Goal: Task Accomplishment & Management: Complete application form

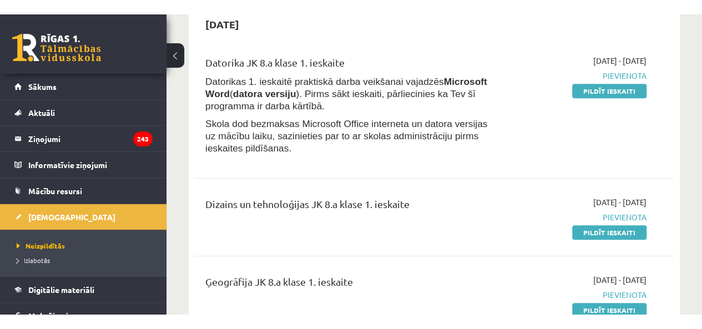
scroll to position [419, 0]
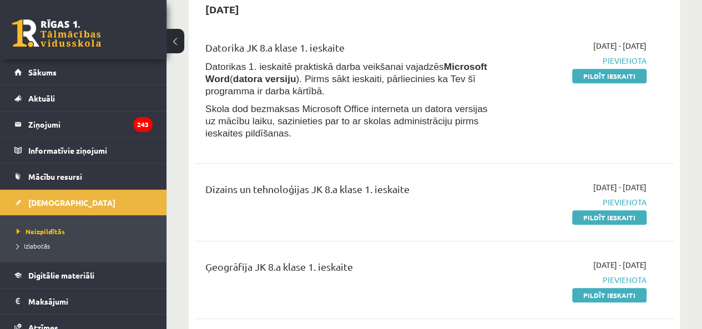
click at [410, 139] on p "Skola dod bezmaksas Microsoft Office interneta un datora versijas uz mācību lai…" at bounding box center [349, 121] width 288 height 37
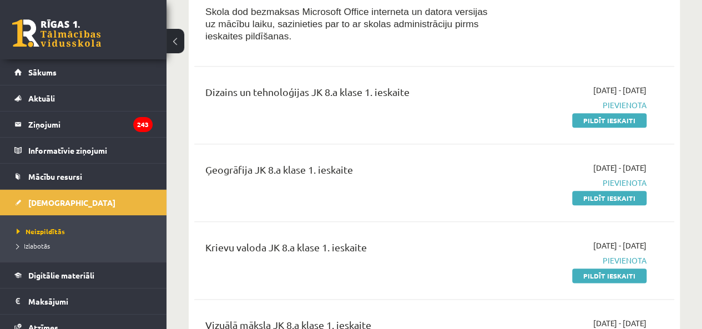
scroll to position [517, 0]
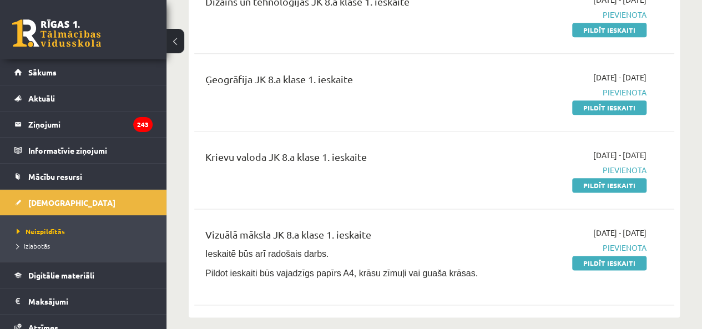
scroll to position [609, 0]
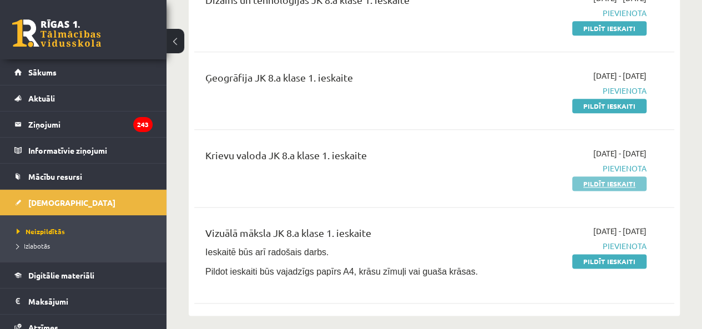
click at [583, 179] on link "Pildīt ieskaiti" at bounding box center [609, 183] width 74 height 14
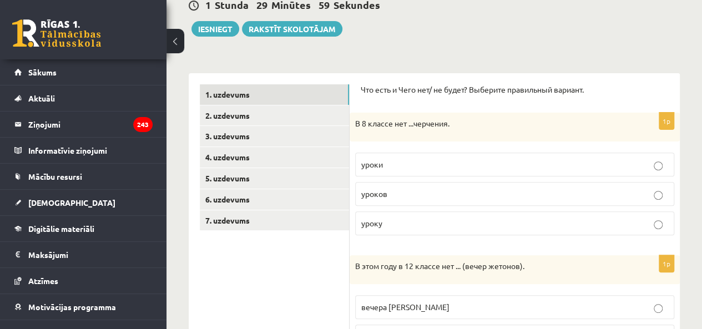
scroll to position [116, 0]
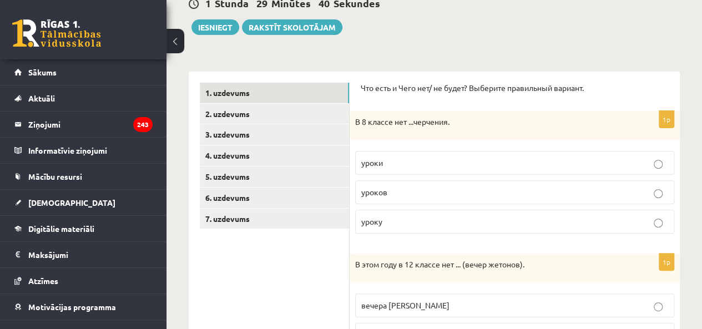
click at [397, 180] on label "уроков" at bounding box center [514, 192] width 319 height 24
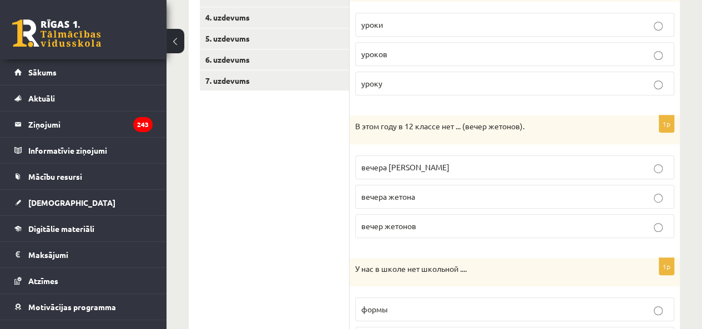
scroll to position [255, 0]
click at [427, 169] on p "вечера жетонов" at bounding box center [514, 167] width 307 height 12
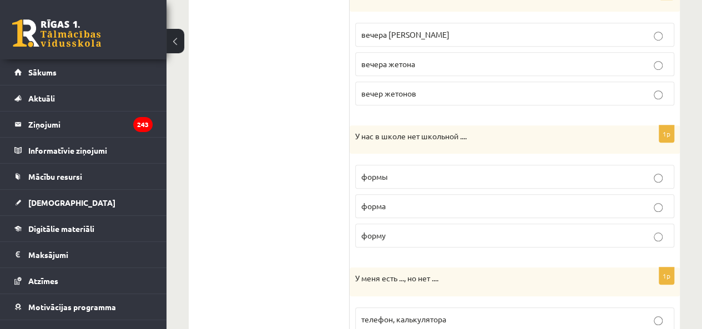
scroll to position [388, 0]
click at [426, 172] on p "формы" at bounding box center [514, 176] width 307 height 12
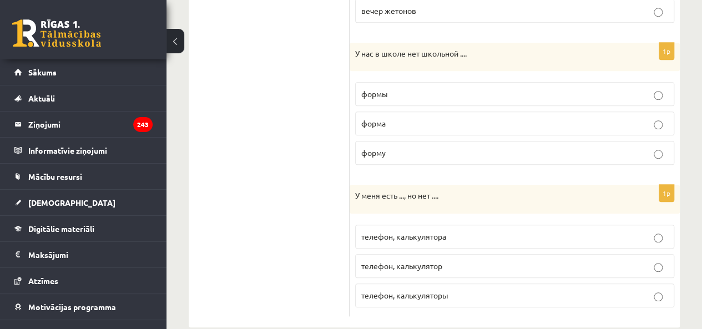
scroll to position [485, 0]
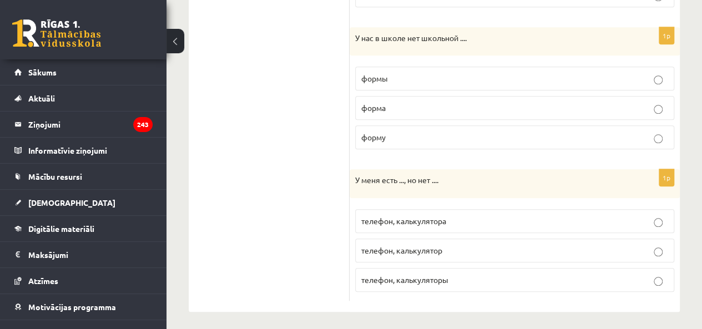
click at [418, 224] on label "телефон, калькулятора" at bounding box center [514, 221] width 319 height 24
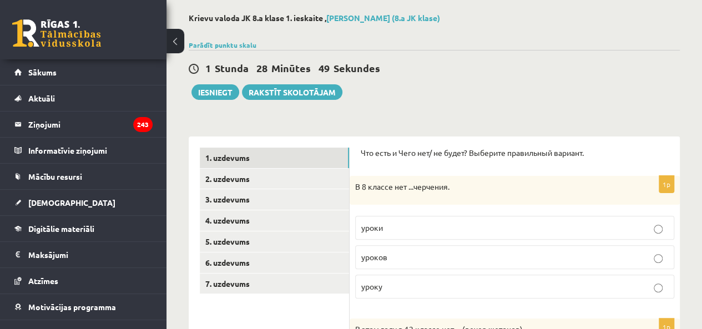
scroll to position [0, 0]
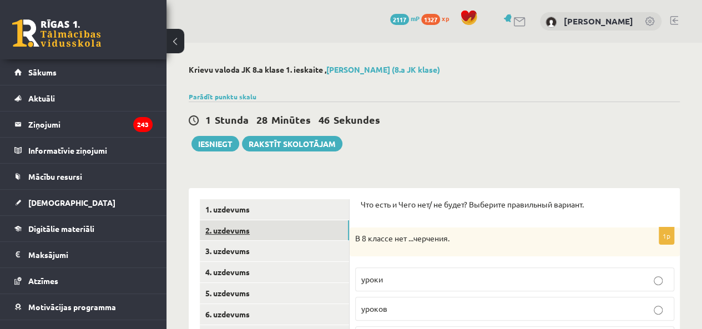
click at [295, 231] on link "2. uzdevums" at bounding box center [274, 230] width 149 height 21
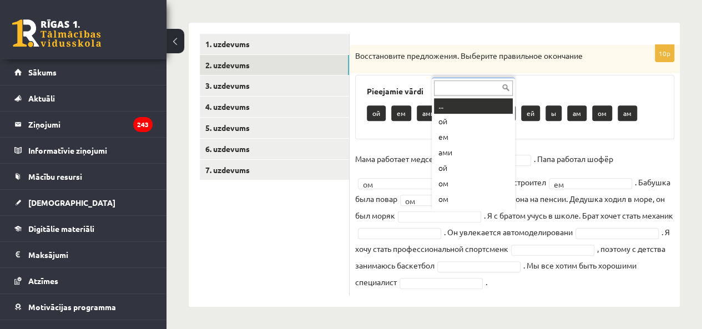
scroll to position [13, 0]
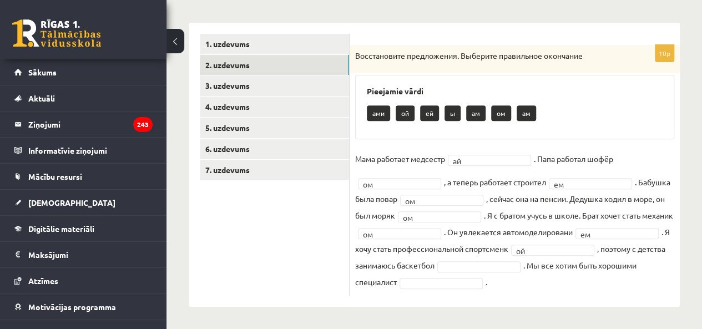
click at [475, 255] on fieldset "Мама работает медсестр ай ** . Папа работал шофёр ом ** , а теперь работает стр…" at bounding box center [514, 220] width 319 height 140
click at [385, 268] on fieldset "Мама работает медсестр ай ** . Папа работал шофёр ом ** , а теперь работает стр…" at bounding box center [514, 220] width 319 height 140
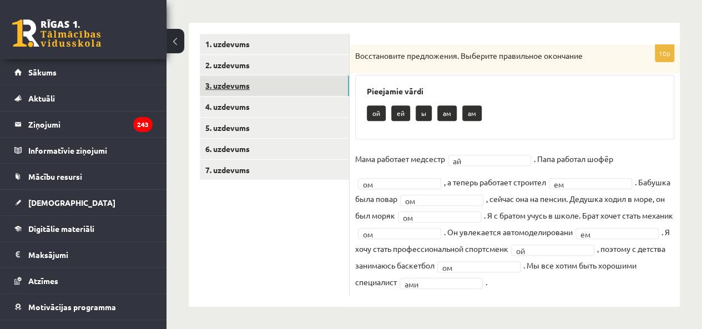
click at [293, 75] on link "3. uzdevums" at bounding box center [274, 85] width 149 height 21
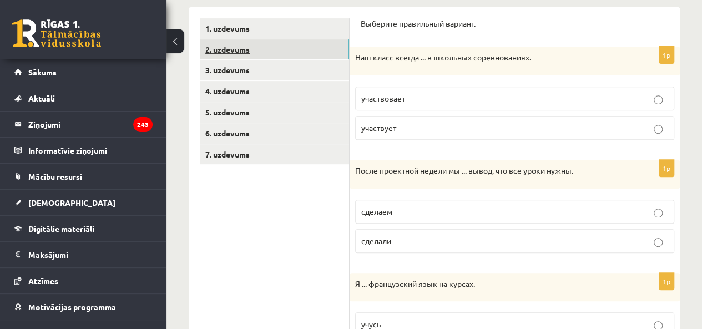
click at [270, 45] on link "2. uzdevums" at bounding box center [274, 49] width 149 height 21
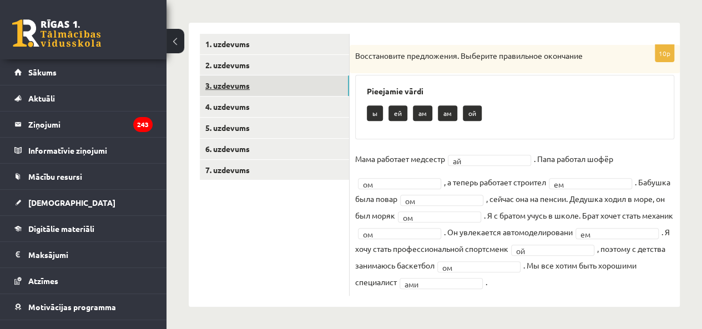
click at [247, 75] on link "3. uzdevums" at bounding box center [274, 85] width 149 height 21
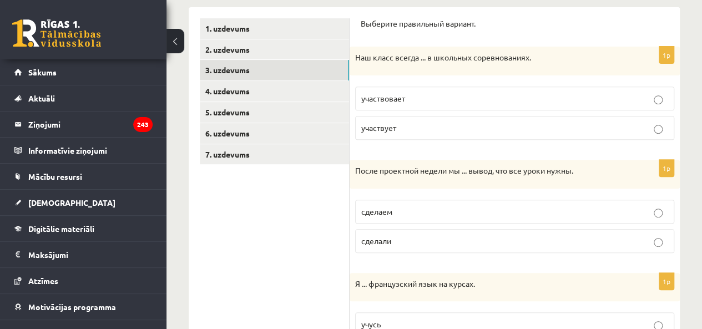
click at [405, 134] on label "участвует" at bounding box center [514, 128] width 319 height 24
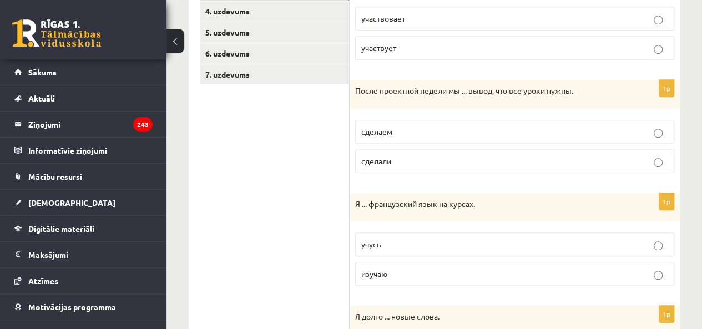
scroll to position [262, 0]
click at [399, 163] on p "сделали" at bounding box center [514, 160] width 307 height 12
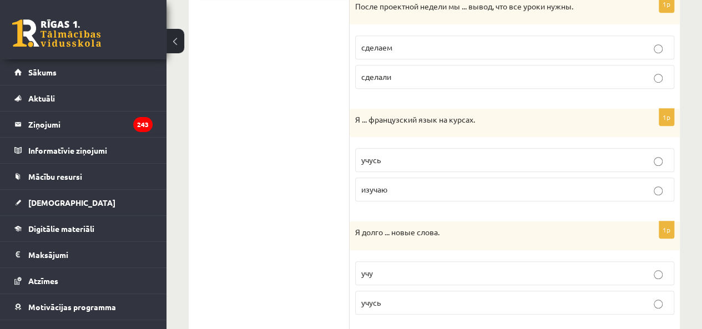
scroll to position [345, 0]
click at [399, 163] on p "учусь" at bounding box center [514, 160] width 307 height 12
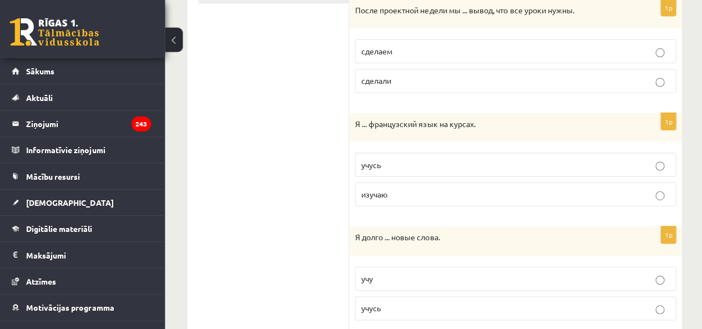
scroll to position [340, 0]
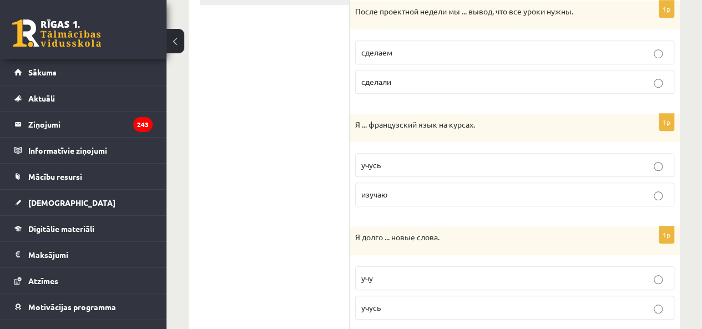
click at [392, 198] on label "изучаю" at bounding box center [514, 195] width 319 height 24
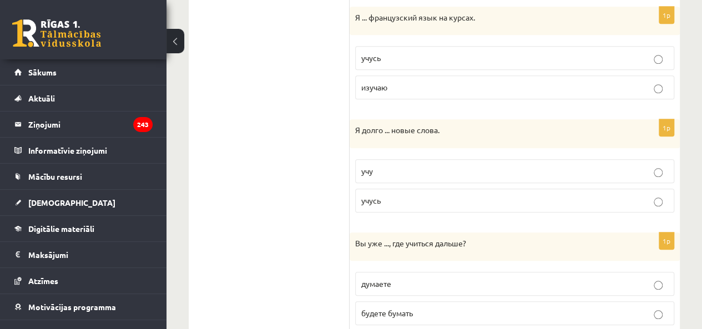
scroll to position [448, 0]
click at [386, 173] on p "учу" at bounding box center [514, 170] width 307 height 12
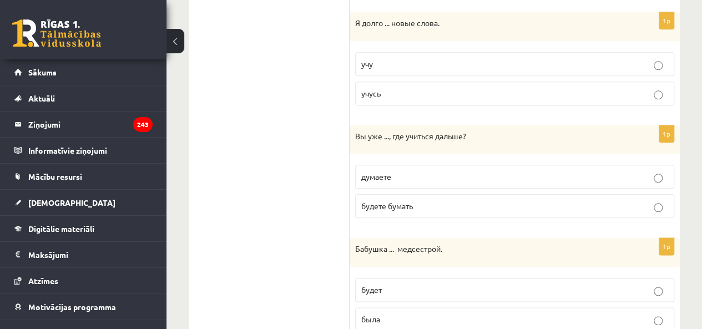
scroll to position [558, 0]
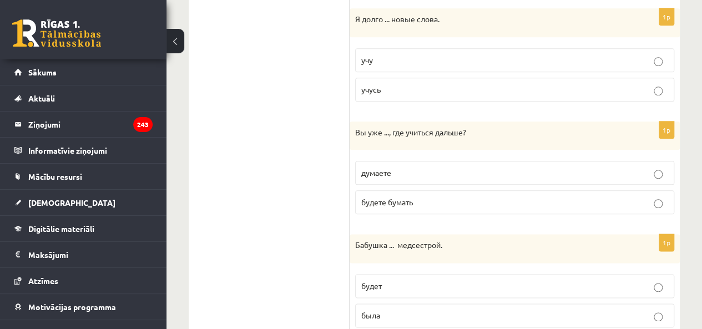
click at [414, 163] on label "думаете" at bounding box center [514, 173] width 319 height 24
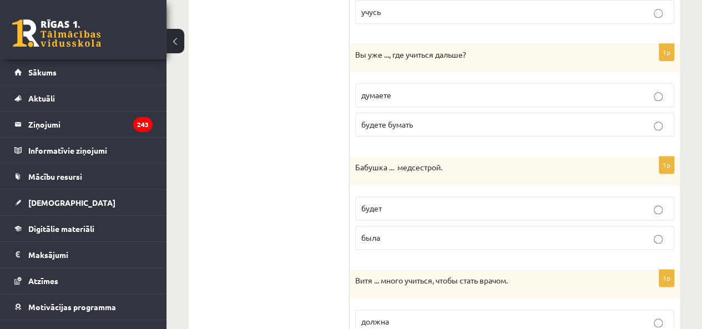
scroll to position [645, 0]
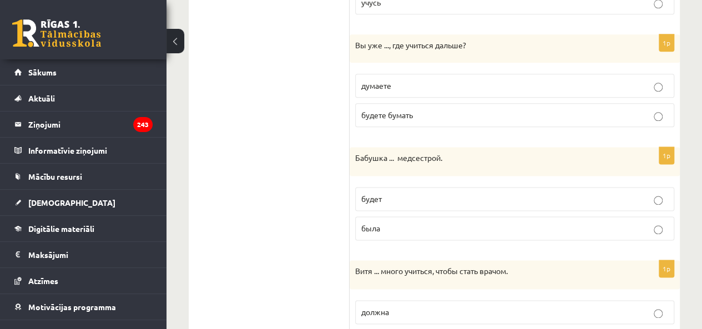
click at [394, 226] on p "была" at bounding box center [514, 228] width 307 height 12
drag, startPoint x: 394, startPoint y: 226, endPoint x: 332, endPoint y: 228, distance: 61.6
click at [332, 228] on ul "1. uzdevums 2. uzdevums 3. uzdevums 4. uzdevums 5. uzdevums 6. uzdevums 7. uzde…" at bounding box center [275, 127] width 150 height 1147
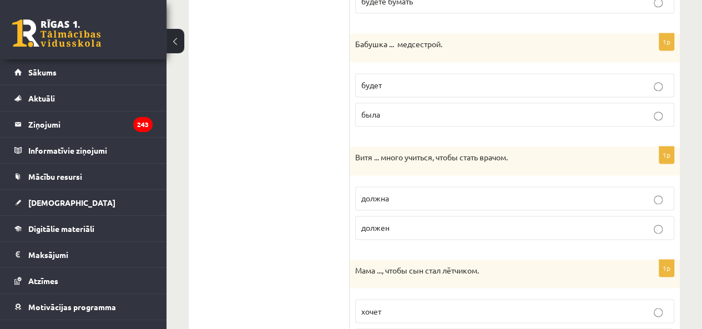
scroll to position [761, 0]
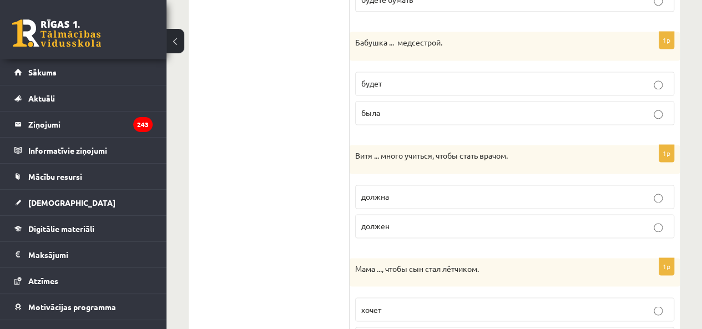
click at [420, 220] on p "должен" at bounding box center [514, 226] width 307 height 12
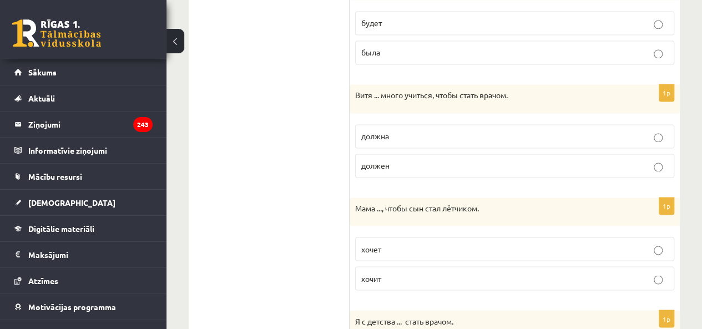
scroll to position [819, 0]
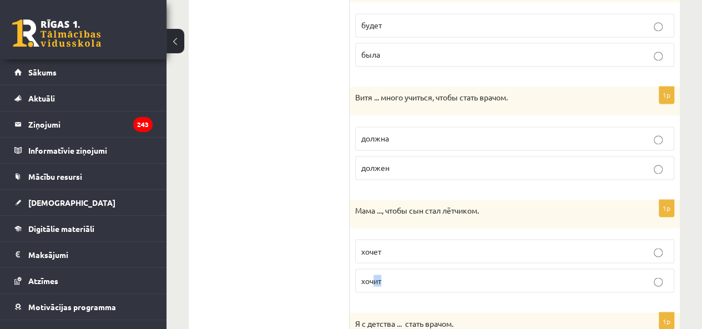
drag, startPoint x: 391, startPoint y: 276, endPoint x: 346, endPoint y: 237, distance: 59.4
click at [349, 239] on div "1p Мама ..., чтобы сын стал лётчиком. хочет хочит" at bounding box center [514, 251] width 330 height 102
click at [396, 247] on p "хочет" at bounding box center [514, 251] width 307 height 12
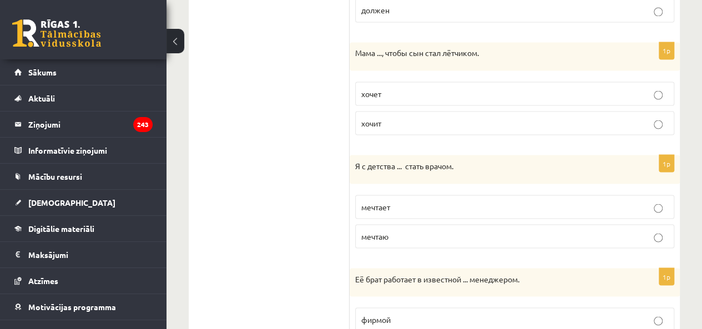
scroll to position [977, 0]
click at [387, 230] on span "мечтаю" at bounding box center [374, 235] width 27 height 10
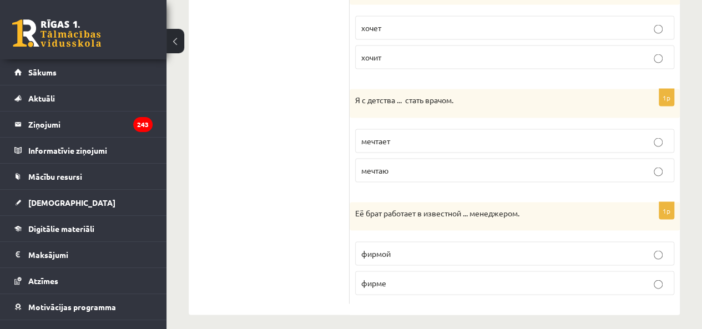
click at [384, 282] on label "фирме" at bounding box center [514, 283] width 319 height 24
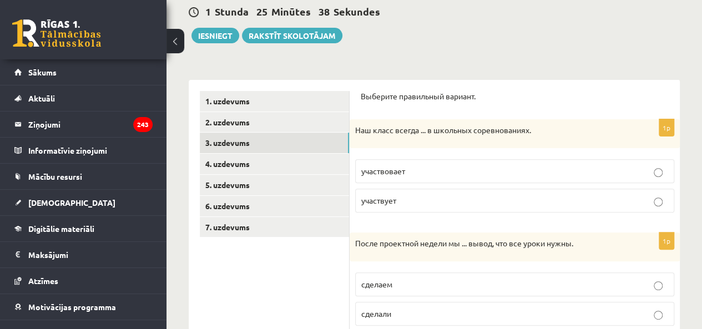
scroll to position [98, 0]
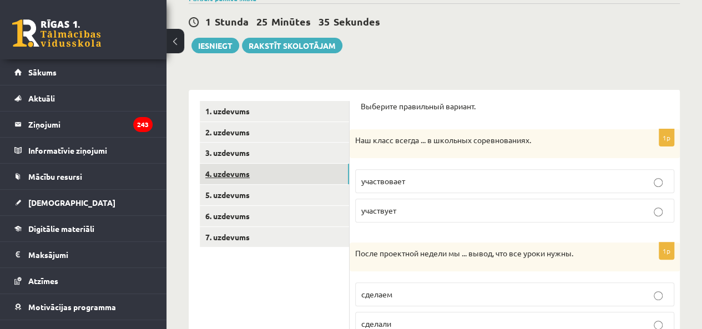
click at [251, 171] on link "4. uzdevums" at bounding box center [274, 174] width 149 height 21
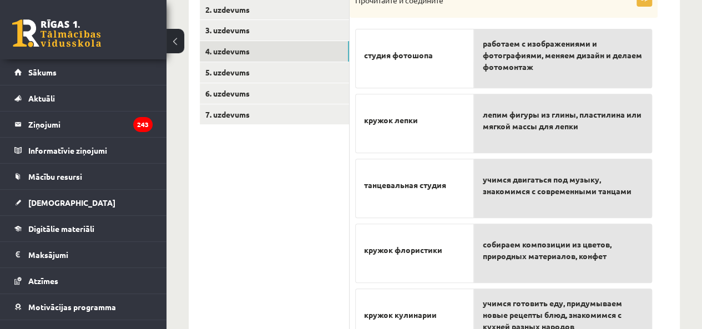
scroll to position [220, 0]
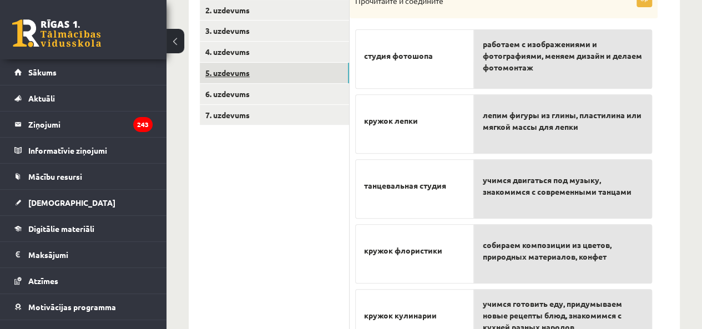
click at [255, 69] on link "5. uzdevums" at bounding box center [274, 73] width 149 height 21
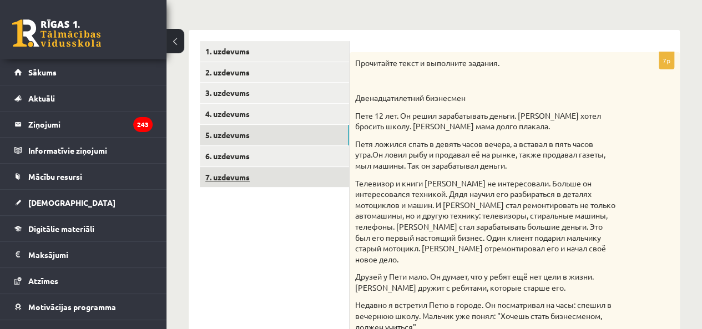
scroll to position [156, 0]
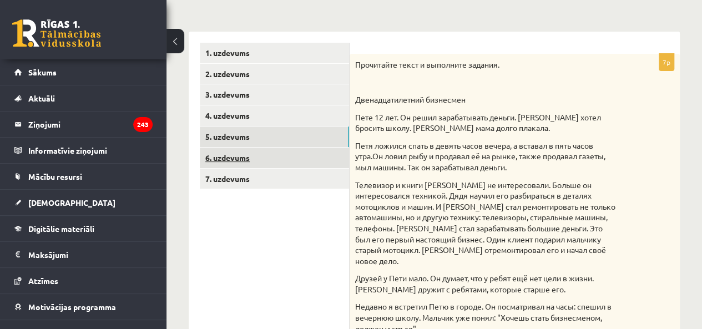
click at [298, 148] on link "6. uzdevums" at bounding box center [274, 158] width 149 height 21
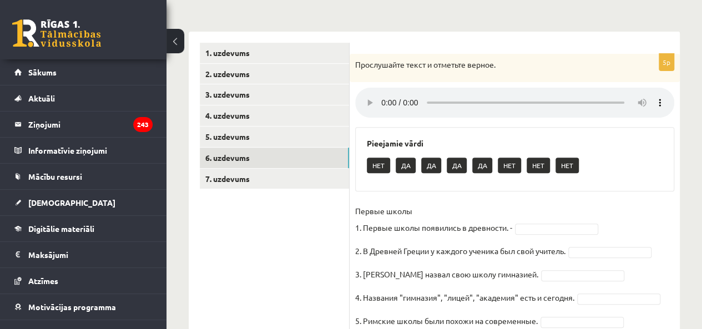
click at [424, 271] on p "3. Платон назвал свою школу гимназией." at bounding box center [446, 274] width 183 height 17
click at [442, 207] on p "Первые школы 1. Первые школы появились в древности. -" at bounding box center [433, 218] width 157 height 33
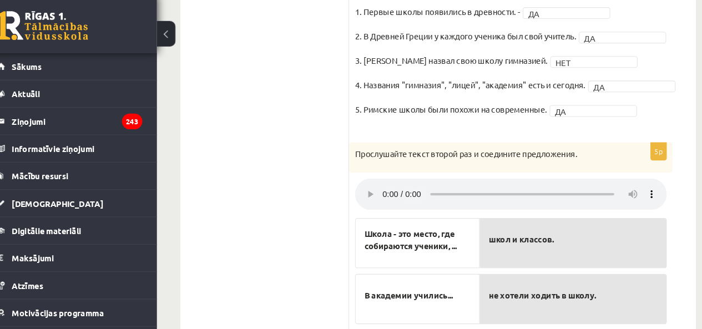
scroll to position [364, 0]
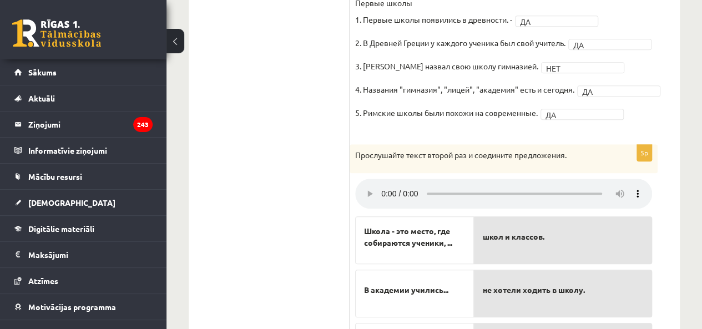
click at [312, 15] on ul "1. uzdevums 2. uzdevums 3. uzdevums 4. uzdevums 5. uzdevums 6. uzdevums 7. uzde…" at bounding box center [275, 159] width 150 height 648
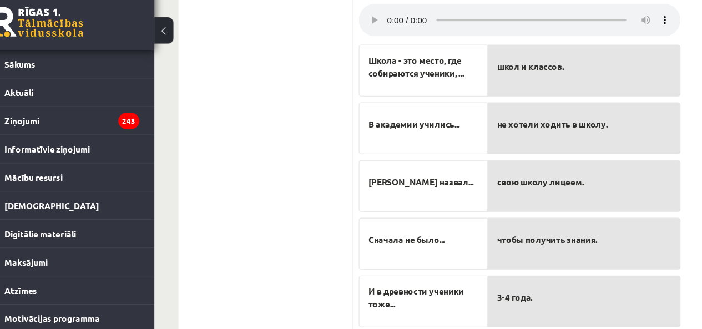
scroll to position [526, 0]
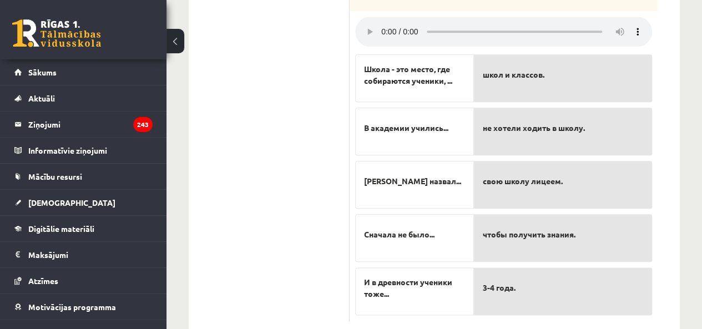
drag, startPoint x: 310, startPoint y: 166, endPoint x: 210, endPoint y: 142, distance: 102.8
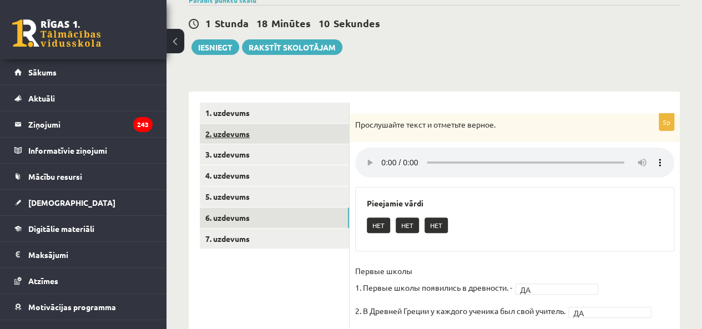
scroll to position [97, 0]
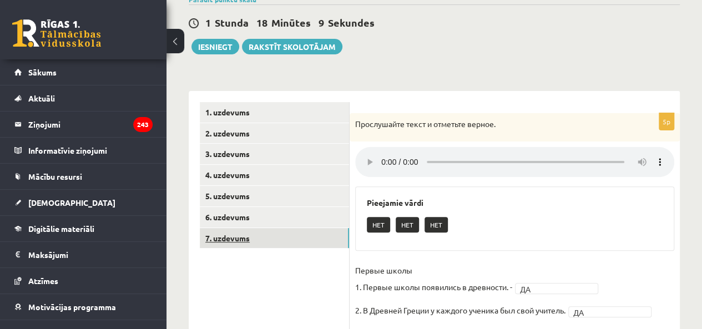
click at [257, 245] on link "7. uzdevums" at bounding box center [274, 238] width 149 height 21
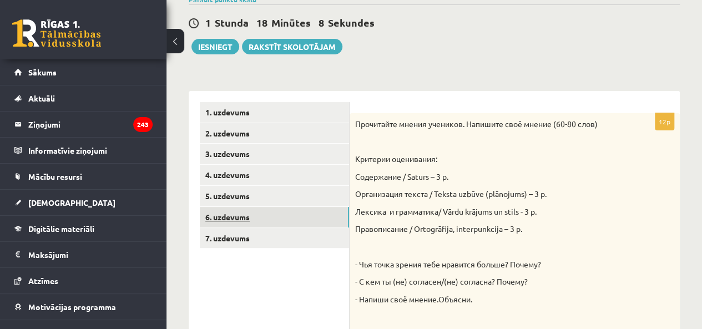
click at [295, 216] on link "6. uzdevums" at bounding box center [274, 217] width 149 height 21
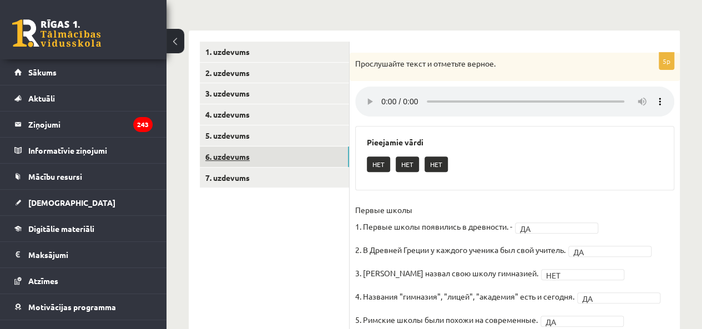
scroll to position [127, 0]
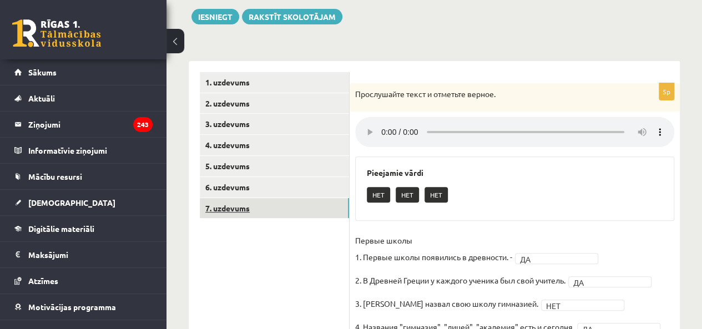
click at [291, 209] on link "7. uzdevums" at bounding box center [274, 208] width 149 height 21
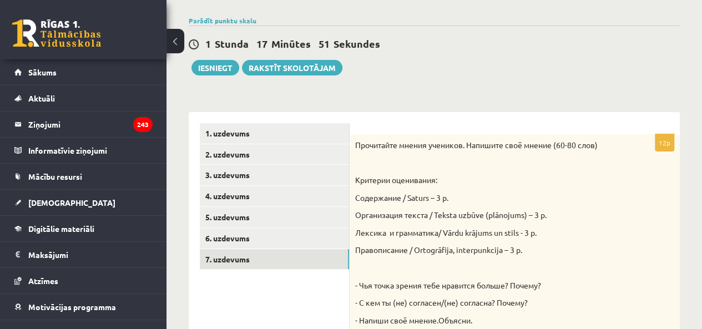
scroll to position [72, 0]
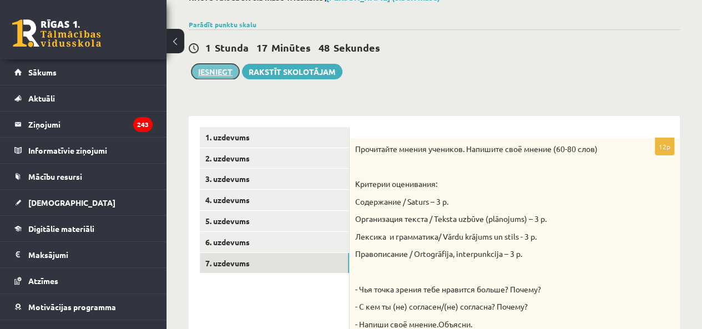
click at [206, 69] on button "Iesniegt" at bounding box center [215, 72] width 48 height 16
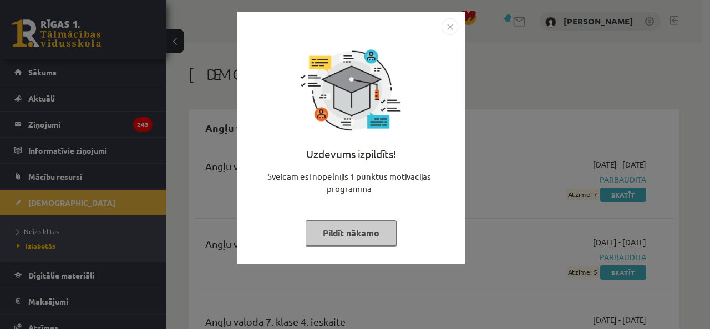
click at [343, 240] on button "Pildīt nākamo" at bounding box center [351, 233] width 91 height 26
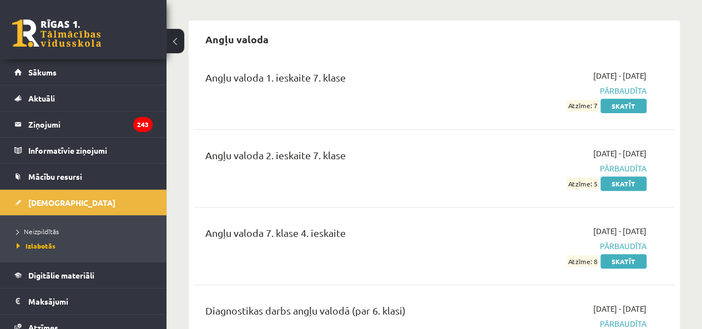
scroll to position [111, 0]
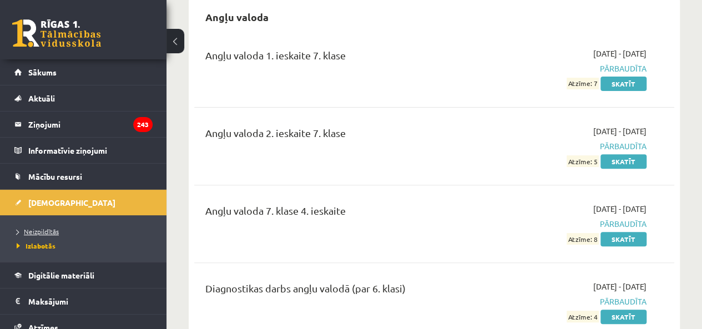
click at [57, 230] on span "Neizpildītās" at bounding box center [38, 231] width 42 height 9
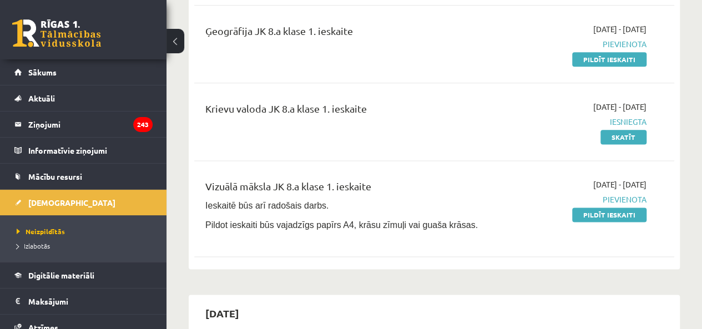
scroll to position [675, 0]
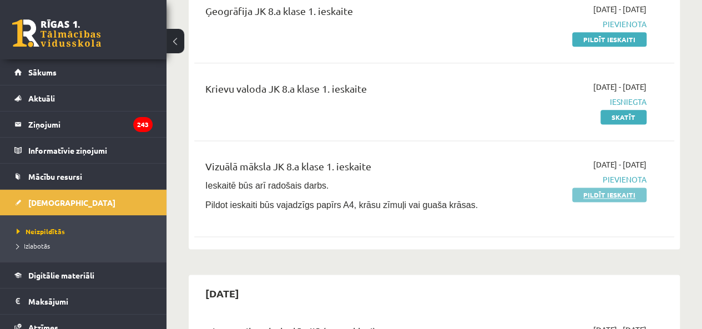
click at [581, 192] on link "Pildīt ieskaiti" at bounding box center [609, 194] width 74 height 14
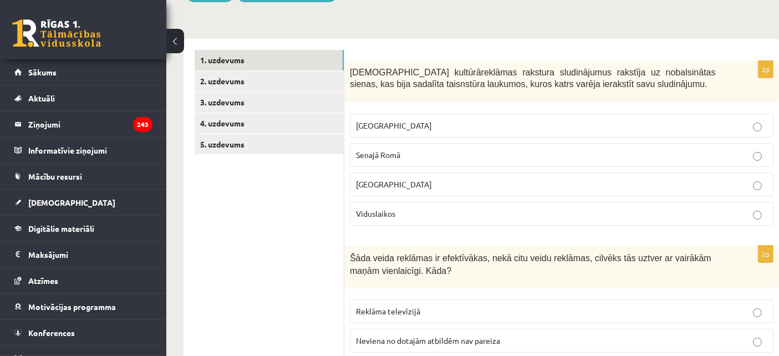
scroll to position [188, 27]
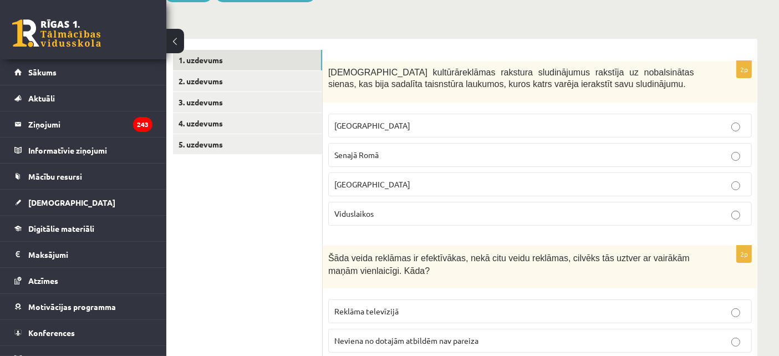
click at [169, 45] on button at bounding box center [175, 41] width 18 height 24
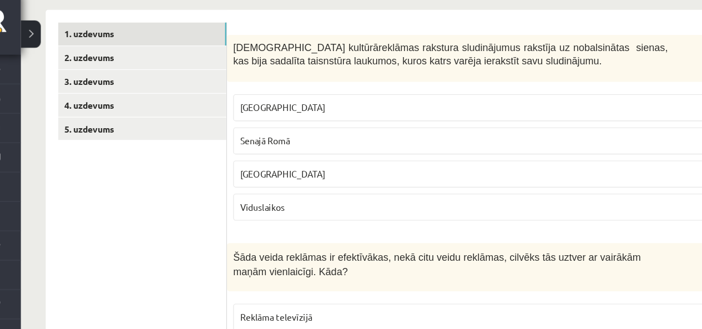
scroll to position [207, 0]
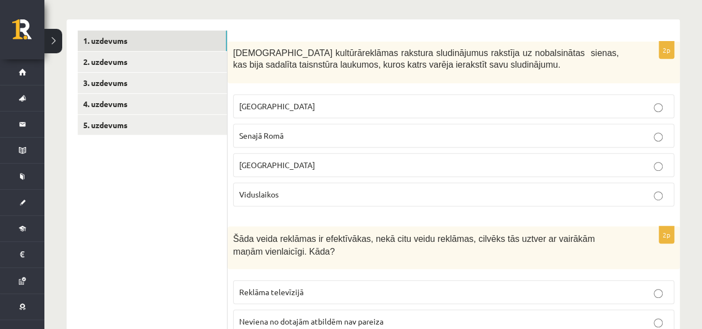
drag, startPoint x: 231, startPoint y: 95, endPoint x: 174, endPoint y: 222, distance: 139.8
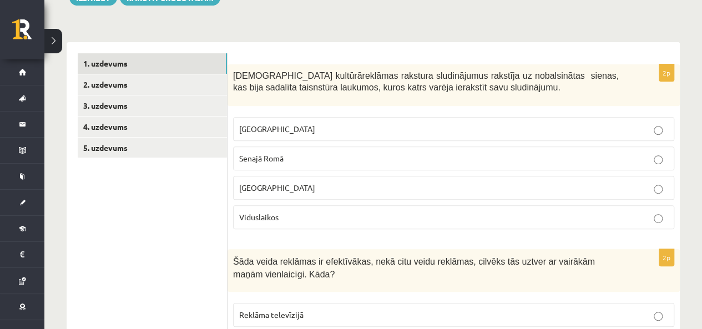
scroll to position [196, 0]
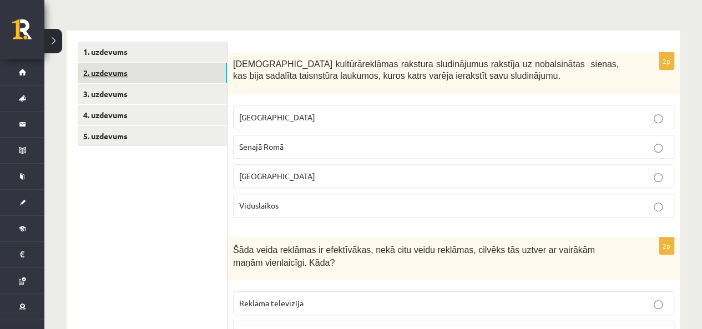
click at [129, 74] on link "2. uzdevums" at bounding box center [152, 73] width 149 height 21
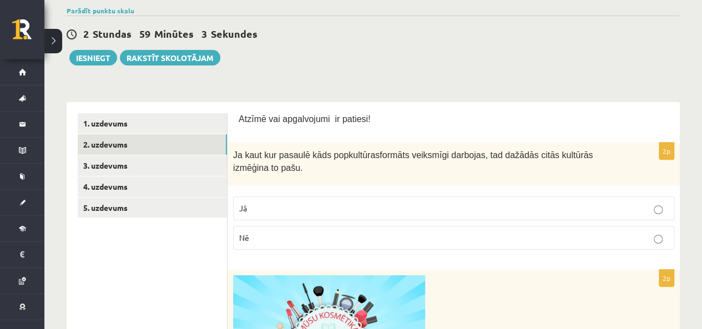
scroll to position [150, 0]
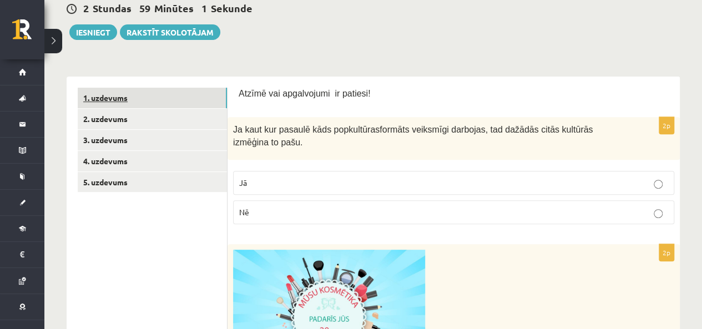
click at [173, 88] on link "1. uzdevums" at bounding box center [152, 98] width 149 height 21
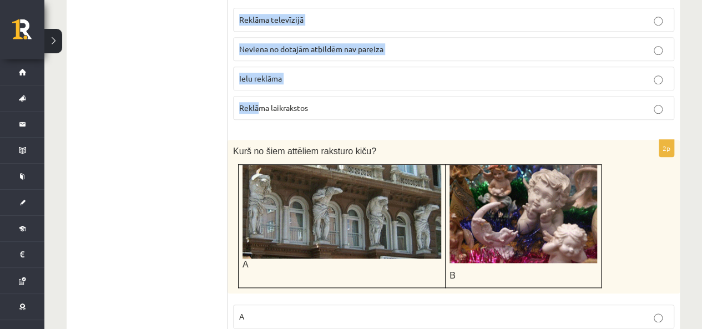
scroll to position [481, 0]
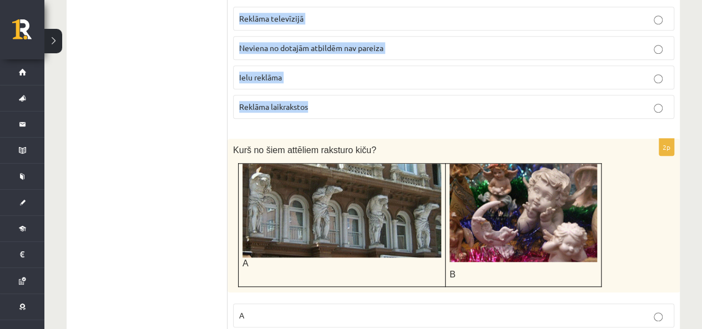
drag, startPoint x: 234, startPoint y: 28, endPoint x: 342, endPoint y: 103, distance: 131.6
copy form "Kurā kultūrā reklāmas rakstura sludinājumus rakstīja uz nobalsinātas sienas, ka…"
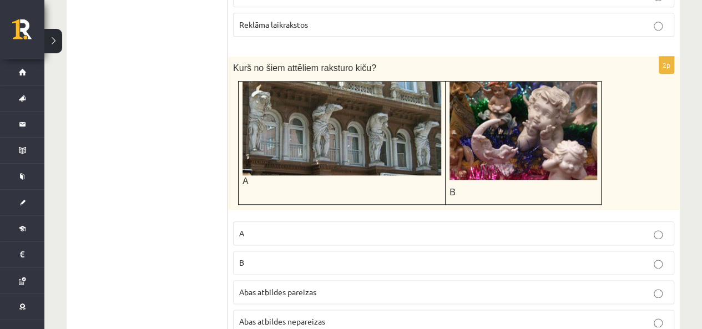
scroll to position [564, 0]
drag, startPoint x: 345, startPoint y: 62, endPoint x: 356, endPoint y: 62, distance: 11.1
click at [356, 63] on span "Kurš no šiem attēliem raksturo kiču?" at bounding box center [304, 67] width 143 height 9
copy span "kič"
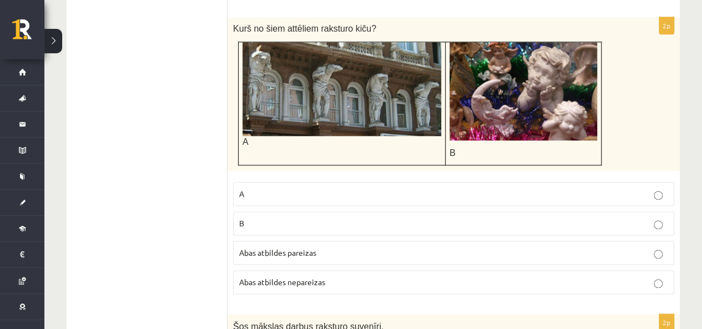
scroll to position [606, 0]
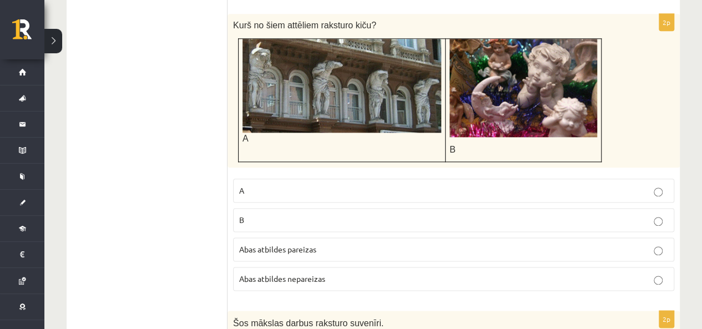
click at [304, 230] on fieldset "A B Abas atbildes pareizas Abas atbildes nepareizas" at bounding box center [453, 233] width 441 height 121
click at [301, 244] on span "Abas atbildes pareizas" at bounding box center [277, 249] width 77 height 10
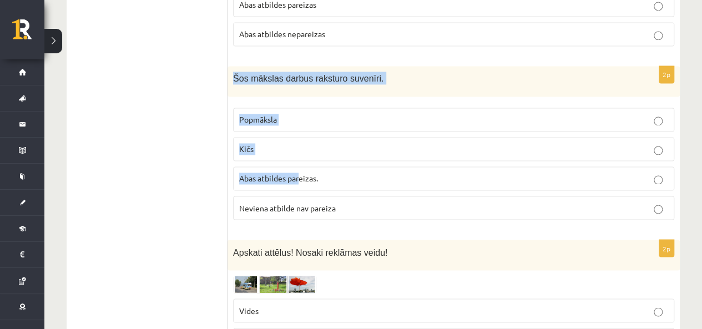
scroll to position [851, 0]
drag, startPoint x: 232, startPoint y: 110, endPoint x: 347, endPoint y: 196, distance: 143.9
click at [347, 196] on div "2p Šos mākslas darbus raksturo suvenīri. Popmāksla Kičs Abas atbildes pareizas.…" at bounding box center [453, 146] width 452 height 163
copy div "Šos mākslas darbus raksturo suvenīri. Popmāksla Kičs Abas atbildes pareizas. Ne…"
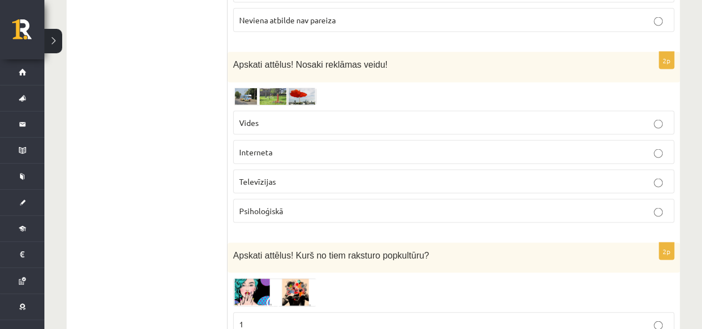
scroll to position [1039, 0]
click at [266, 94] on img at bounding box center [274, 95] width 83 height 17
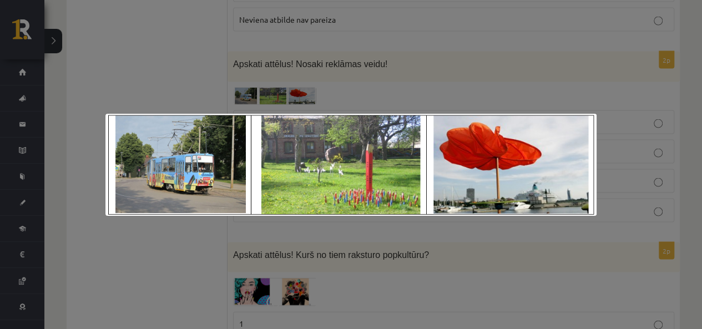
click at [198, 84] on div at bounding box center [351, 164] width 702 height 329
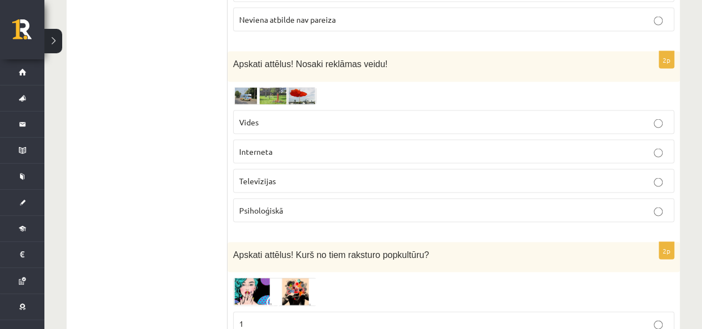
click at [275, 119] on p "Vides" at bounding box center [453, 122] width 429 height 12
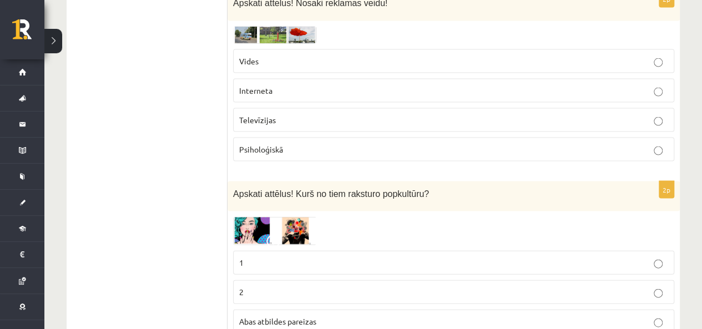
scroll to position [1099, 0]
click at [280, 145] on span "Psiholoģiskā" at bounding box center [261, 150] width 44 height 10
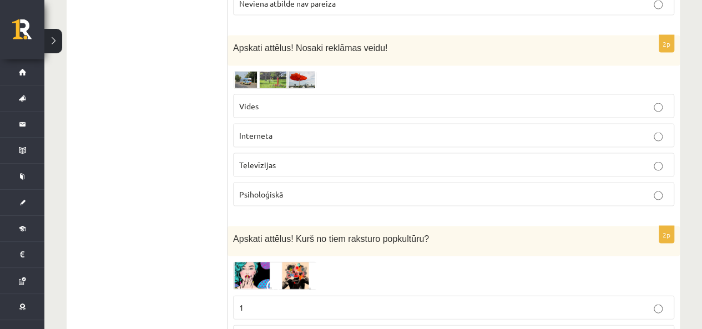
scroll to position [1053, 0]
click at [245, 79] on img at bounding box center [274, 81] width 83 height 17
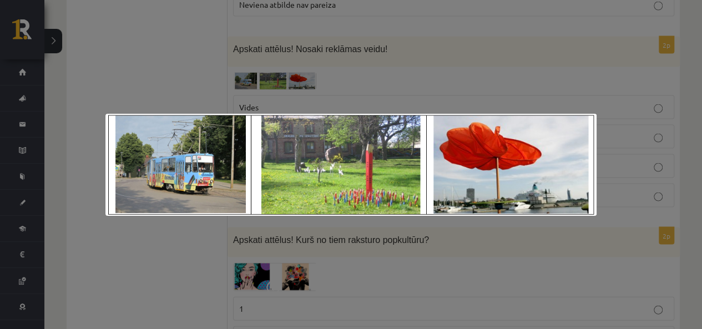
click at [179, 115] on img at bounding box center [350, 165] width 491 height 102
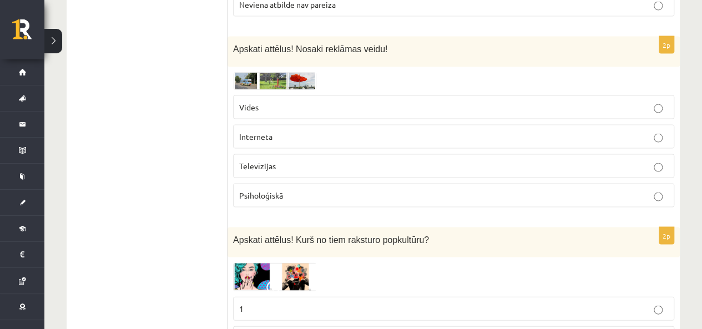
click at [300, 196] on label "Psiholoģiskā" at bounding box center [453, 196] width 441 height 24
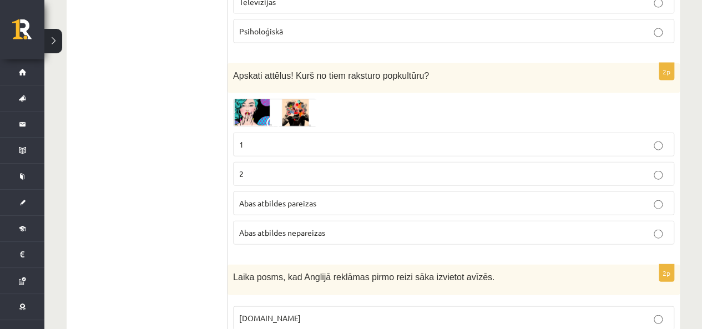
scroll to position [1221, 0]
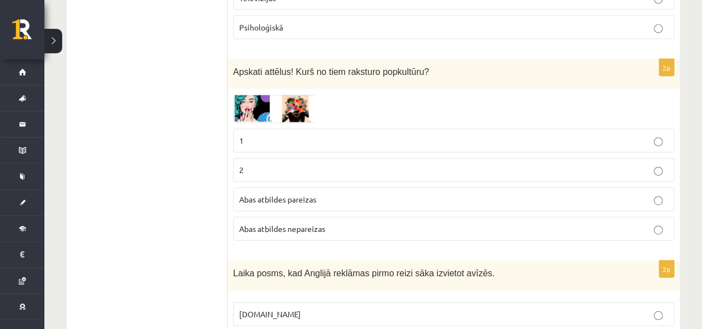
click at [237, 99] on img at bounding box center [274, 109] width 83 height 28
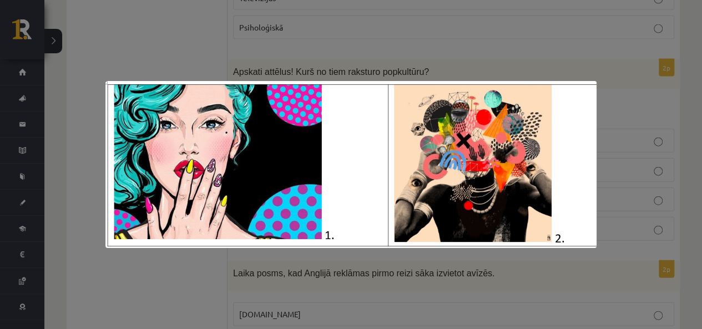
click at [372, 285] on div at bounding box center [351, 164] width 702 height 329
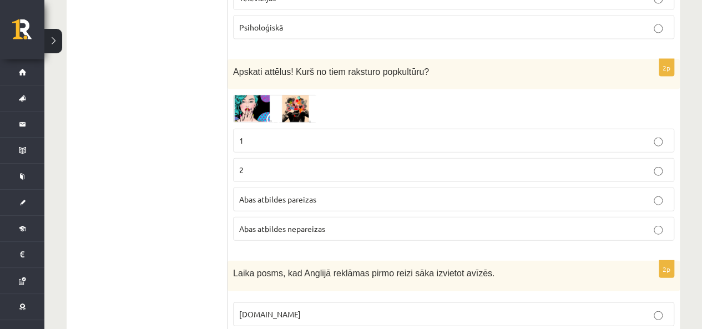
click at [318, 135] on p "1" at bounding box center [453, 141] width 429 height 12
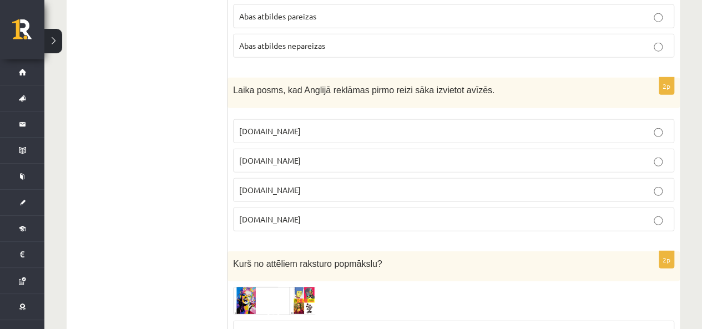
scroll to position [1405, 0]
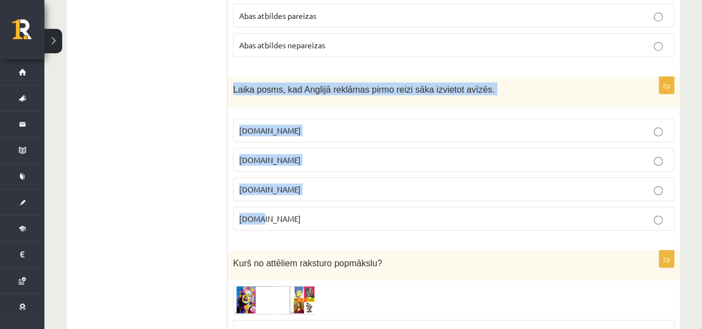
drag, startPoint x: 231, startPoint y: 76, endPoint x: 298, endPoint y: 201, distance: 142.2
click at [298, 201] on div "2p Laika posms, kad Anglijā reklāmas pirmo reizi sāka izvietot avīzēs. 19.gs 18…" at bounding box center [453, 158] width 452 height 163
copy div "Laika posms, kad Anglijā reklāmas pirmo reizi sāka izvietot avīzēs. 19.gs 18.gs…"
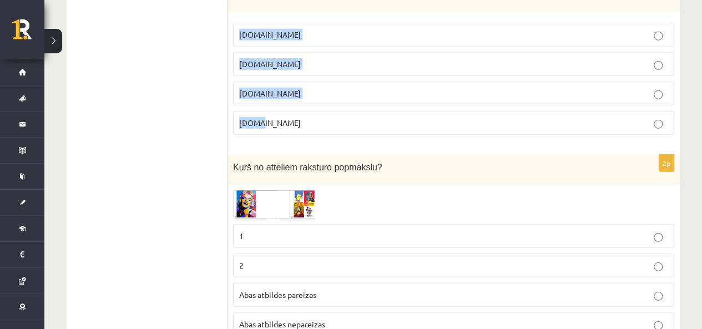
scroll to position [1502, 0]
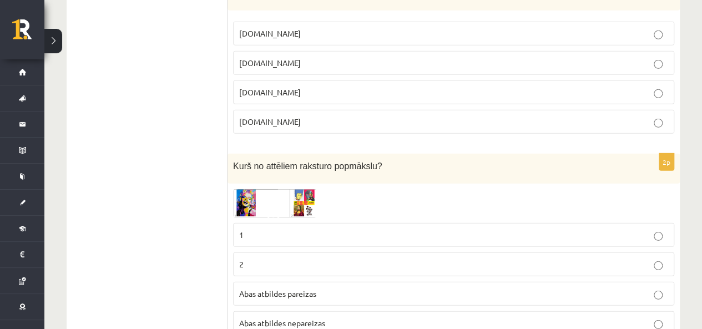
click at [168, 194] on ul "1. uzdevums 2. uzdevums 3. uzdevums 4. uzdevums 5. uzdevums" at bounding box center [153, 146] width 150 height 2821
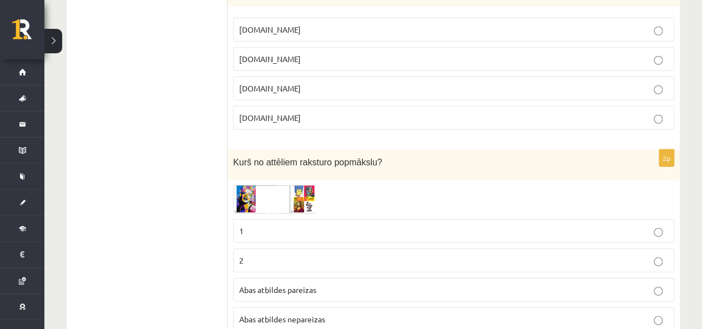
scroll to position [1530, 0]
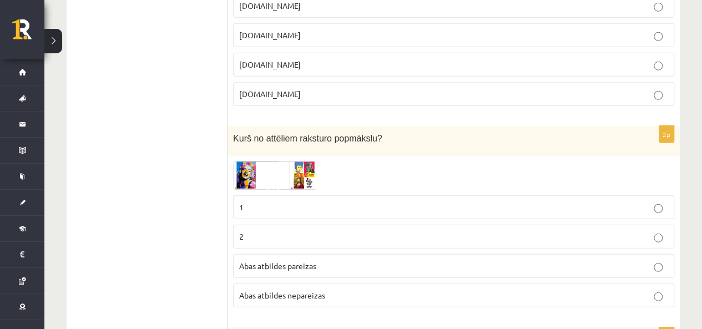
click at [249, 161] on img at bounding box center [274, 175] width 83 height 28
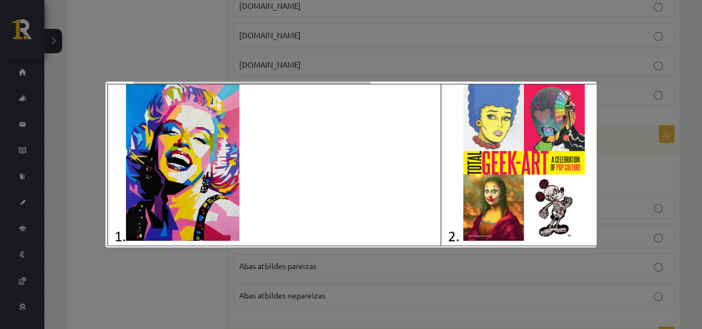
click at [166, 67] on div at bounding box center [351, 164] width 702 height 329
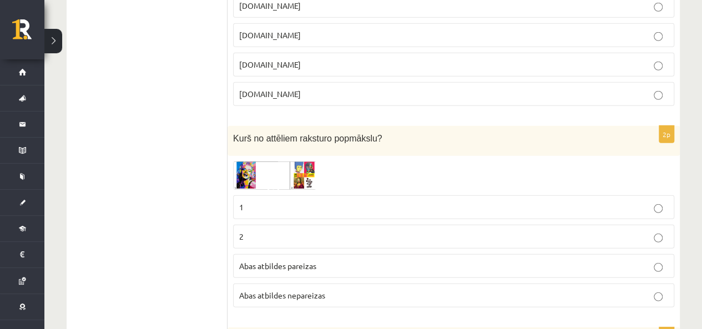
click at [283, 261] on span "Abas atbildes pareizas" at bounding box center [277, 266] width 77 height 10
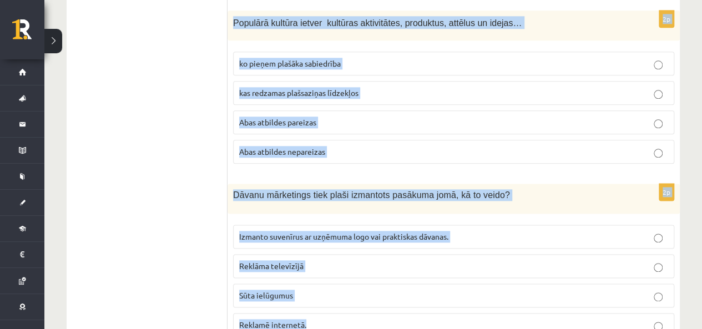
scroll to position [2739, 0]
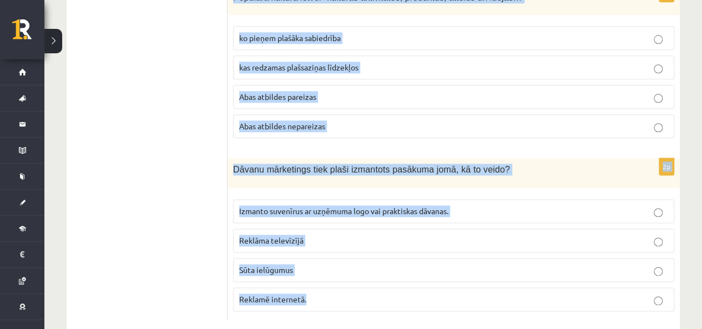
drag, startPoint x: 234, startPoint y: 48, endPoint x: 381, endPoint y: 285, distance: 279.2
copy form "Kādas kultūras strauja attīstība notika 20. gadsimta 20.–30. gados. Kiča Popārt…"
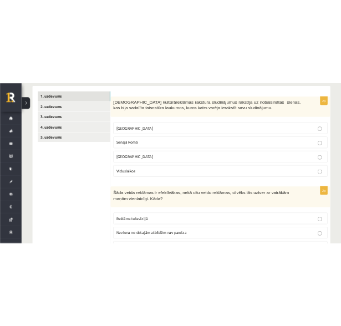
scroll to position [222, 0]
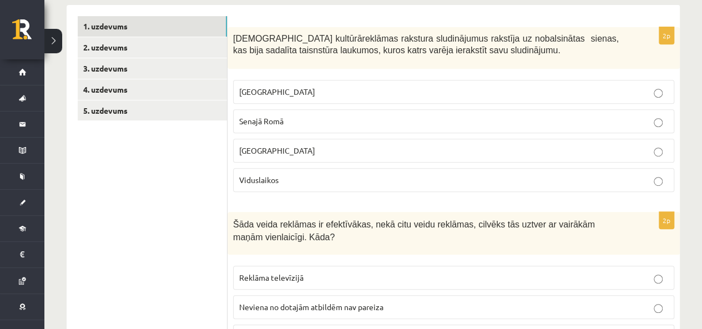
click at [365, 109] on label "Senajā Romā" at bounding box center [453, 121] width 441 height 24
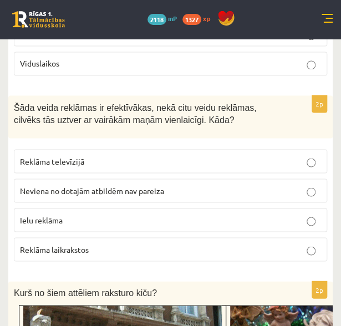
scroll to position [371, 0]
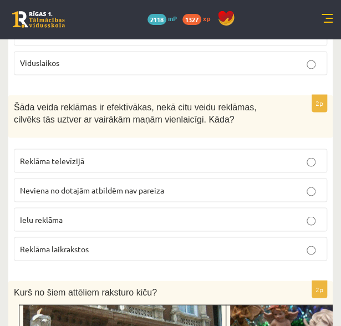
click at [168, 149] on label "Reklāma televīzijā" at bounding box center [170, 161] width 313 height 24
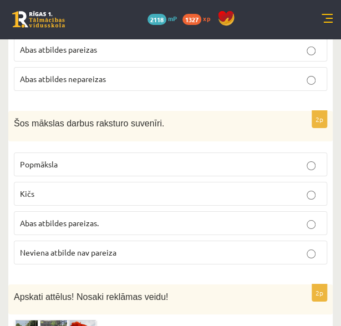
scroll to position [843, 0]
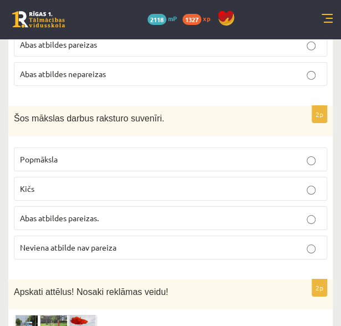
click at [128, 216] on p "Abas atbildes pareizas." at bounding box center [170, 218] width 301 height 12
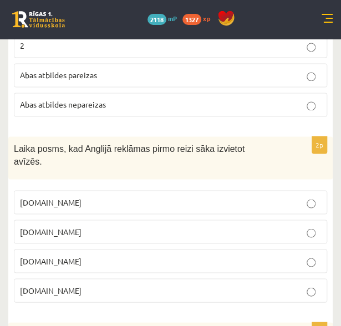
scroll to position [1378, 0]
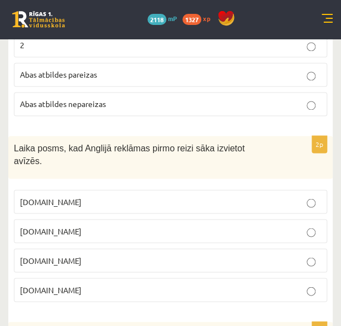
click at [80, 255] on p "17.gs" at bounding box center [170, 261] width 301 height 12
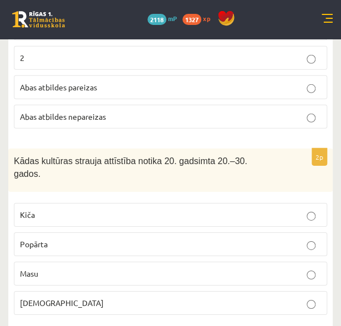
scroll to position [1755, 0]
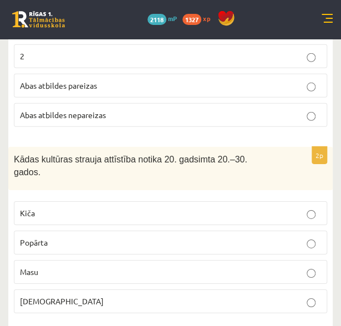
click at [80, 260] on label "Masu" at bounding box center [170, 272] width 313 height 24
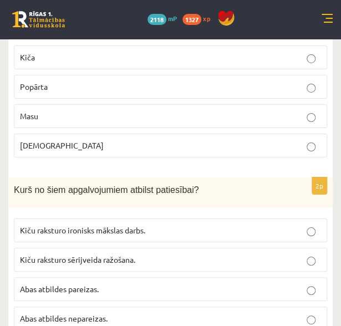
scroll to position [1920, 0]
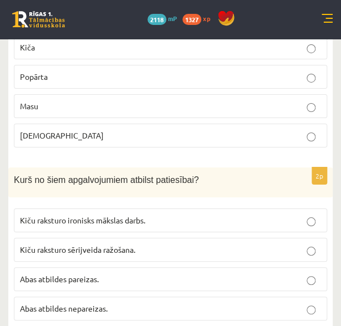
click at [87, 238] on label "Kiču raksturo sērijveida ražošana." at bounding box center [170, 250] width 313 height 24
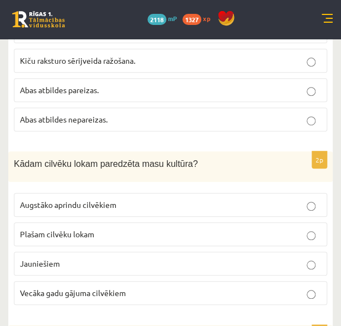
scroll to position [2110, 0]
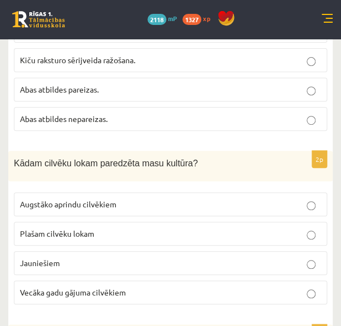
click at [105, 228] on p "Plašam cilvēku lokam" at bounding box center [170, 234] width 301 height 12
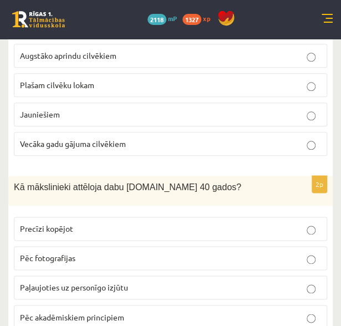
scroll to position [2260, 0]
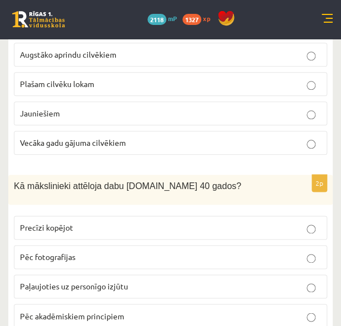
click at [165, 281] on p "Paļaujoties uz personīgo izjūtu" at bounding box center [170, 287] width 301 height 12
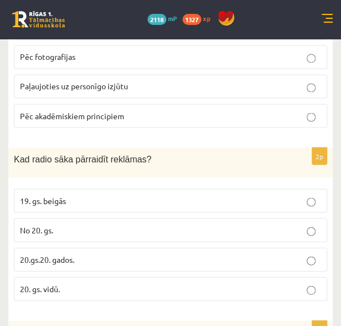
scroll to position [2461, 0]
click at [156, 253] on p "20.gs.20. gados." at bounding box center [170, 259] width 301 height 12
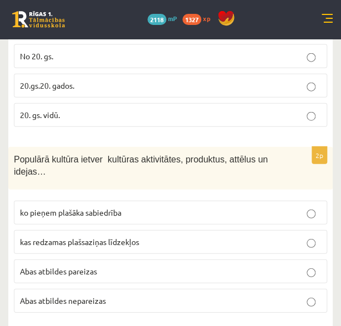
scroll to position [2634, 0]
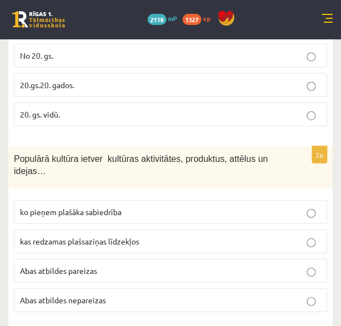
click at [151, 265] on p "Abas atbildes pareizas" at bounding box center [170, 271] width 301 height 12
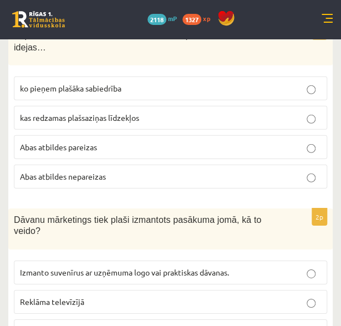
scroll to position [2772, 0]
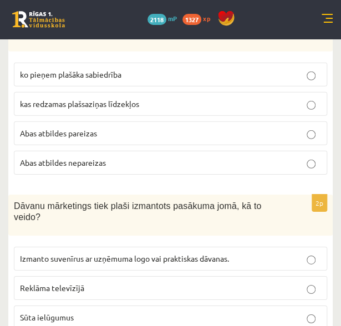
click at [164, 247] on label "Izmanto suvenīrus ar uzņēmuma logo vai praktiskas dāvanas." at bounding box center [170, 259] width 313 height 24
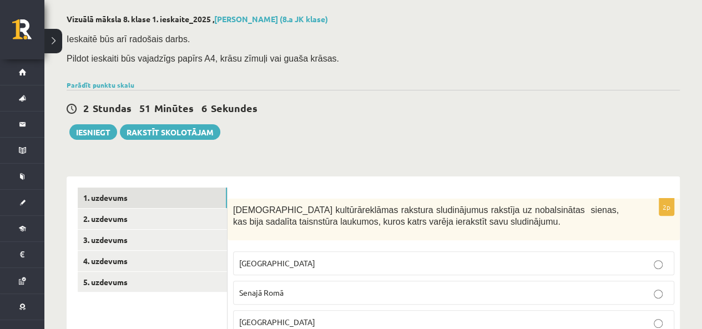
scroll to position [0, 0]
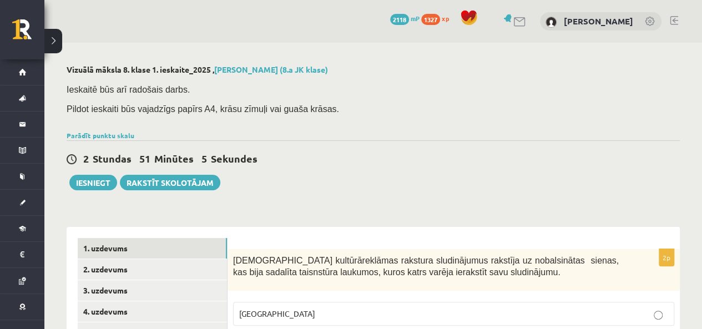
click at [364, 189] on div "2 Stundas 51 Minūtes 5 Sekundes Ieskaite saglabāta! Iesniegt Rakstīt skolotājam" at bounding box center [373, 165] width 613 height 50
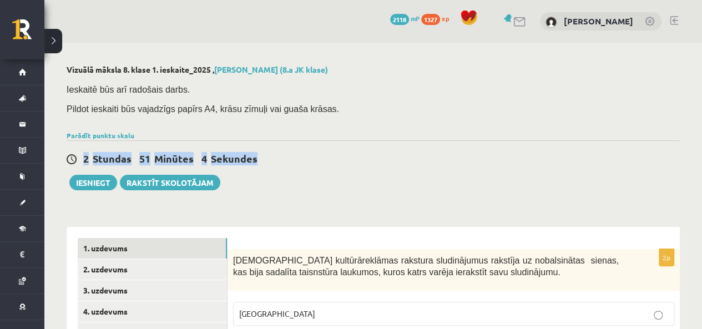
click at [364, 189] on div "2 Stundas 51 Minūtes 4 Sekundes Ieskaite saglabāta! Iesniegt Rakstīt skolotājam" at bounding box center [373, 165] width 613 height 50
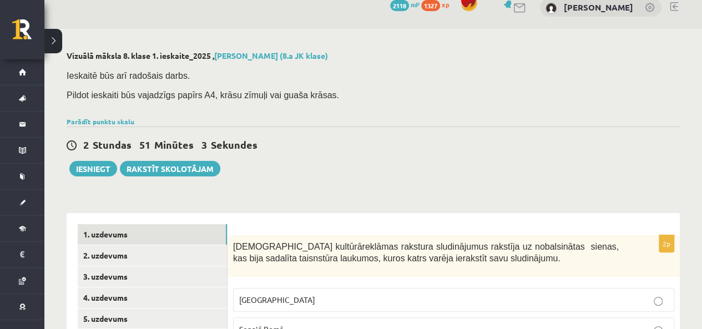
scroll to position [14, 0]
drag, startPoint x: 373, startPoint y: 45, endPoint x: 313, endPoint y: 183, distance: 150.3
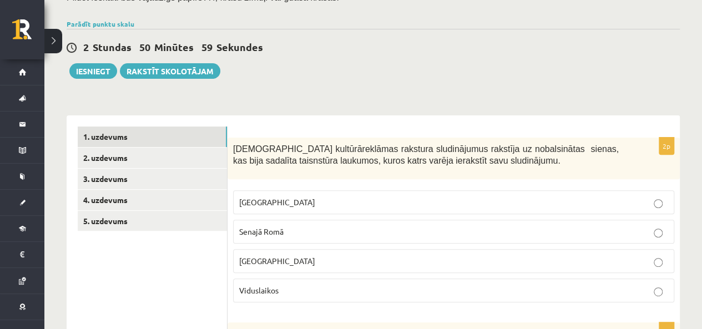
scroll to position [114, 0]
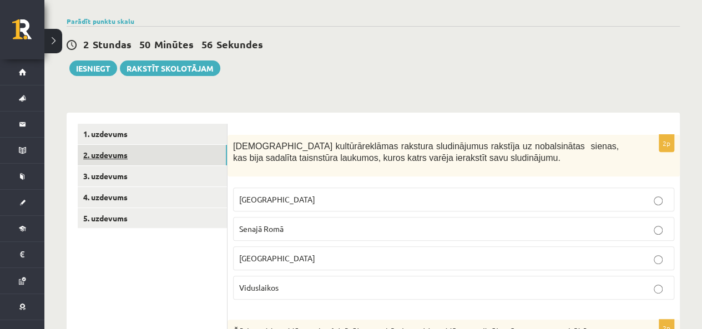
click at [114, 150] on link "2. uzdevums" at bounding box center [152, 155] width 149 height 21
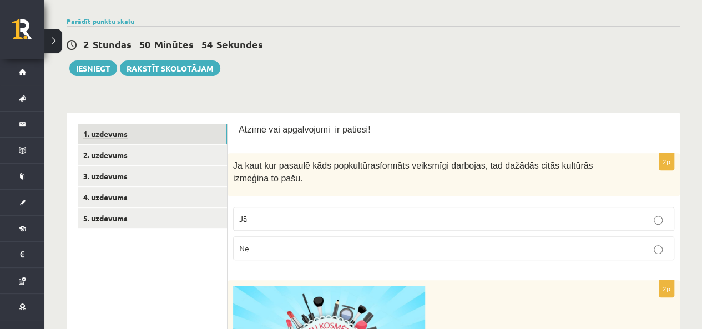
click at [118, 133] on link "1. uzdevums" at bounding box center [152, 134] width 149 height 21
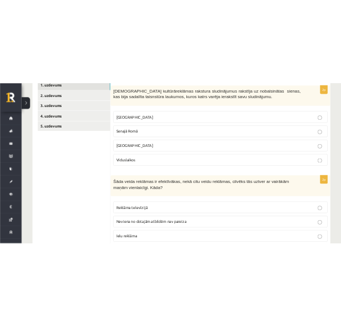
scroll to position [0, 0]
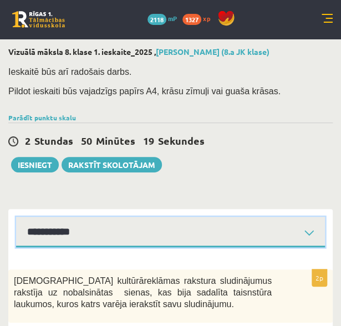
click at [313, 231] on select "**********" at bounding box center [170, 232] width 309 height 31
select select "**********"
click at [16, 217] on select "**********" at bounding box center [170, 232] width 309 height 31
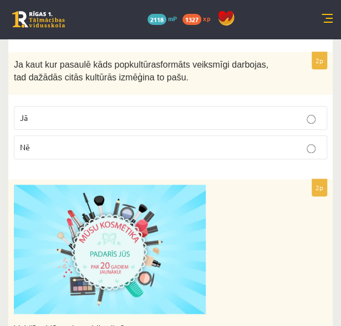
scroll to position [236, 0]
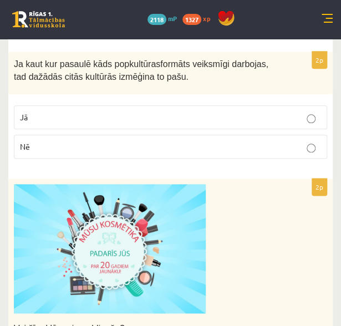
click at [158, 114] on p "Jā" at bounding box center [170, 117] width 301 height 12
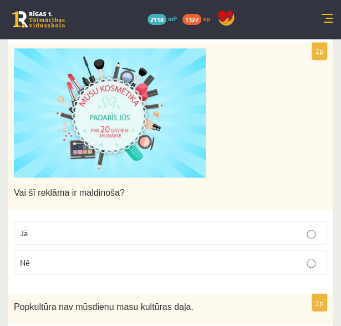
scroll to position [382, 0]
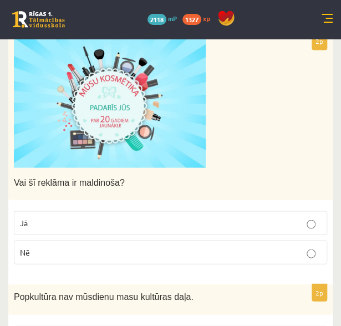
click at [146, 222] on p "Jā" at bounding box center [170, 223] width 301 height 12
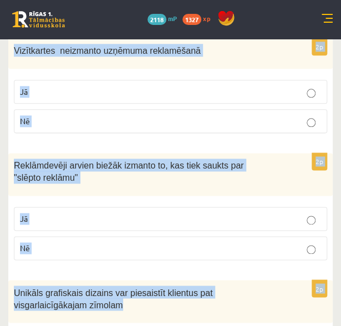
scroll to position [1329, 0]
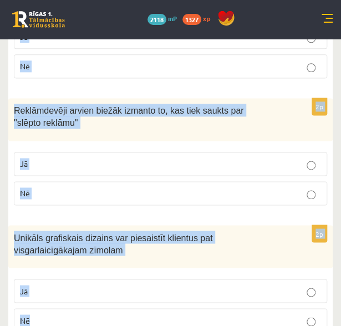
drag, startPoint x: 12, startPoint y: 163, endPoint x: 267, endPoint y: 308, distance: 293.7
copy form "Popkultūra nav mūsdienu masu kultūras daļa. Jā Nē 2p Reklāma jādemonstrē atbils…"
click at [254, 225] on div "Unikāls grafiskais dizains var piesaistīt klientus pat visgarlaicīgākajam zīmol…" at bounding box center [170, 246] width 325 height 43
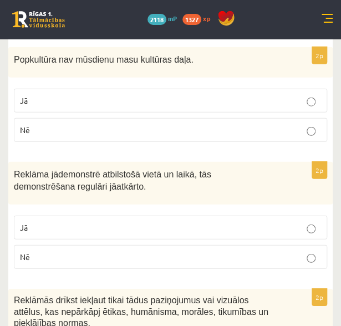
scroll to position [620, 0]
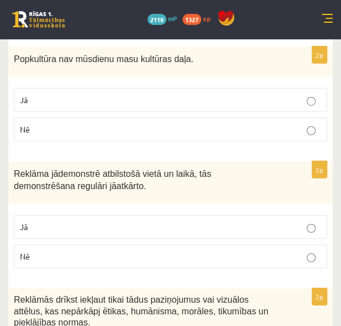
click at [210, 125] on p "Nē" at bounding box center [170, 130] width 301 height 12
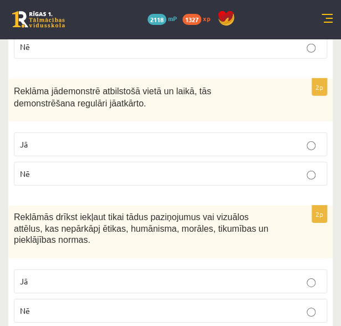
scroll to position [708, 0]
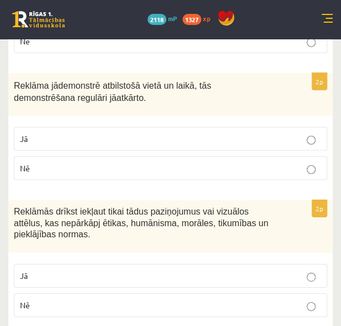
click at [126, 139] on p "Jā" at bounding box center [170, 139] width 301 height 12
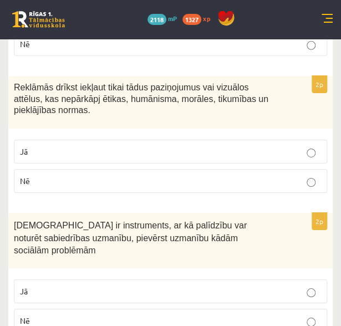
scroll to position [829, 0]
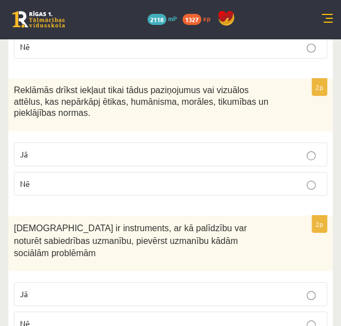
click at [158, 150] on p "Jā" at bounding box center [170, 155] width 301 height 12
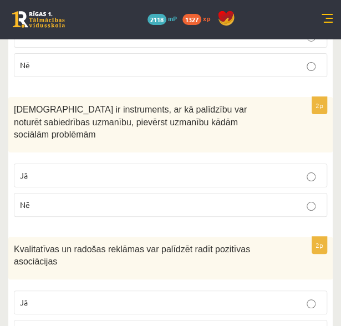
scroll to position [952, 0]
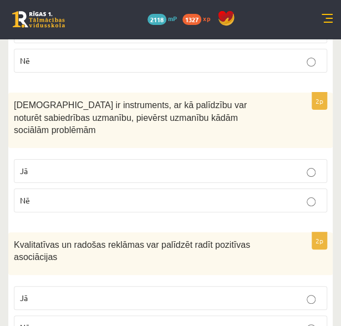
click at [158, 165] on p "Jā" at bounding box center [170, 171] width 301 height 12
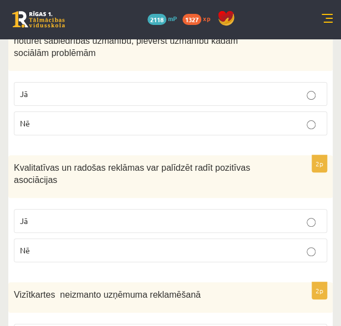
scroll to position [1051, 0]
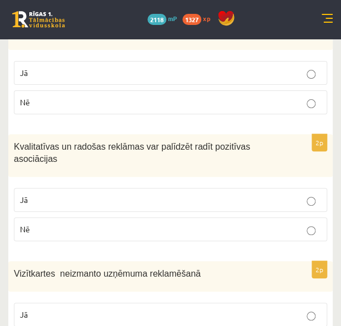
click at [108, 194] on p "Jā" at bounding box center [170, 200] width 301 height 12
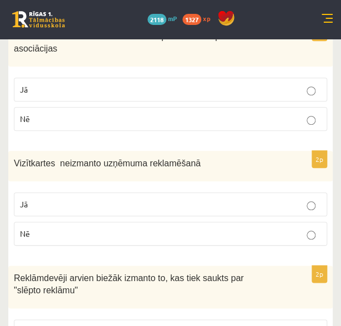
scroll to position [1164, 0]
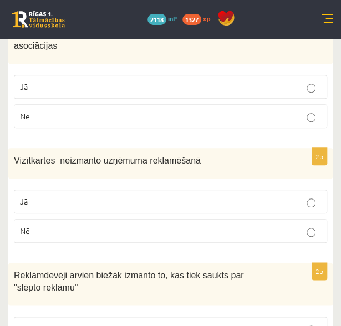
click at [104, 219] on label "Nē" at bounding box center [170, 231] width 313 height 24
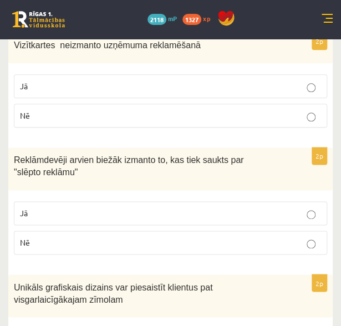
scroll to position [1280, 0]
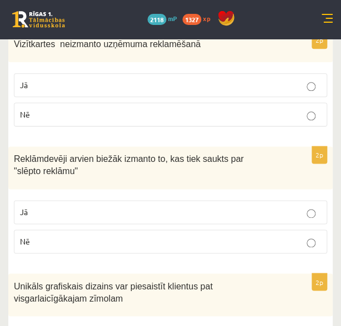
click at [109, 206] on p "Jā" at bounding box center [170, 212] width 301 height 12
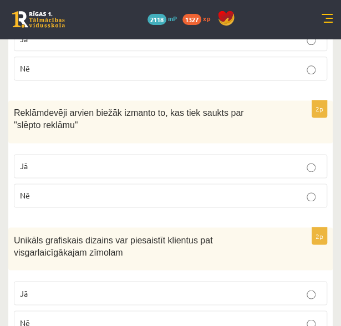
click at [156, 287] on p "Jā" at bounding box center [170, 293] width 301 height 12
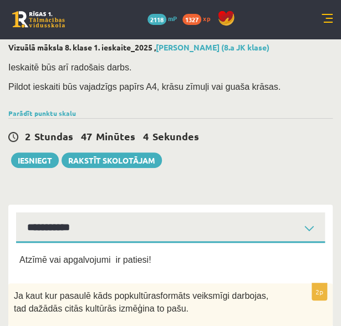
scroll to position [0, 0]
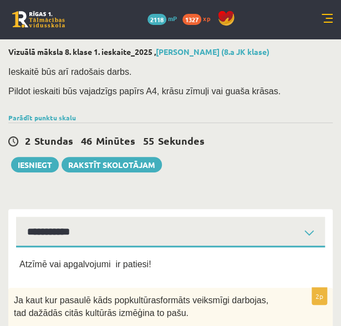
click at [40, 165] on button "Iesniegt" at bounding box center [35, 165] width 48 height 16
click at [247, 164] on div "2 Stundas 46 Minūtes 45 Sekundes Notikusi kļūda pie pēdējās saglabāšanas. Lūdzu…" at bounding box center [170, 148] width 325 height 50
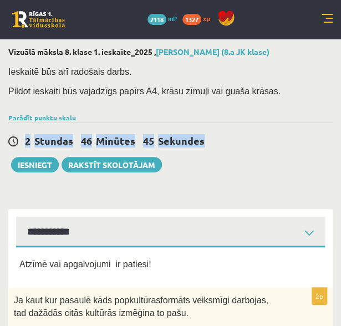
click at [247, 164] on div "2 Stundas 46 Minūtes 45 Sekundes Notikusi kļūda pie pēdējās saglabāšanas. Lūdzu…" at bounding box center [170, 148] width 325 height 50
click at [247, 164] on div "2 Stundas 46 Minūtes 44 Sekundes Notikusi kļūda pie pēdējās saglabāšanas. Lūdzu…" at bounding box center [170, 148] width 325 height 50
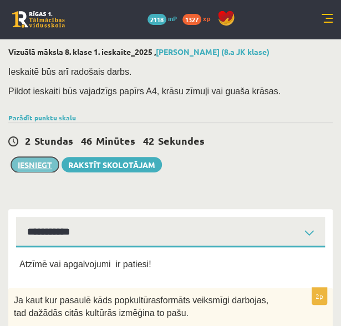
click at [18, 161] on button "Iesniegt" at bounding box center [35, 165] width 48 height 16
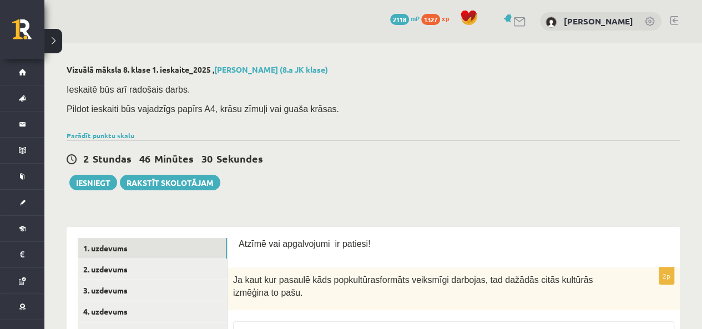
click at [263, 168] on div "2 Stundas 46 Minūtes 30 Sekundes Notikusi kļūda pie pēdējās saglabāšanas. Lūdzu…" at bounding box center [373, 165] width 613 height 50
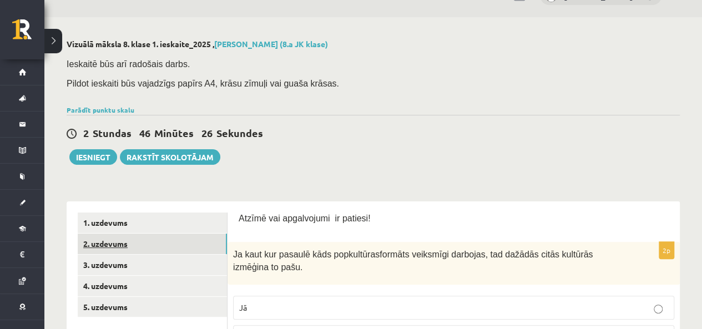
click at [112, 242] on link "2. uzdevums" at bounding box center [152, 244] width 149 height 21
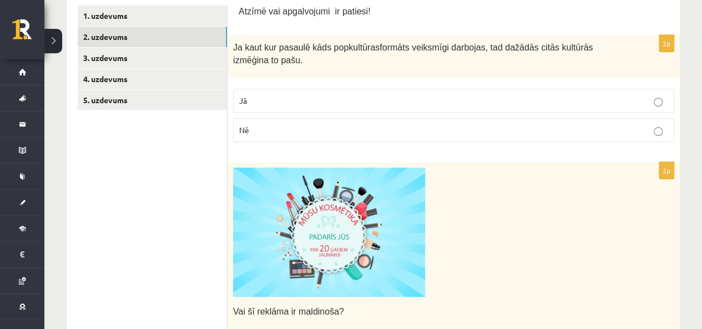
scroll to position [233, 0]
click at [329, 110] on label "Jā" at bounding box center [453, 100] width 441 height 24
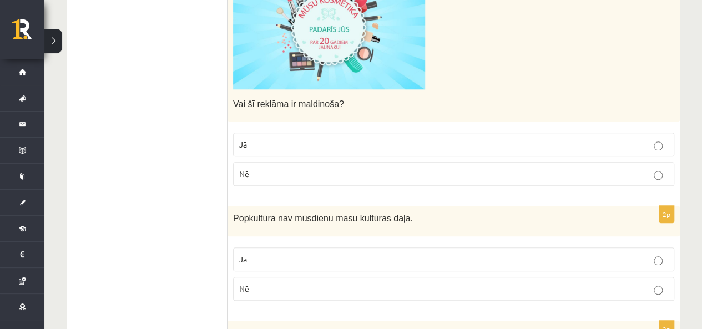
scroll to position [440, 0]
click at [324, 181] on label "Nē" at bounding box center [453, 173] width 441 height 24
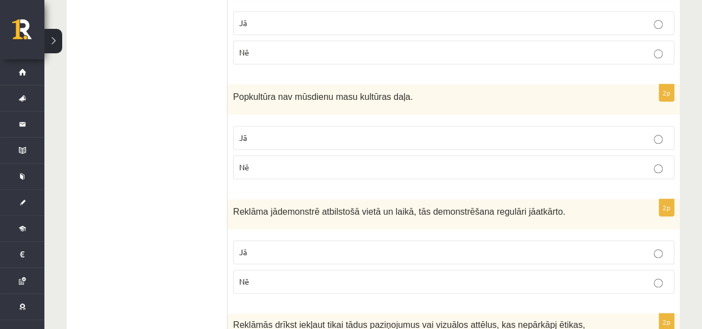
scroll to position [571, 0]
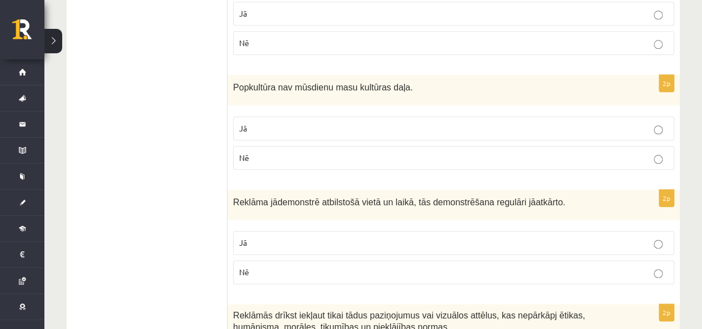
click at [240, 154] on span "Nē" at bounding box center [244, 158] width 10 height 10
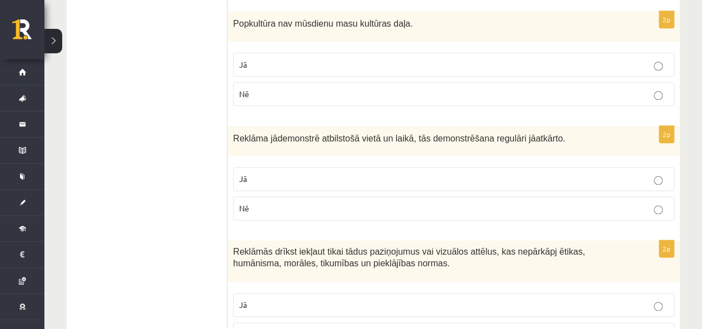
scroll to position [652, 0]
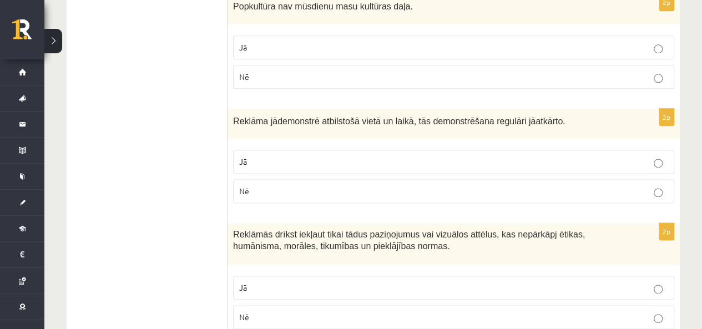
click at [240, 156] on span "Jā" at bounding box center [243, 161] width 8 height 10
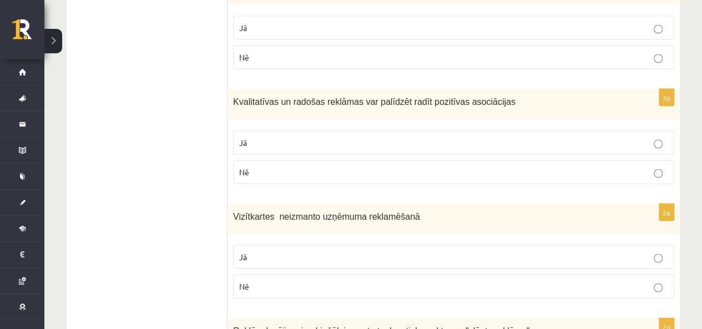
scroll to position [1041, 0]
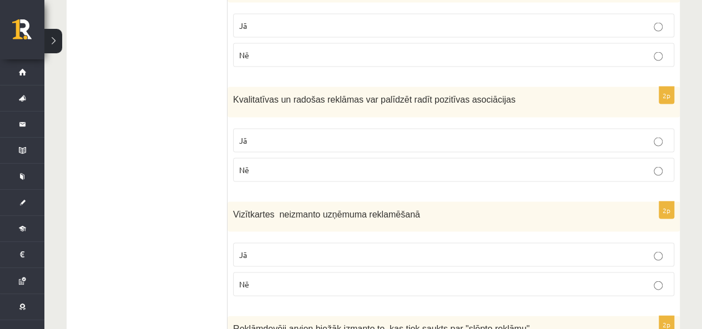
click at [256, 168] on p "Nē" at bounding box center [453, 170] width 429 height 12
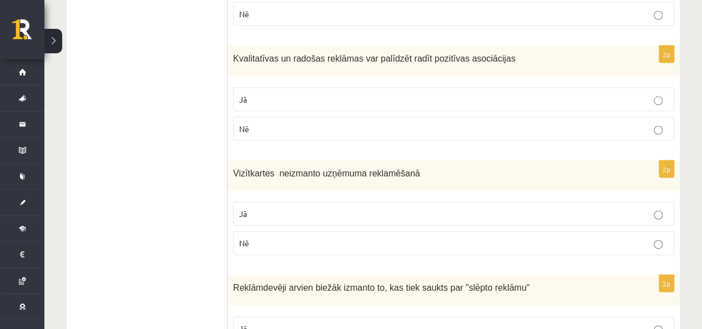
click at [273, 215] on label "Jā" at bounding box center [453, 214] width 441 height 24
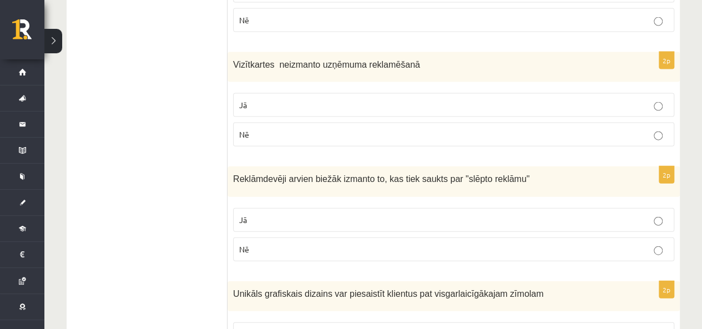
click at [273, 215] on p "Jā" at bounding box center [453, 220] width 429 height 12
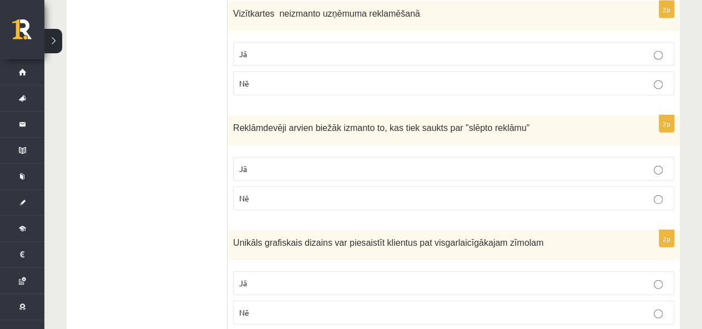
scroll to position [1270, 0]
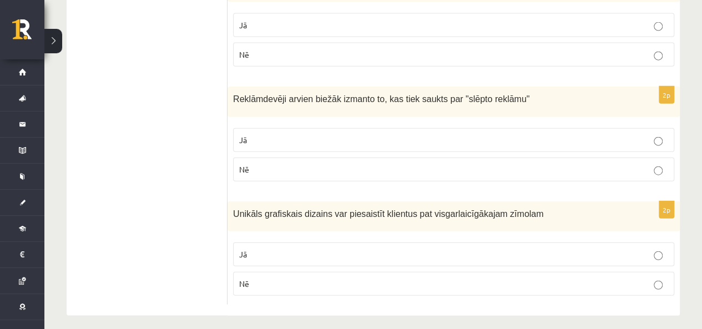
click at [283, 250] on p "Jā" at bounding box center [453, 255] width 429 height 12
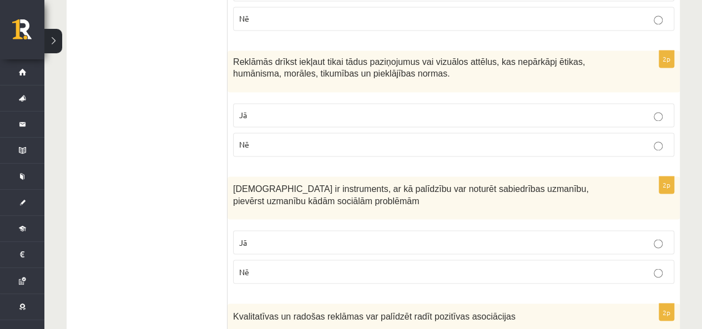
scroll to position [817, 0]
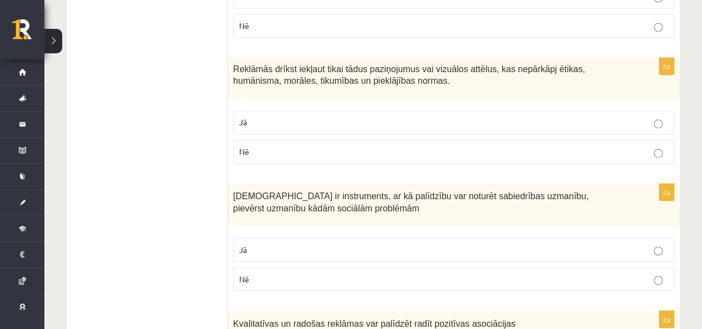
click at [283, 250] on label "Jā" at bounding box center [453, 249] width 441 height 24
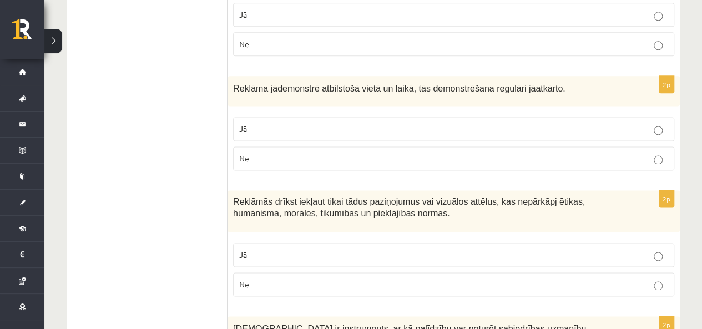
scroll to position [683, 0]
click at [283, 250] on p "Jā" at bounding box center [453, 256] width 429 height 12
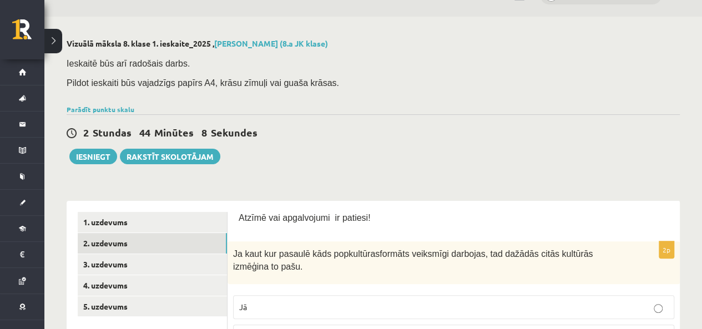
scroll to position [23, 0]
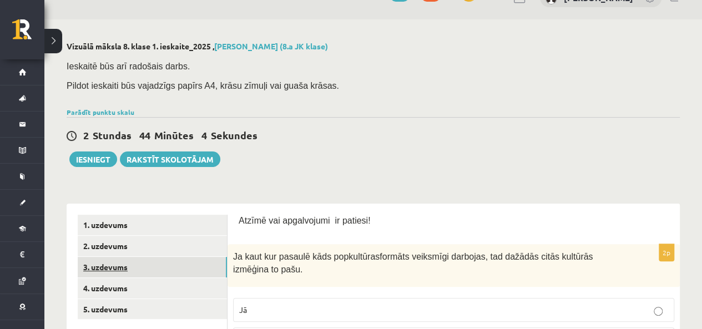
click at [111, 266] on link "3. uzdevums" at bounding box center [152, 267] width 149 height 21
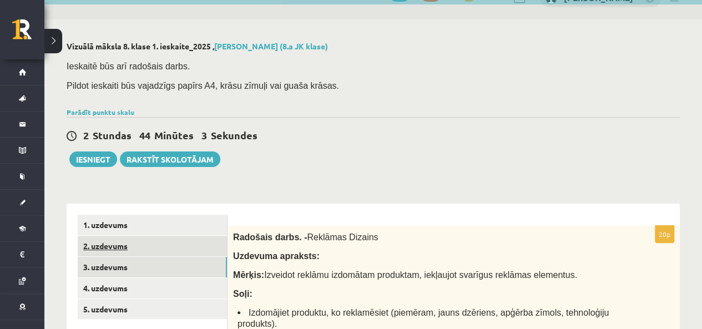
click at [114, 251] on link "2. uzdevums" at bounding box center [152, 246] width 149 height 21
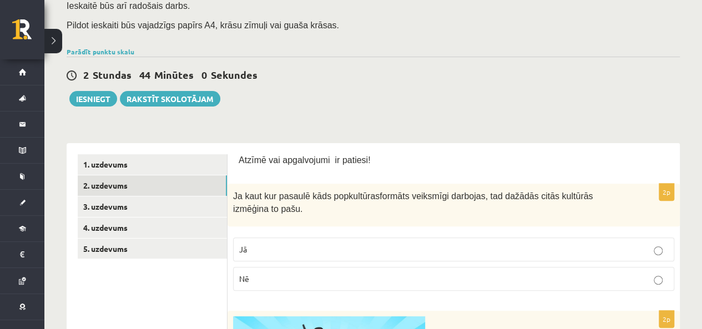
scroll to position [79, 0]
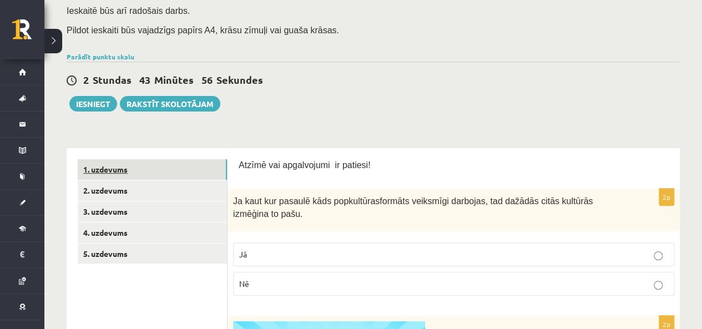
click at [115, 167] on link "1. uzdevums" at bounding box center [152, 169] width 149 height 21
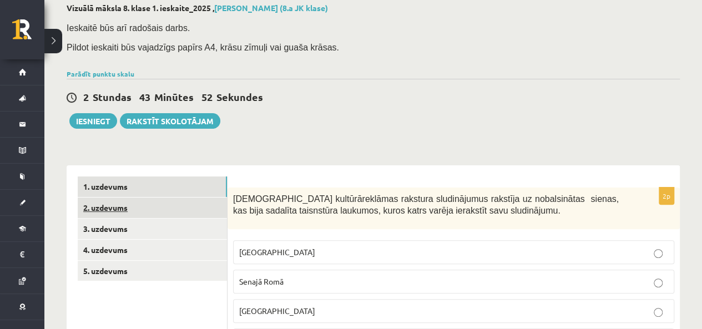
scroll to position [67, 0]
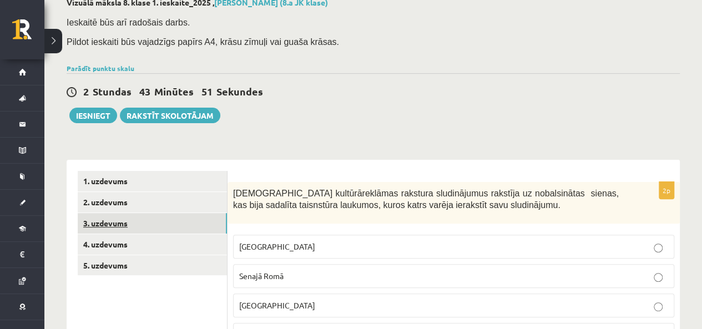
click at [108, 228] on link "3. uzdevums" at bounding box center [152, 223] width 149 height 21
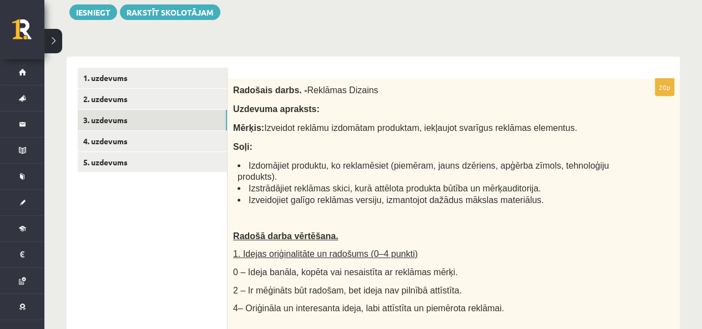
scroll to position [166, 0]
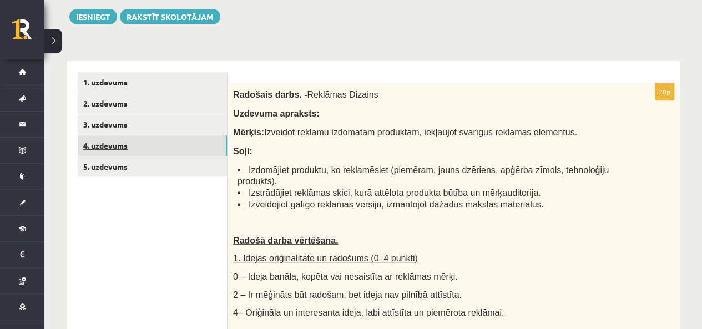
click at [97, 139] on link "4. uzdevums" at bounding box center [152, 145] width 149 height 21
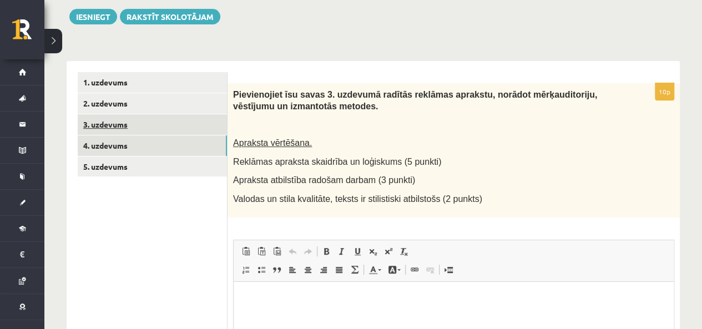
scroll to position [0, 0]
click at [100, 124] on link "3. uzdevums" at bounding box center [152, 124] width 149 height 21
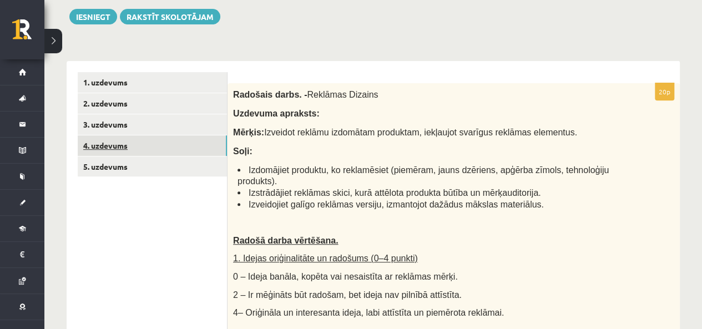
click at [99, 151] on link "4. uzdevums" at bounding box center [152, 145] width 149 height 21
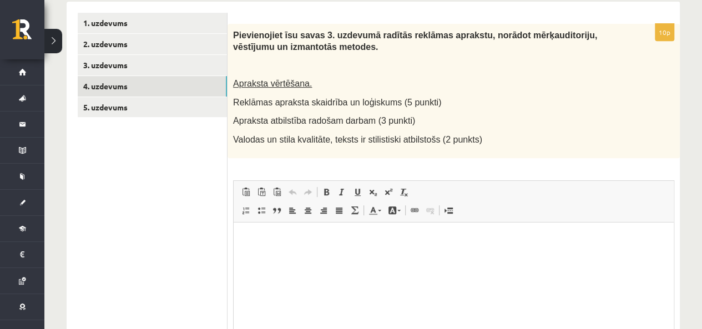
scroll to position [226, 0]
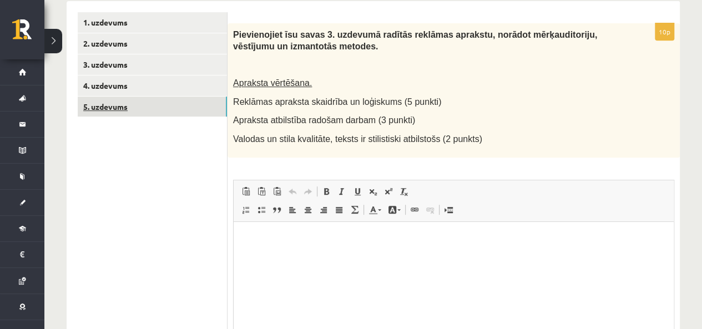
click at [168, 108] on link "5. uzdevums" at bounding box center [152, 107] width 149 height 21
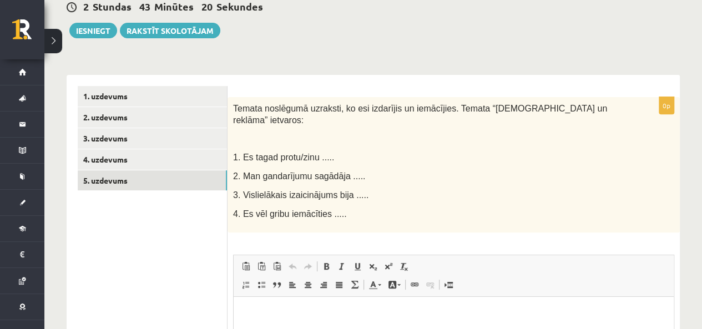
scroll to position [149, 0]
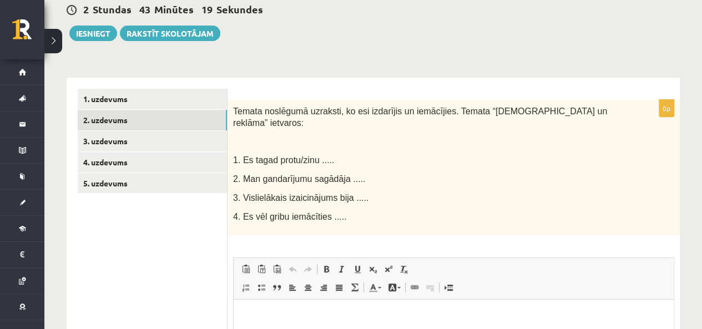
click at [166, 127] on link "2. uzdevums" at bounding box center [152, 120] width 149 height 21
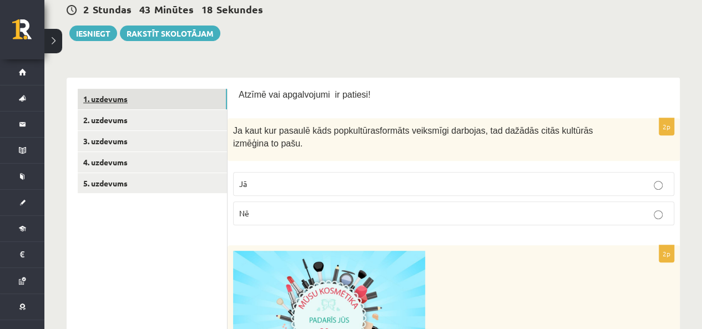
click at [148, 109] on link "1. uzdevums" at bounding box center [152, 99] width 149 height 21
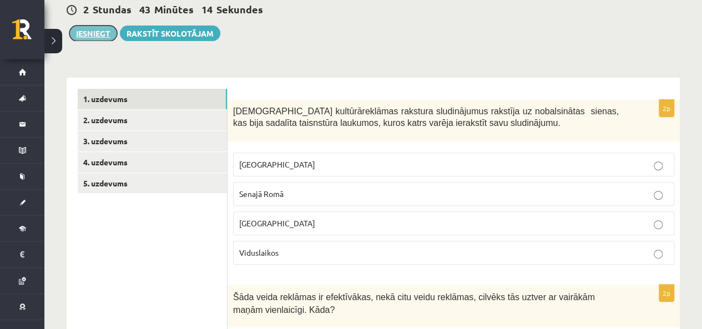
click at [78, 35] on button "Iesniegt" at bounding box center [93, 34] width 48 height 16
click at [97, 33] on button "Iesniegt" at bounding box center [93, 34] width 48 height 16
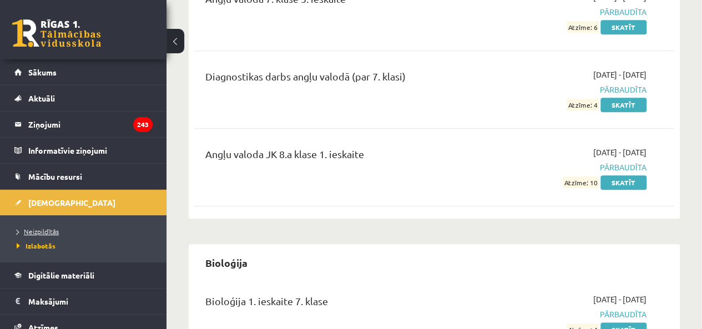
scroll to position [479, 0]
click at [37, 231] on span "Neizpildītās" at bounding box center [38, 231] width 42 height 9
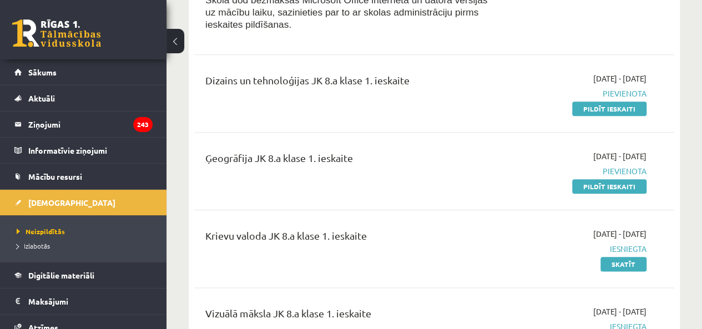
scroll to position [529, 0]
click at [577, 180] on link "Pildīt ieskaiti" at bounding box center [609, 186] width 74 height 14
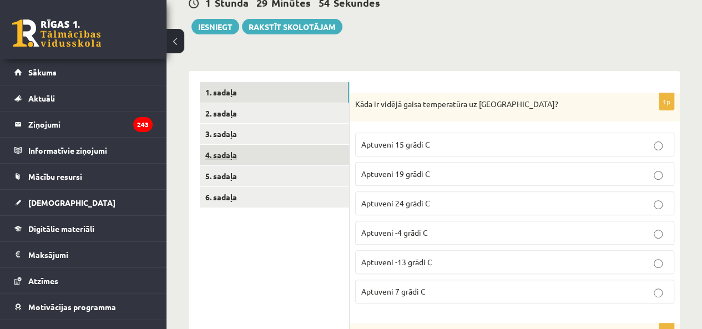
scroll to position [118, 0]
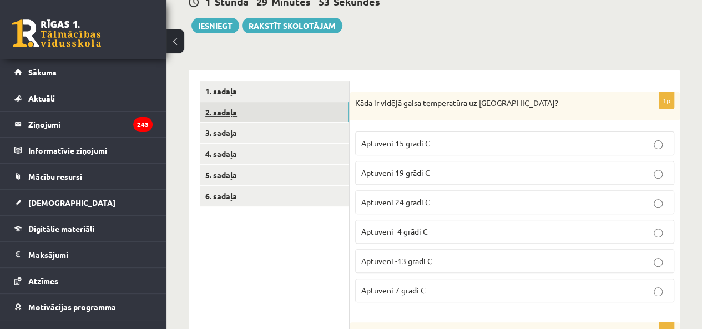
click at [227, 107] on link "2. sadaļa" at bounding box center [274, 112] width 149 height 21
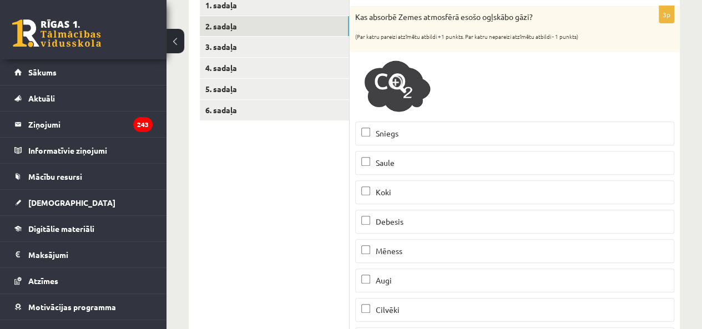
scroll to position [214, 0]
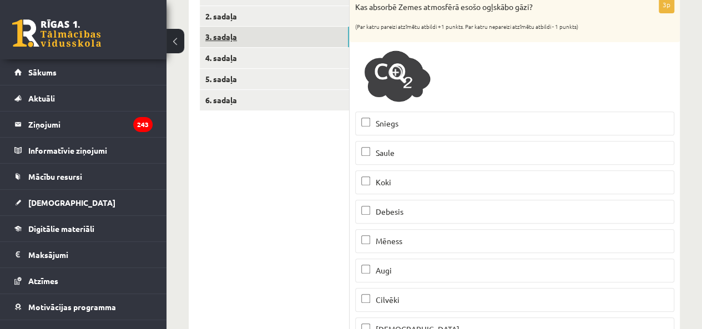
click at [225, 36] on link "3. sadaļa" at bounding box center [274, 37] width 149 height 21
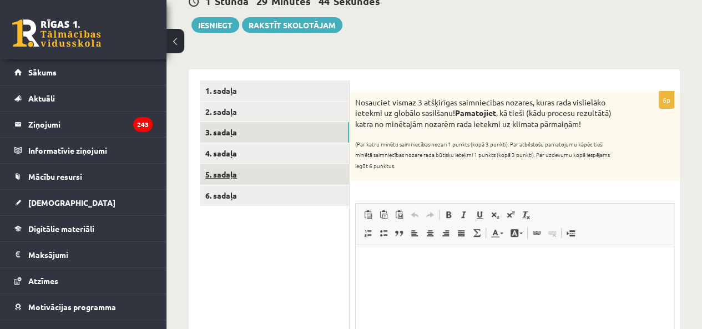
scroll to position [120, 0]
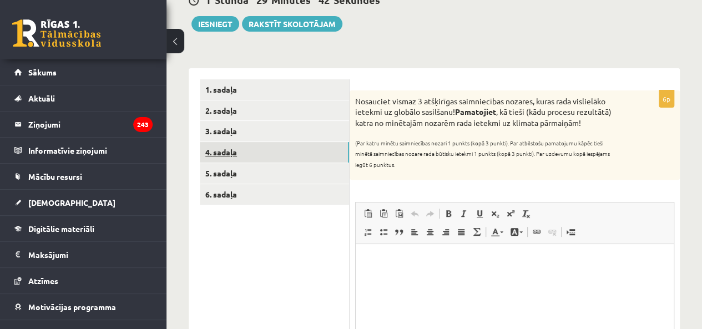
click at [227, 151] on link "4. sadaļa" at bounding box center [274, 152] width 149 height 21
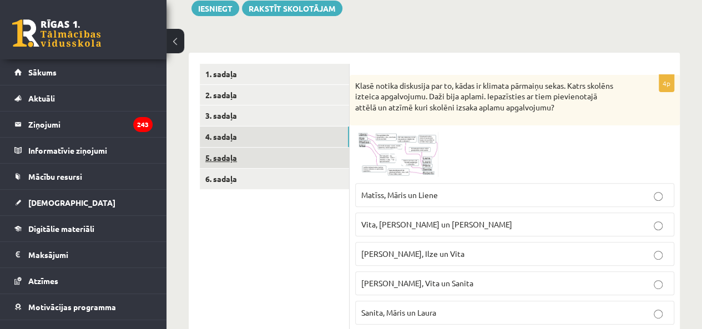
scroll to position [136, 0]
click at [222, 163] on link "5. sadaļa" at bounding box center [274, 157] width 149 height 21
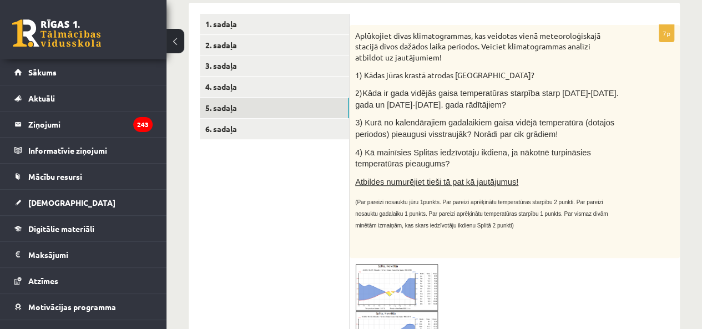
scroll to position [185, 0]
click at [231, 125] on link "6. sadaļa" at bounding box center [274, 129] width 149 height 21
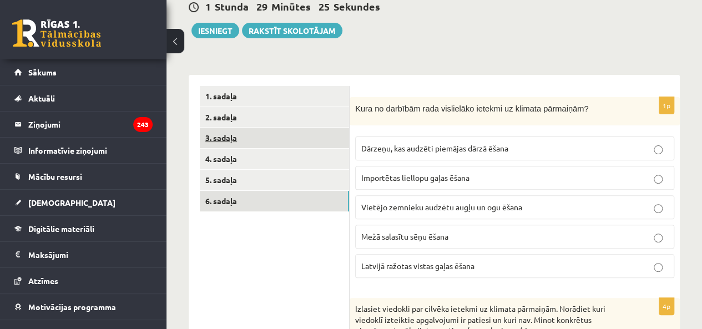
scroll to position [114, 0]
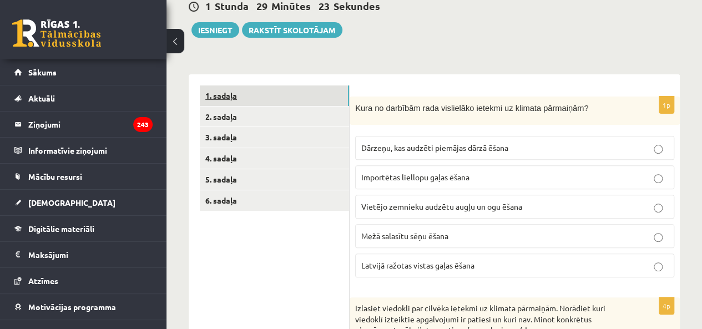
click at [231, 96] on link "1. sadaļa" at bounding box center [274, 95] width 149 height 21
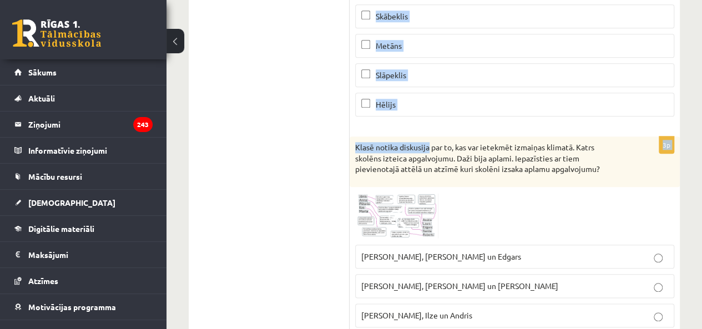
scroll to position [506, 0]
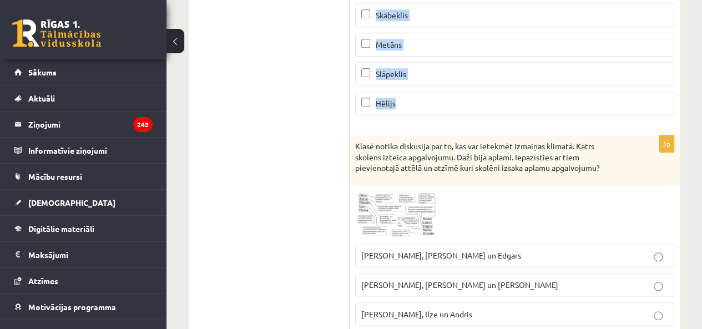
drag, startPoint x: 352, startPoint y: 39, endPoint x: 419, endPoint y: 97, distance: 88.5
click at [419, 97] on form "1p Kāda ir vidējā gaisa temperatūra uz Zemes? Aptuveni 15 grādi C Aptuveni 19 g…" at bounding box center [515, 272] width 308 height 1158
copy form "Kāda ir vidējā gaisa temperatūra uz Zemes? Aptuveni 15 grādi C Aptuveni 19 grād…"
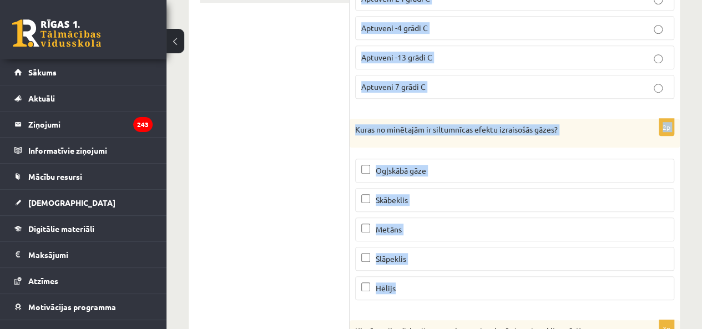
scroll to position [308, 0]
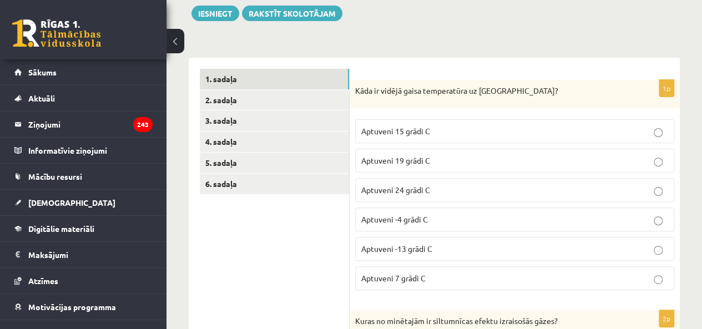
scroll to position [130, 0]
click at [372, 139] on label "Aptuveni 15 grādi C" at bounding box center [514, 132] width 319 height 24
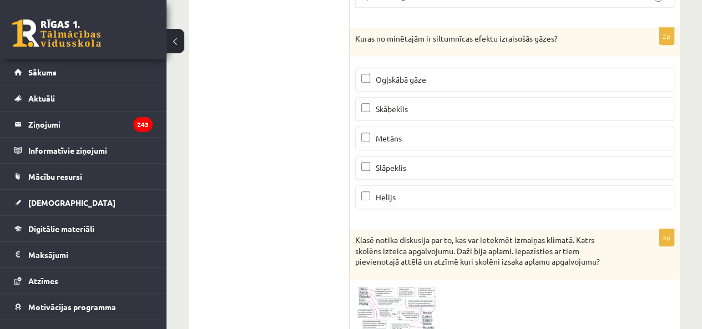
scroll to position [414, 0]
click at [413, 125] on label "Metāns" at bounding box center [514, 137] width 319 height 24
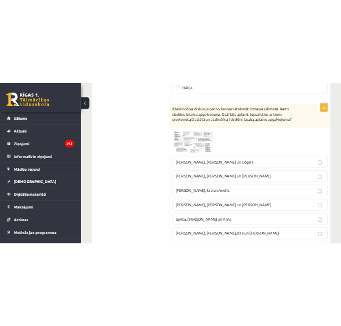
scroll to position [601, 0]
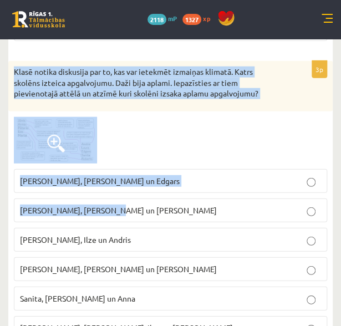
drag, startPoint x: 14, startPoint y: 63, endPoint x: 209, endPoint y: 202, distance: 239.4
click at [209, 202] on div "3p Klasē notika diskusija par to, kas var ietekmēt izmaiņas klimatā. Katrs skol…" at bounding box center [170, 219] width 325 height 317
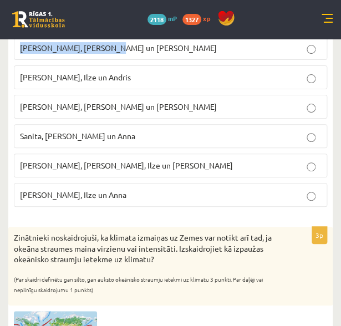
scroll to position [763, 0]
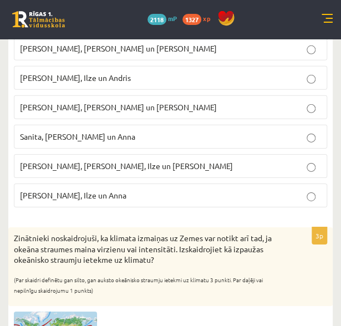
click at [209, 202] on fieldset "Pēteris, Andris un Edgars Sanita, Laura un Pēteris Roberts, Ilze un Andris Laur…" at bounding box center [170, 106] width 313 height 209
drag, startPoint x: 209, startPoint y: 202, endPoint x: 116, endPoint y: 210, distance: 93.6
click at [116, 210] on form "1p Kāda ir vidējā gaisa temperatūra uz Zemes? Aptuveni 15 grādi C Aptuveni 19 g…" at bounding box center [170, 35] width 302 height 1158
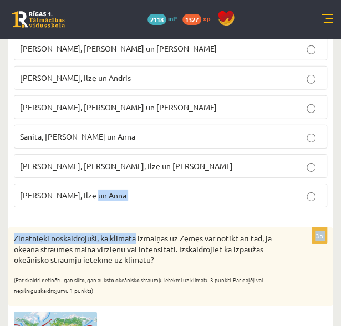
drag, startPoint x: 116, startPoint y: 210, endPoint x: 114, endPoint y: 202, distance: 8.1
click at [114, 202] on form "1p Kāda ir vidējā gaisa temperatūra uz Zemes? Aptuveni 15 grādi C Aptuveni 19 g…" at bounding box center [170, 35] width 302 height 1158
click at [114, 202] on fieldset "Pēteris, Andris un Edgars Sanita, Laura un Pēteris Roberts, Ilze un Andris Laur…" at bounding box center [170, 106] width 313 height 209
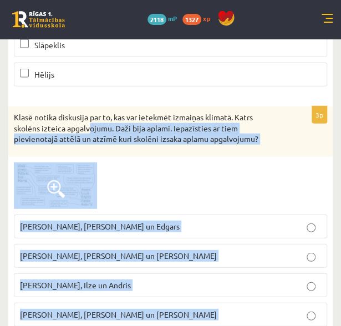
scroll to position [556, 0]
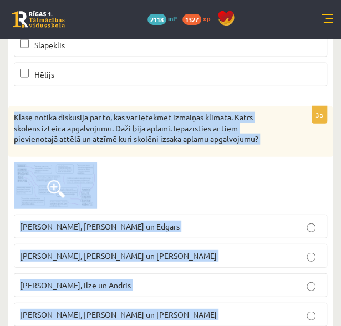
drag, startPoint x: 100, startPoint y: 195, endPoint x: 7, endPoint y: 110, distance: 126.5
click at [7, 110] on div "Ģeogrāfija JK 8.a klase 1. ieskaite , Viktorija Vjazovceva (8.a JK klase) Parād…" at bounding box center [170, 162] width 341 height 1359
copy div "Klasē notika diskusija par to, kas var ietekmēt izmaiņas klimatā. Katrs skolēns…"
click at [276, 118] on div "Klasē notika diskusija par to, kas var ietekmēt izmaiņas klimatā. Katrs skolēns…" at bounding box center [170, 132] width 325 height 50
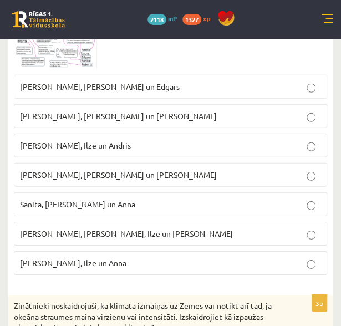
scroll to position [697, 0]
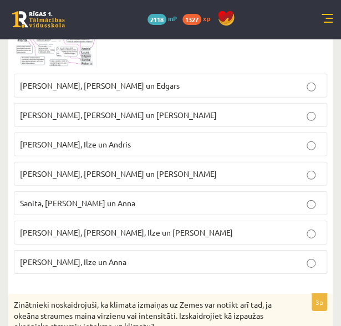
click at [140, 171] on p "Laura, Anna un Jānis" at bounding box center [170, 174] width 301 height 12
click at [67, 227] on span "Jānis, Pēteris, Ilze un Roberts" at bounding box center [126, 232] width 213 height 10
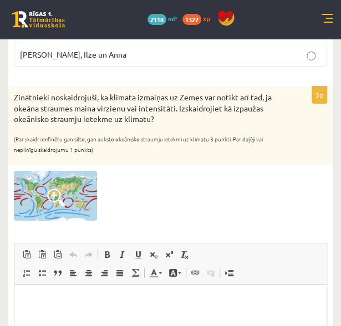
scroll to position [905, 0]
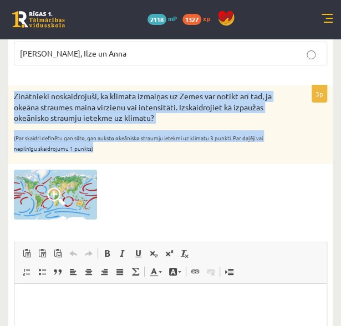
drag, startPoint x: 12, startPoint y: 86, endPoint x: 169, endPoint y: 150, distance: 169.5
click at [169, 150] on div "Zinātnieki noskaidrojuši, ka klimata izmaiņas uz Zemes var notikt arī tad, ja o…" at bounding box center [170, 124] width 325 height 79
copy div "Zinātnieki noskaidrojuši, ka klimata izmaiņas uz Zemes var notikt arī tad, ja o…"
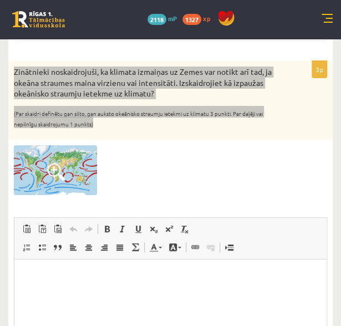
scroll to position [930, 0]
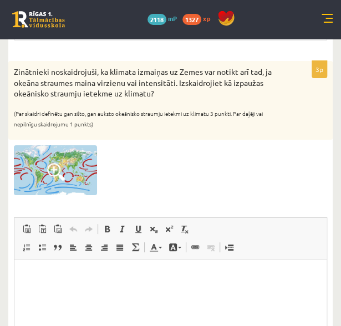
click at [245, 160] on div at bounding box center [170, 170] width 313 height 50
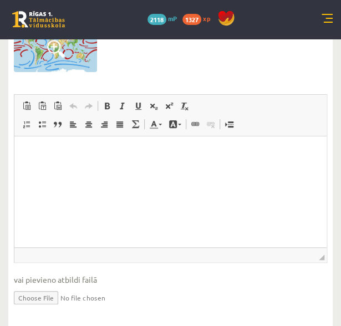
scroll to position [1053, 0]
click at [100, 170] on html at bounding box center [170, 153] width 312 height 34
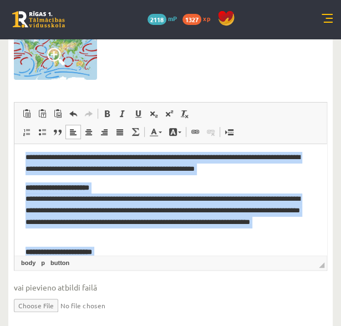
scroll to position [0, 0]
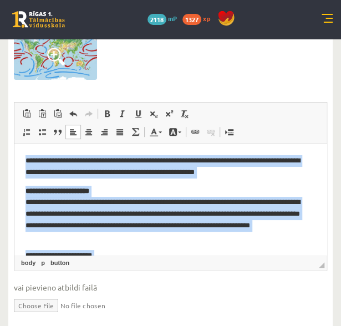
drag, startPoint x: 281, startPoint y: 228, endPoint x: 18, endPoint y: 143, distance: 276.5
click at [18, 144] on html "**********" at bounding box center [170, 296] width 312 height 305
click at [105, 109] on span at bounding box center [107, 113] width 9 height 9
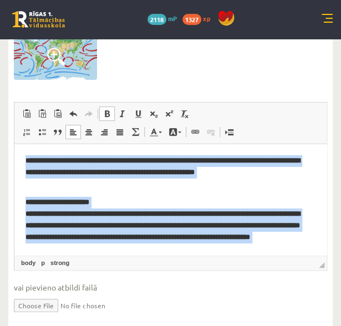
click at [105, 109] on span at bounding box center [107, 113] width 9 height 9
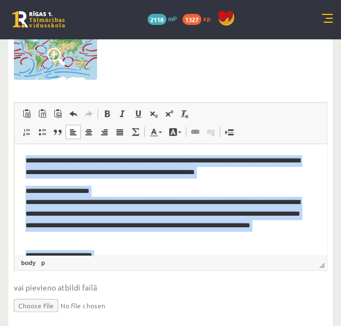
click at [130, 240] on p "**********" at bounding box center [167, 215] width 282 height 58
click at [131, 245] on body "**********" at bounding box center [171, 277] width 290 height 244
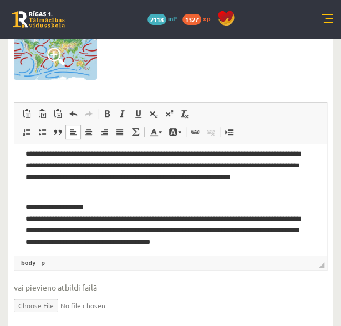
scroll to position [155, 0]
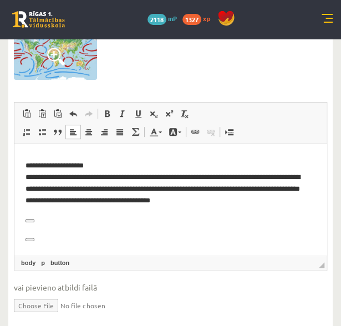
drag, startPoint x: 43, startPoint y: 245, endPoint x: 24, endPoint y: 225, distance: 27.5
click at [24, 225] on html "**********" at bounding box center [170, 122] width 312 height 266
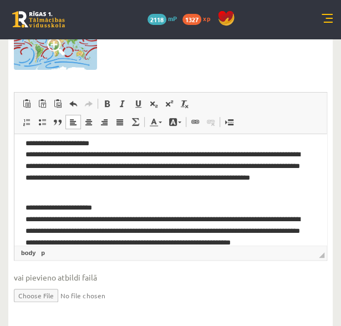
scroll to position [39, 0]
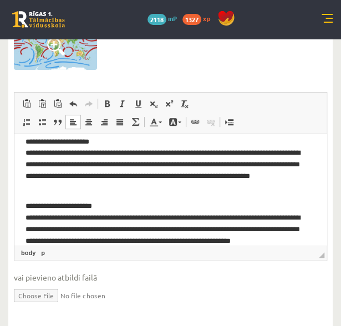
click at [236, 59] on div at bounding box center [170, 45] width 313 height 50
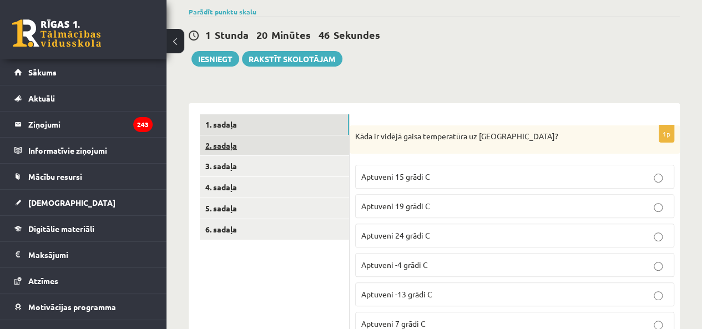
scroll to position [84, 0]
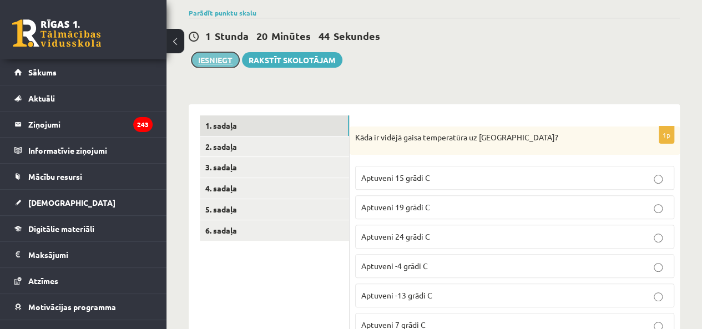
click at [224, 59] on button "Iesniegt" at bounding box center [215, 60] width 48 height 16
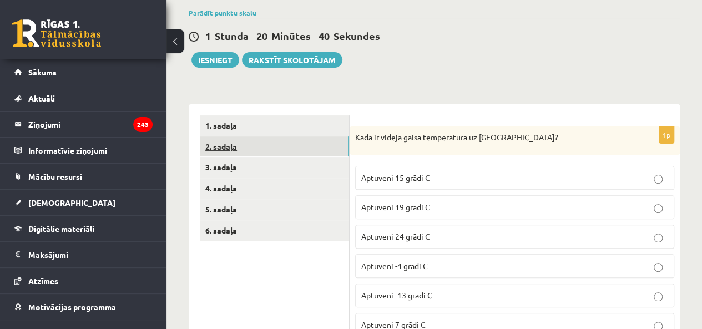
click at [288, 151] on link "2. sadaļa" at bounding box center [274, 146] width 149 height 21
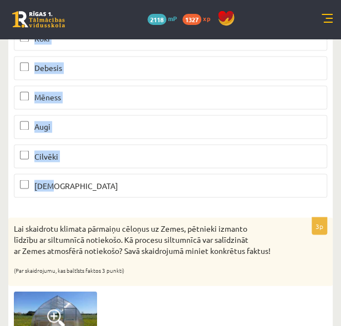
scroll to position [379, 0]
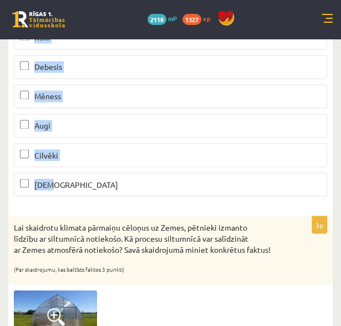
drag, startPoint x: 9, startPoint y: 64, endPoint x: 111, endPoint y: 185, distance: 158.3
click at [111, 185] on div "3p Kas absorbē Zemes atmosfērā esošo ogļskābo gāzi? (Par katru pareizi atzīmētu…" at bounding box center [170, 213] width 325 height 768
copy div "Kas absorbē Zemes atmosfērā esošo ogļskābo gāzi? (Par katru pareizi atzīmētu at…"
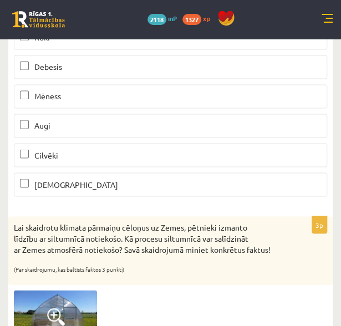
click at [251, 206] on form "3p Kas absorbē Zemes atmosfērā esošo ogļskābo gāzi? (Par katru pareizi atzīmētu…" at bounding box center [170, 213] width 302 height 746
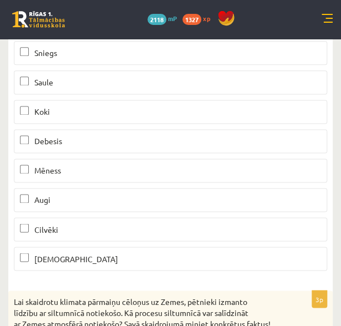
scroll to position [293, 0]
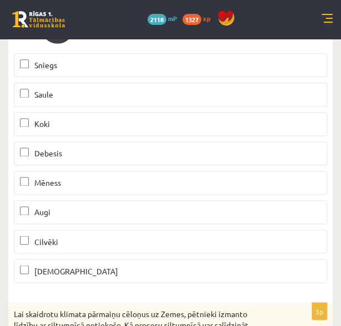
click at [229, 129] on label "Koki" at bounding box center [170, 124] width 313 height 24
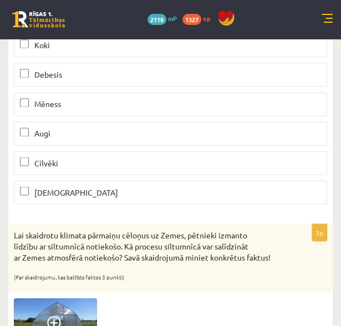
scroll to position [373, 0]
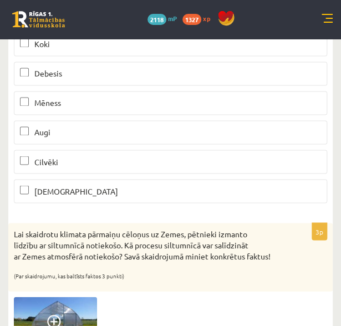
click at [226, 136] on p "Augi" at bounding box center [170, 132] width 301 height 12
click at [215, 189] on p "Jūra" at bounding box center [170, 191] width 301 height 12
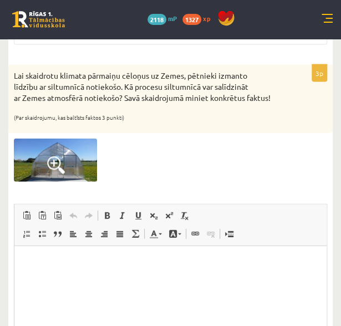
scroll to position [530, 0]
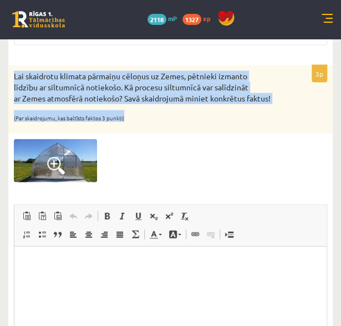
drag, startPoint x: 13, startPoint y: 68, endPoint x: 126, endPoint y: 124, distance: 125.5
click at [126, 124] on div "Lai skaidrotu klimata pārmaiņu cēloņus uz Zemes, pētnieki izmanto līdzību ar si…" at bounding box center [170, 99] width 325 height 68
copy div "Lai skaidrotu klimata pārmaiņu cēloņus uz Zemes, pētnieki izmanto līdzību ar si…"
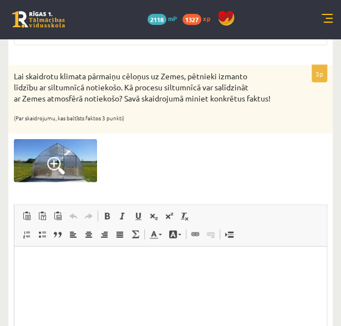
click at [326, 155] on div at bounding box center [170, 160] width 313 height 43
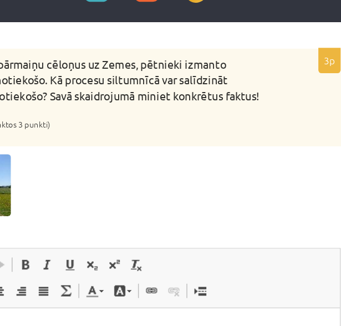
scroll to position [538, 0]
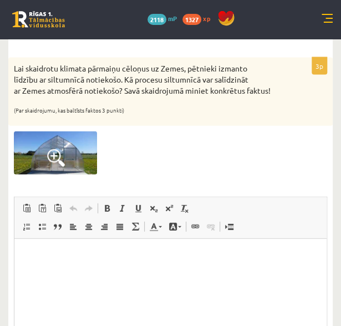
click at [294, 77] on div "Lai skaidrotu klimata pārmaiņu cēloņus uz Zemes, pētnieki izmanto līdzību ar si…" at bounding box center [170, 92] width 325 height 68
click at [179, 272] on html at bounding box center [170, 256] width 312 height 34
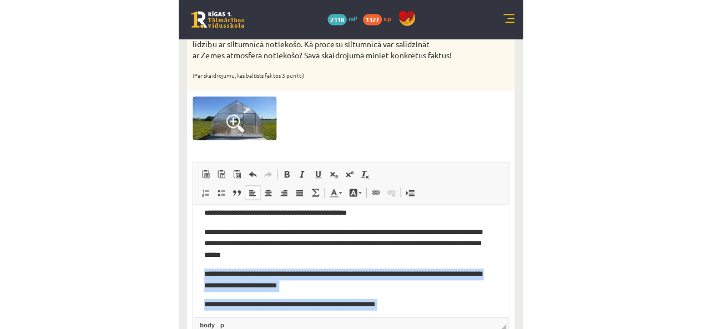
scroll to position [0, 0]
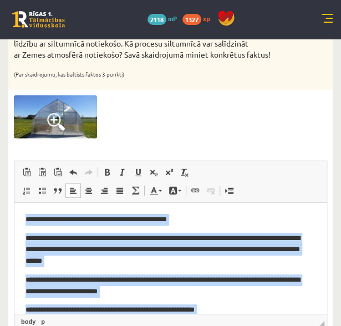
drag, startPoint x: 286, startPoint y: 306, endPoint x: -4, endPoint y: 208, distance: 306.1
click at [14, 208] on html "**********" at bounding box center [170, 308] width 312 height 211
click at [104, 177] on span at bounding box center [107, 172] width 9 height 9
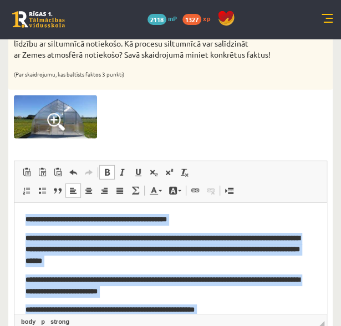
click at [104, 177] on span at bounding box center [107, 172] width 9 height 9
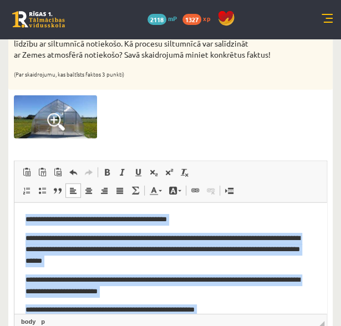
click at [229, 221] on p "**********" at bounding box center [167, 220] width 282 height 12
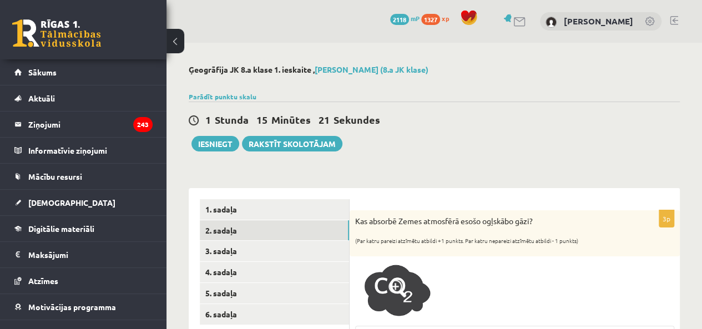
click at [555, 103] on div "1 Stunda 15 Minūtes 21 Sekundes Ieskaite saglabāta! Iesniegt Rakstīt skolotājam" at bounding box center [434, 127] width 491 height 50
click at [214, 143] on button "Iesniegt" at bounding box center [215, 144] width 48 height 16
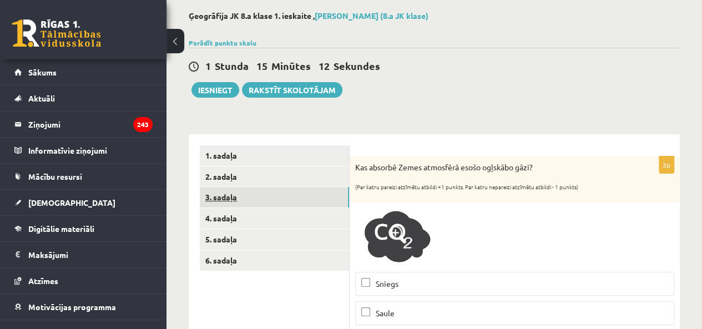
click at [212, 196] on link "3. sadaļa" at bounding box center [274, 197] width 149 height 21
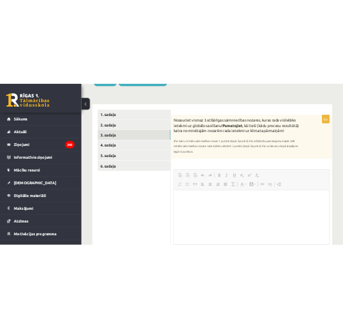
scroll to position [0, 0]
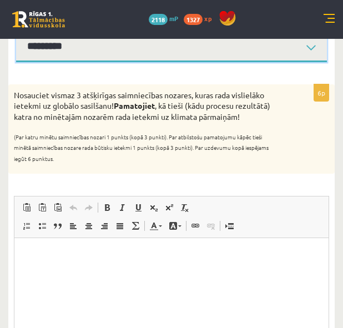
click at [100, 53] on select "********* ********* ********* ********* ********* *********" at bounding box center [171, 47] width 311 height 31
click at [16, 32] on select "********* ********* ********* ********* ********* *********" at bounding box center [171, 47] width 311 height 31
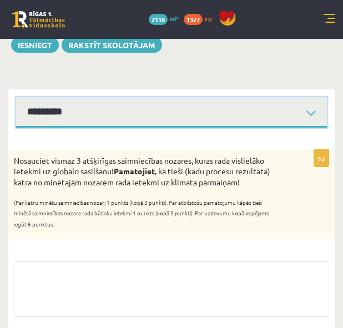
scroll to position [79, 0]
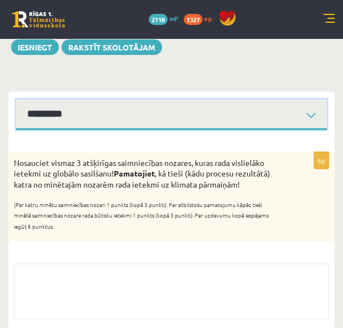
drag, startPoint x: 99, startPoint y: 55, endPoint x: 62, endPoint y: 106, distance: 62.8
click at [62, 106] on select "********* ********* ********* ********* ********* *********" at bounding box center [171, 114] width 311 height 31
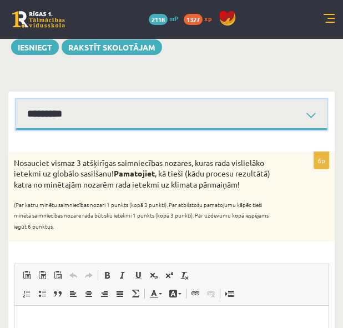
scroll to position [0, 0]
click at [16, 99] on select "********* ********* ********* ********* ********* *********" at bounding box center [171, 114] width 311 height 31
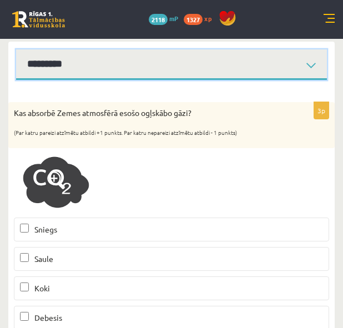
scroll to position [129, 0]
click at [90, 63] on select "********* ********* ********* ********* ********* *********" at bounding box center [171, 64] width 311 height 31
click at [16, 49] on select "********* ********* ********* ********* ********* *********" at bounding box center [171, 64] width 311 height 31
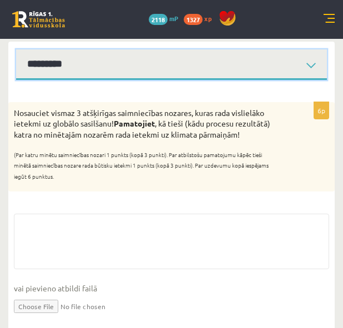
click at [82, 68] on select "********* ********* ********* ********* ********* *********" at bounding box center [171, 64] width 311 height 31
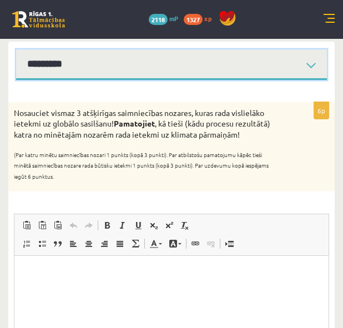
click at [16, 49] on select "********* ********* ********* ********* ********* *********" at bounding box center [171, 64] width 311 height 31
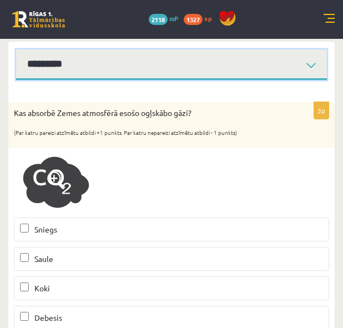
click at [72, 52] on select "********* ********* ********* ********* ********* *********" at bounding box center [171, 64] width 311 height 31
select select "**********"
click at [16, 49] on select "********* ********* ********* ********* ********* *********" at bounding box center [171, 64] width 311 height 31
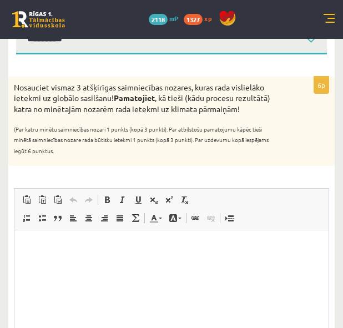
drag, startPoint x: 12, startPoint y: 82, endPoint x: 60, endPoint y: 156, distance: 88.6
click at [60, 156] on div "Nosauciet vismaz 3 atšķirīgas saimniecības nozares, kuras rada vislielāko ietek…" at bounding box center [171, 122] width 326 height 90
copy div "Nosauciet vismaz 3 atšķirīgas saimniecības nozares, kuras rada vislielāko ietek…"
click at [271, 137] on p "(Par katru minētu saimniecības nozari 1 punkts (kopā 3 punkti). Par atbilstošu …" at bounding box center [144, 137] width 260 height 33
click at [105, 264] on html at bounding box center [171, 247] width 314 height 34
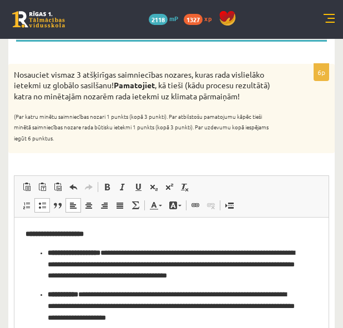
scroll to position [243, 0]
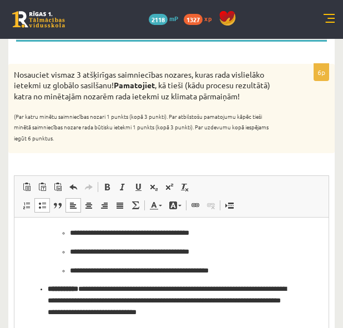
click at [69, 272] on ul "**********" at bounding box center [171, 251] width 247 height 49
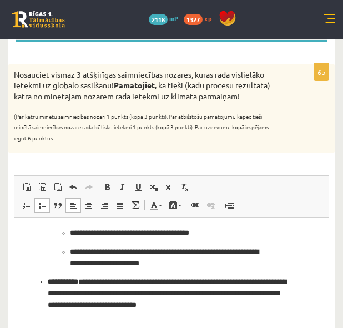
click at [70, 254] on p "**********" at bounding box center [167, 257] width 195 height 23
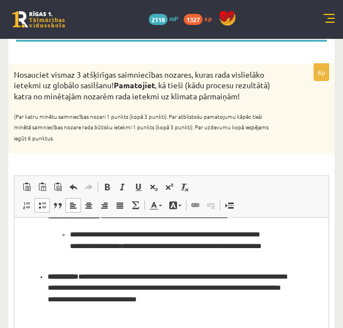
click at [70, 235] on p "**********" at bounding box center [167, 246] width 195 height 34
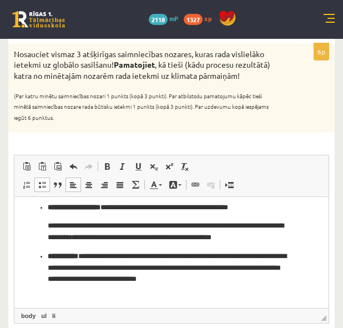
scroll to position [189, 0]
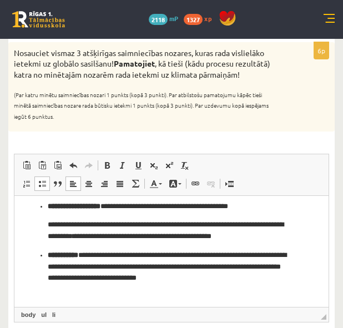
click at [184, 221] on li "**********" at bounding box center [167, 222] width 239 height 42
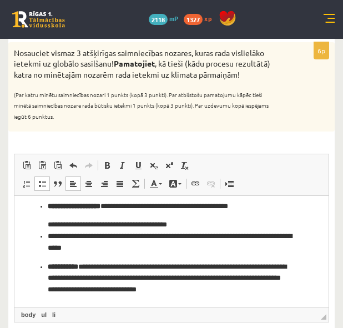
scroll to position [241, 0]
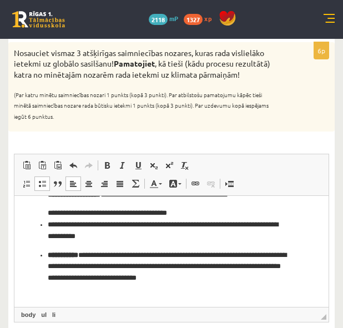
click at [45, 261] on ul "**********" at bounding box center [172, 242] width 292 height 107
click at [48, 256] on strong "**********" at bounding box center [63, 254] width 31 height 7
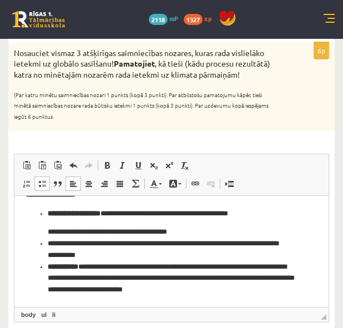
scroll to position [234, 0]
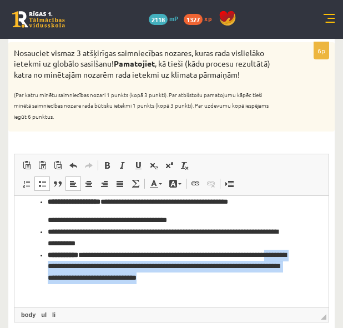
drag, startPoint x: 77, startPoint y: 297, endPoint x: 64, endPoint y: 273, distance: 27.1
click at [64, 273] on html "**********" at bounding box center [171, 134] width 314 height 345
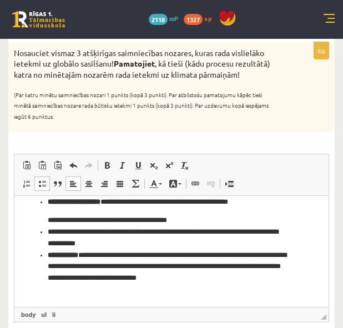
click at [42, 271] on ul "**********" at bounding box center [172, 245] width 292 height 99
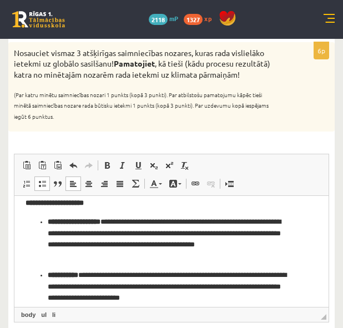
scroll to position [0, 0]
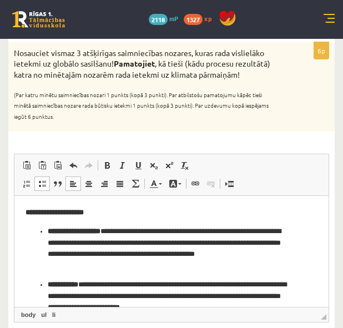
click at [49, 229] on strong "**********" at bounding box center [74, 230] width 53 height 7
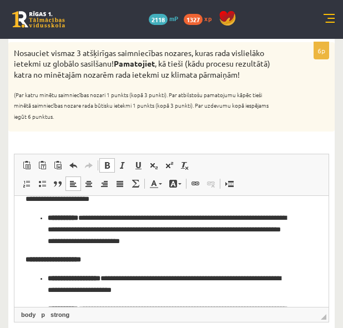
scroll to position [55, 0]
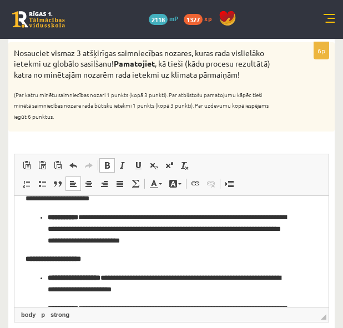
click at [48, 219] on strong "**********" at bounding box center [63, 217] width 31 height 7
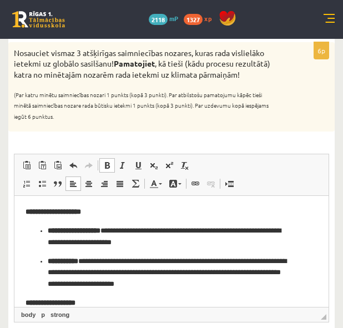
scroll to position [108, 0]
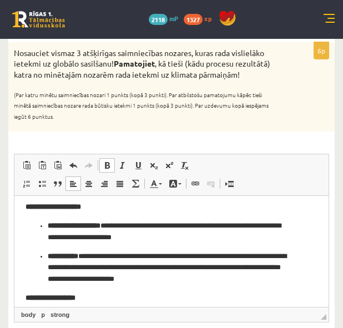
drag, startPoint x: 60, startPoint y: 239, endPoint x: 47, endPoint y: 229, distance: 16.2
click at [47, 229] on ul "**********" at bounding box center [172, 252] width 292 height 65
click at [49, 253] on strong "**********" at bounding box center [63, 255] width 31 height 7
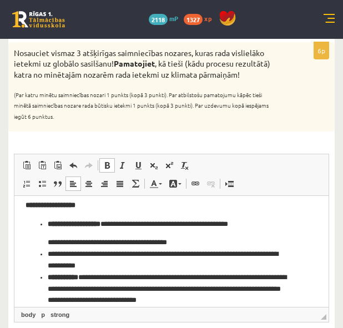
scroll to position [202, 0]
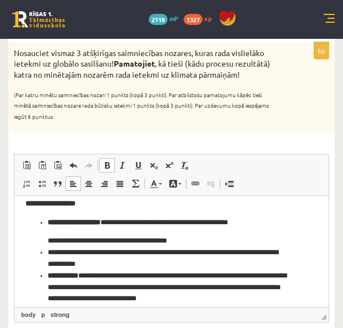
click at [48, 220] on strong "**********" at bounding box center [74, 222] width 53 height 7
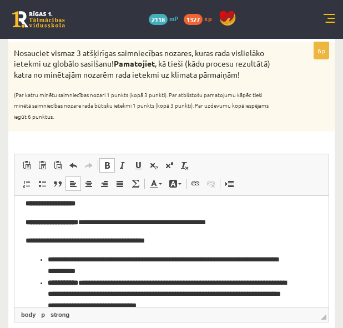
click at [45, 260] on ul "**********" at bounding box center [172, 288] width 292 height 69
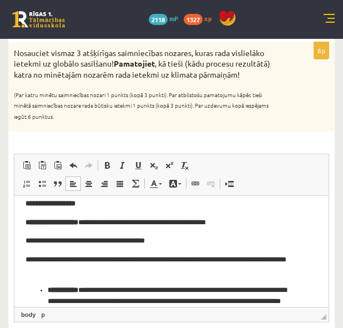
scroll to position [237, 0]
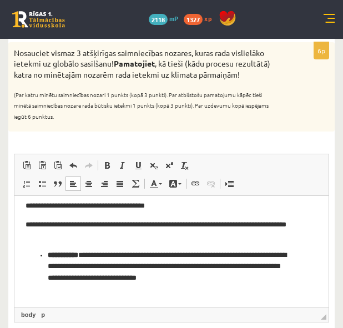
click at [47, 258] on ul "**********" at bounding box center [172, 273] width 292 height 46
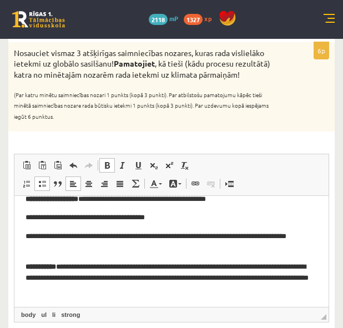
scroll to position [225, 0]
drag, startPoint x: 105, startPoint y: 216, endPoint x: 59, endPoint y: 216, distance: 46.0
click at [59, 216] on p "**********" at bounding box center [167, 218] width 283 height 12
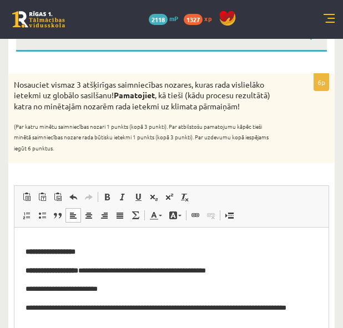
scroll to position [178, 0]
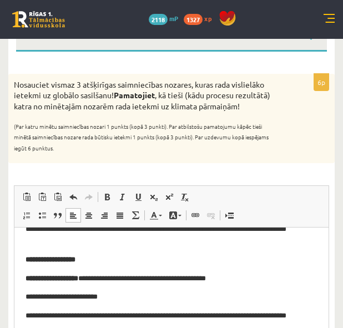
click at [34, 259] on strong "**********" at bounding box center [51, 259] width 50 height 7
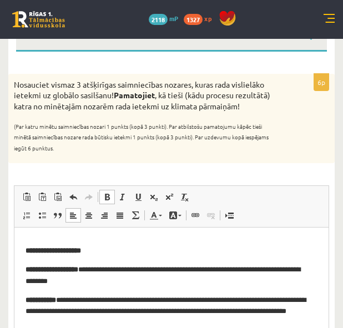
scroll to position [94, 0]
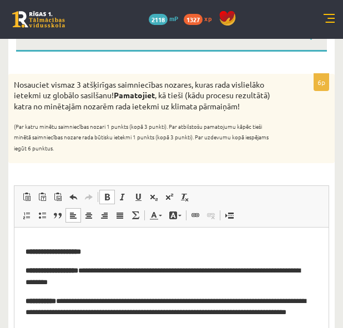
click at [33, 252] on strong "**********" at bounding box center [53, 251] width 55 height 7
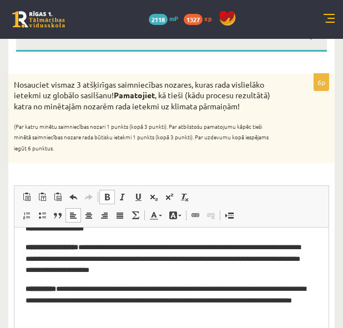
scroll to position [0, 0]
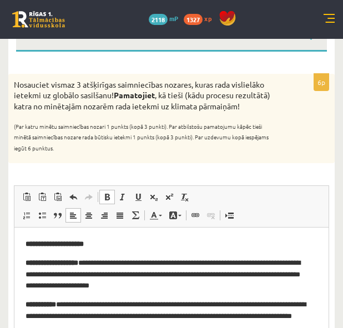
click at [32, 242] on strong "**********" at bounding box center [55, 243] width 58 height 7
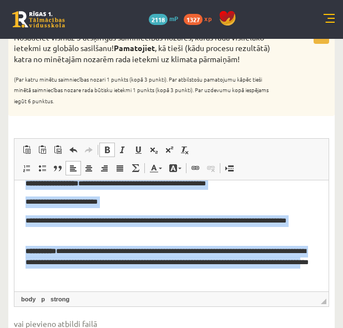
scroll to position [206, 0]
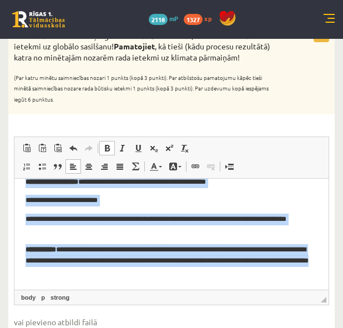
drag, startPoint x: 26, startPoint y: 194, endPoint x: 151, endPoint y: 275, distance: 149.3
click at [151, 275] on body "**********" at bounding box center [172, 121] width 292 height 314
drag, startPoint x: 104, startPoint y: 143, endPoint x: 364, endPoint y: 120, distance: 261.1
click at [104, 148] on span at bounding box center [107, 148] width 9 height 9
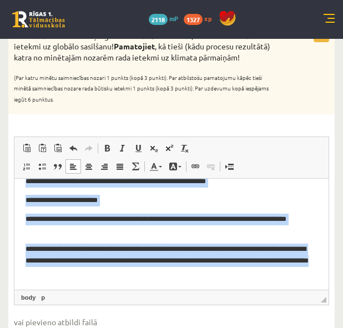
scroll to position [214, 0]
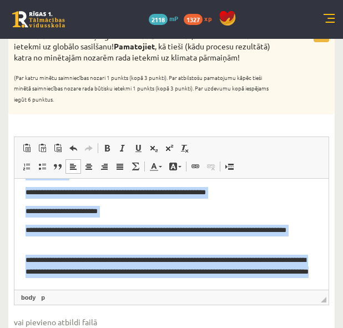
click at [169, 278] on html "**********" at bounding box center [171, 132] width 314 height 336
click at [175, 248] on body "**********" at bounding box center [172, 133] width 292 height 314
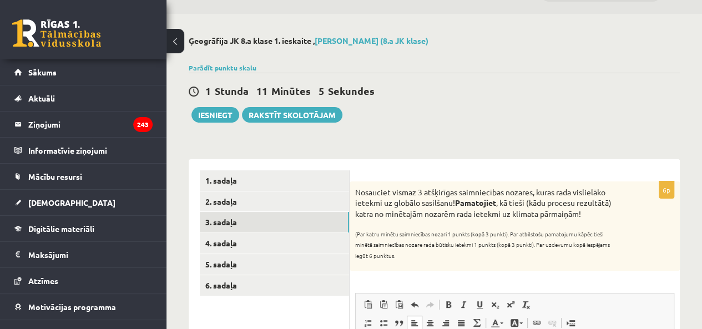
scroll to position [27, 0]
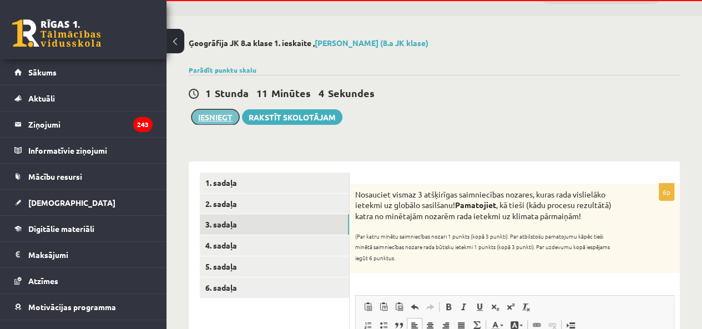
click at [216, 111] on button "Iesniegt" at bounding box center [215, 117] width 48 height 16
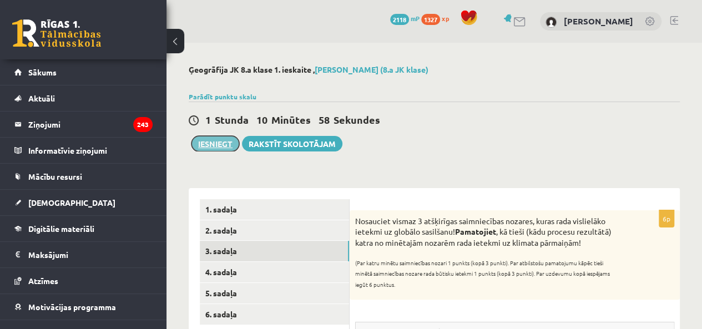
click at [211, 145] on button "Iesniegt" at bounding box center [215, 144] width 48 height 16
click at [221, 145] on button "Iesniegt" at bounding box center [215, 144] width 48 height 16
click at [213, 139] on button "Iesniegt" at bounding box center [215, 144] width 48 height 16
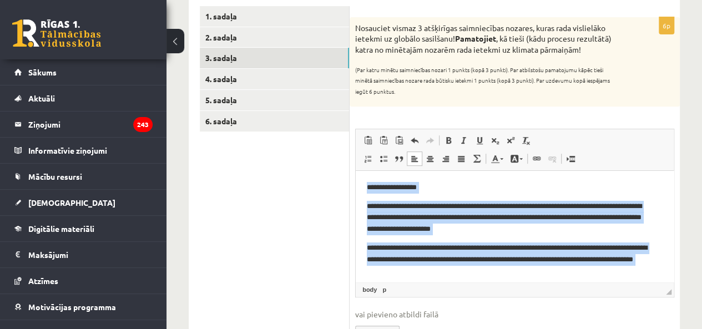
scroll to position [191, 0]
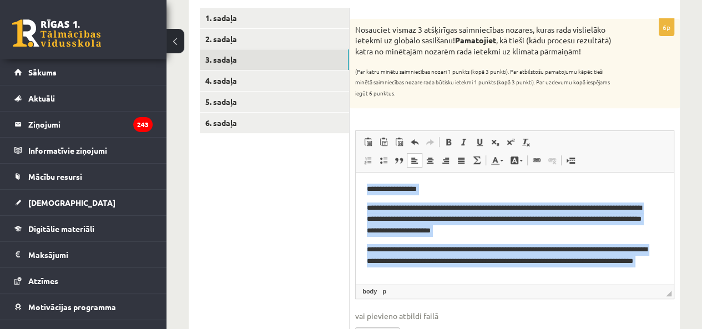
drag, startPoint x: 469, startPoint y: 278, endPoint x: 359, endPoint y: 189, distance: 141.6
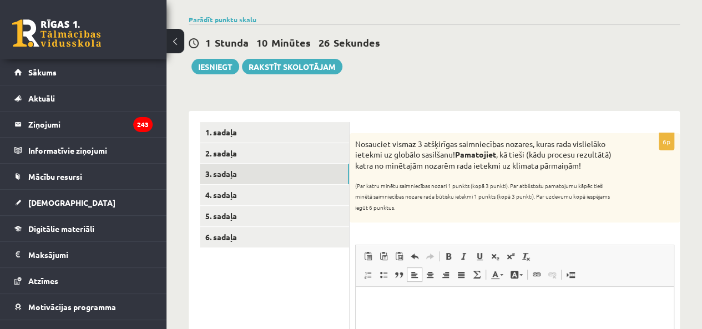
scroll to position [77, 0]
click at [211, 69] on button "Iesniegt" at bounding box center [215, 67] width 48 height 16
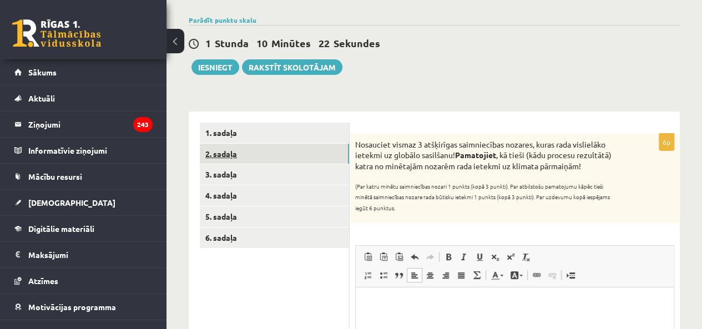
click at [263, 160] on link "2. sadaļa" at bounding box center [274, 154] width 149 height 21
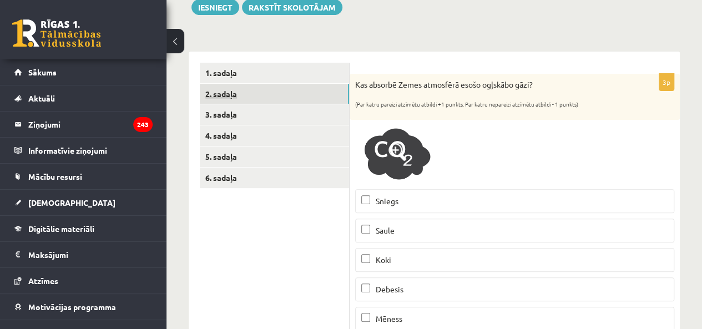
scroll to position [143, 0]
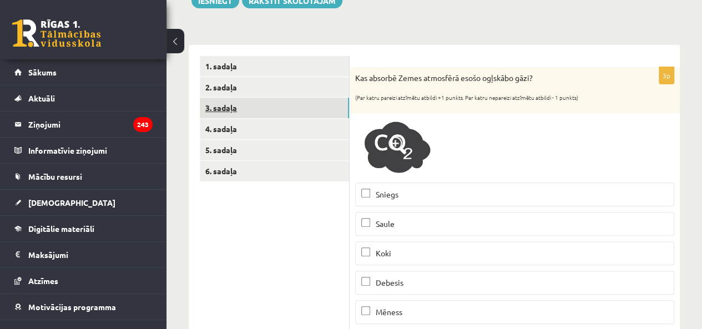
click at [223, 109] on link "3. sadaļa" at bounding box center [274, 108] width 149 height 21
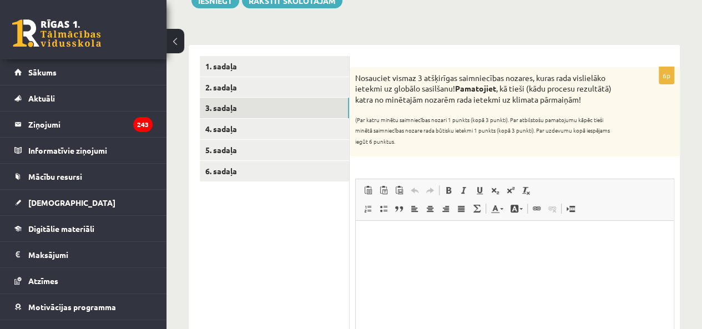
click at [426, 197] on fieldset "Rich Text Editor, wiswyg-editor-user-answer-47433751255240 Панели инструментов …" at bounding box center [514, 291] width 319 height 225
click at [386, 255] on html at bounding box center [515, 238] width 318 height 34
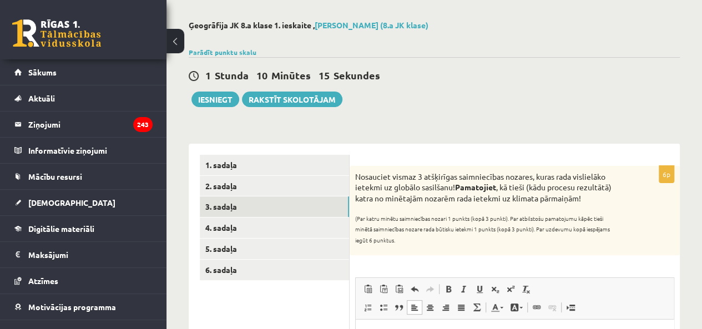
scroll to position [33, 0]
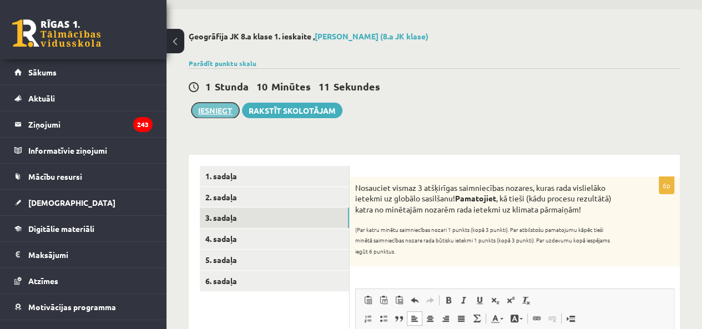
click at [222, 115] on button "Iesniegt" at bounding box center [215, 111] width 48 height 16
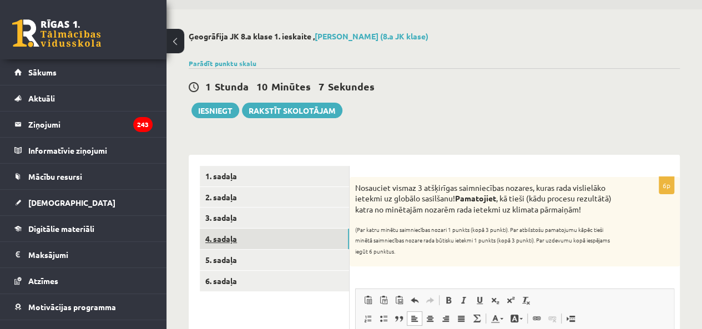
click at [250, 241] on link "4. sadaļa" at bounding box center [274, 239] width 149 height 21
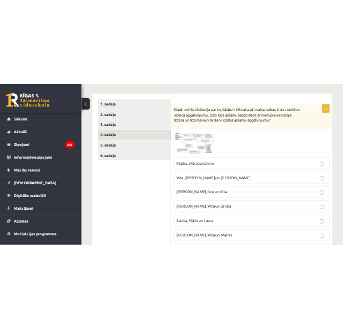
scroll to position [169, 0]
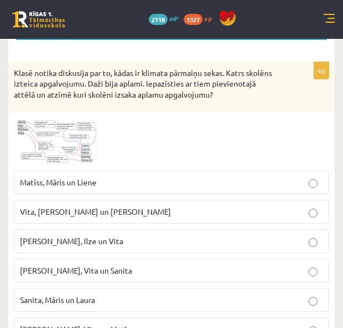
click at [50, 141] on span at bounding box center [56, 145] width 18 height 18
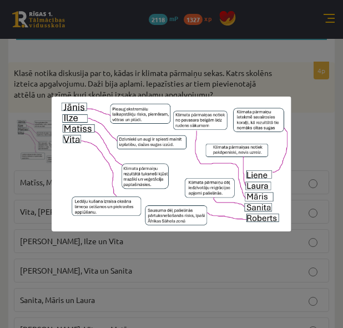
click at [243, 277] on div at bounding box center [171, 164] width 343 height 328
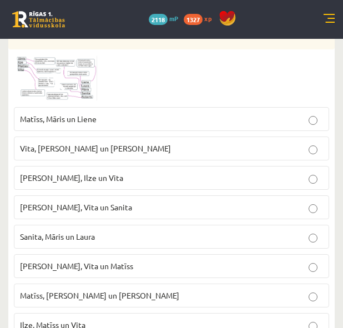
click at [200, 197] on fieldset "Matīss, Māris un Liene Vita, Liene un Roberts Jānis, Ilze un Vita Laura, Vita u…" at bounding box center [171, 221] width 315 height 239
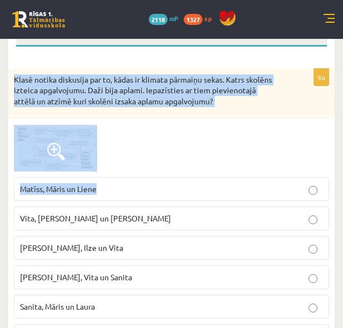
scroll to position [266, 0]
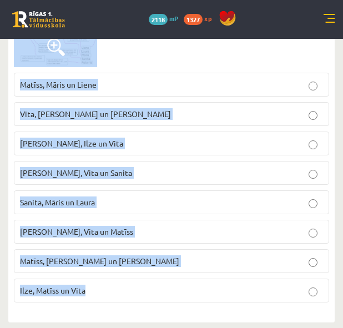
drag, startPoint x: 9, startPoint y: 68, endPoint x: 146, endPoint y: 288, distance: 259.7
click at [146, 288] on div "4p Klasē notika diskusija par to, kādas ir klimata pārmaiņu sekas. Katrs skolēn…" at bounding box center [171, 137] width 326 height 347
copy div "Klasē notika diskusija par to, kādas ir klimata pārmaiņu sekas. Katrs skolēns i…"
click at [275, 309] on div "4p Klasē notika diskusija par to, kādas ir klimata pārmaiņu sekas. Katrs skolēn…" at bounding box center [171, 132] width 326 height 380
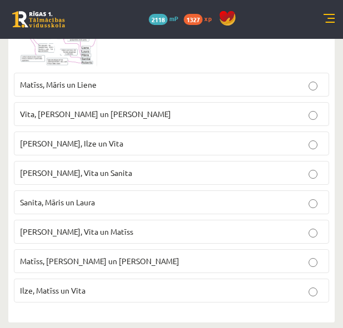
click at [68, 291] on span "Ilze, Matīss un Vita" at bounding box center [52, 290] width 65 height 10
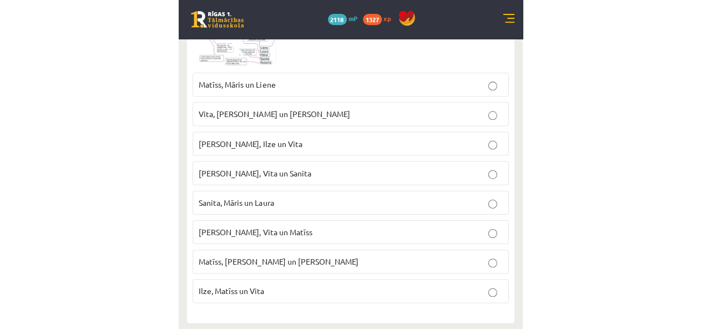
scroll to position [258, 0]
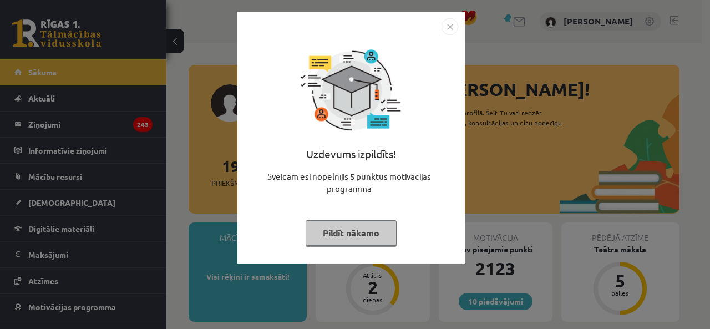
click at [362, 224] on button "Pildīt nākamo" at bounding box center [351, 233] width 91 height 26
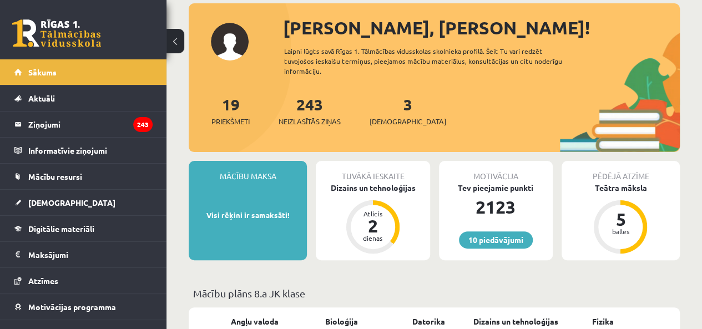
scroll to position [71, 0]
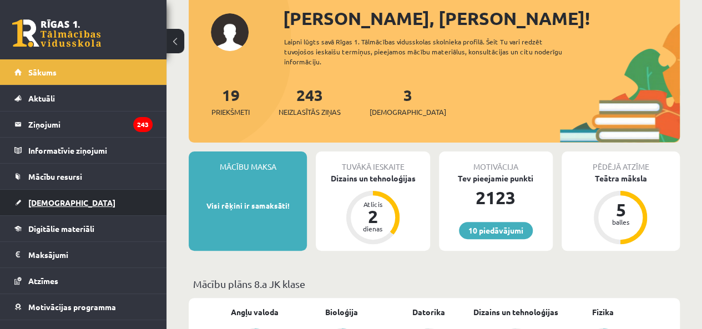
click at [50, 206] on span "[DEMOGRAPHIC_DATA]" at bounding box center [71, 202] width 87 height 10
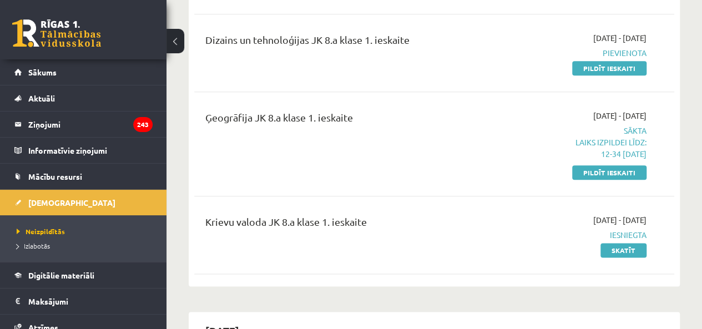
scroll to position [570, 0]
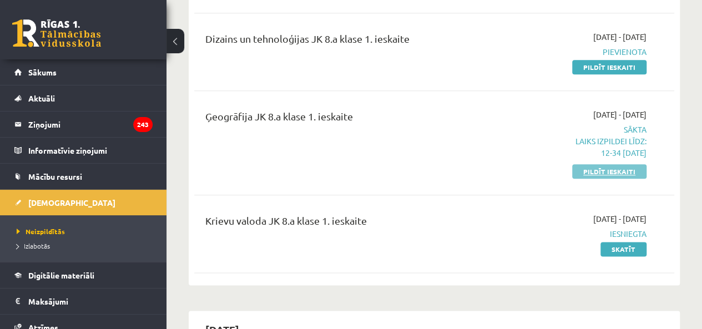
click at [582, 174] on link "Pildīt ieskaiti" at bounding box center [609, 171] width 74 height 14
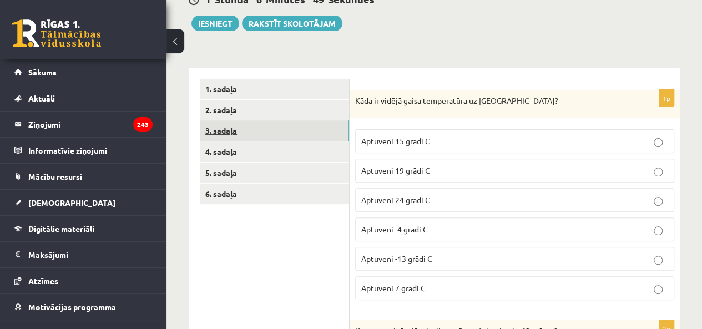
click at [284, 121] on link "3. sadaļa" at bounding box center [274, 130] width 149 height 21
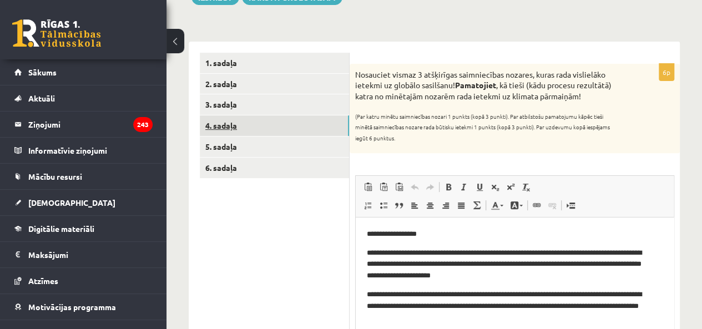
click at [247, 134] on link "4. sadaļa" at bounding box center [274, 125] width 149 height 21
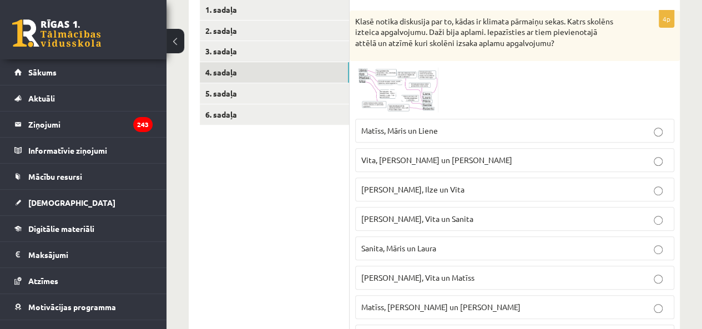
scroll to position [258, 0]
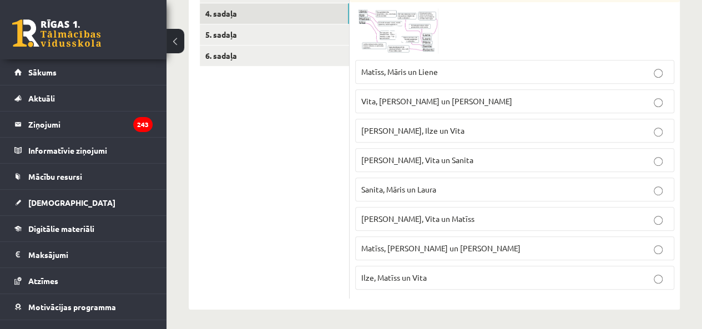
click at [410, 276] on span "Ilze, Matīss un Vita" at bounding box center [393, 277] width 65 height 10
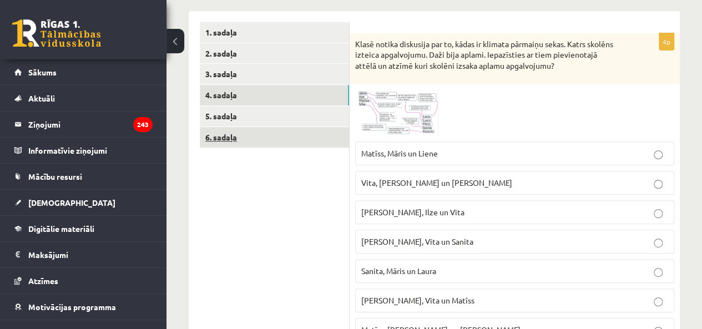
scroll to position [176, 0]
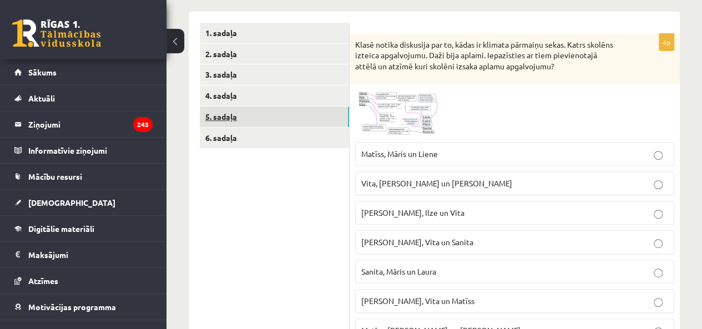
click at [265, 118] on link "5. sadaļa" at bounding box center [274, 117] width 149 height 21
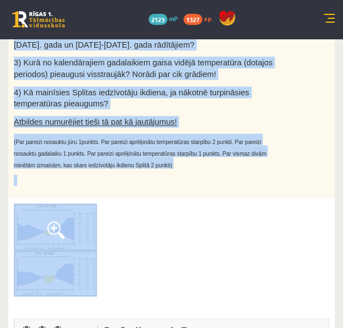
scroll to position [266, 0]
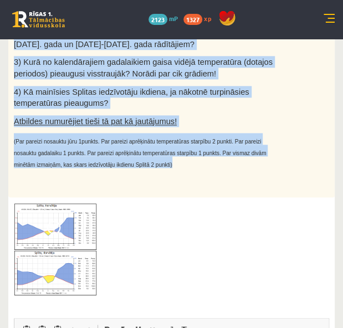
drag, startPoint x: 16, startPoint y: 114, endPoint x: 283, endPoint y: 159, distance: 271.1
click at [283, 159] on div "7p Aplūkojiet divas klimatogrammas, kas veidotas vienā meteoroloģiskajā stacijā…" at bounding box center [171, 251] width 327 height 618
copy div "Aplūkojiet divas klimatogrammas, kas veidotas vienā meteoroloģiskajā stacijā di…"
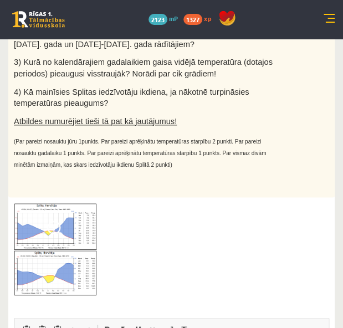
click at [247, 229] on div at bounding box center [172, 249] width 316 height 93
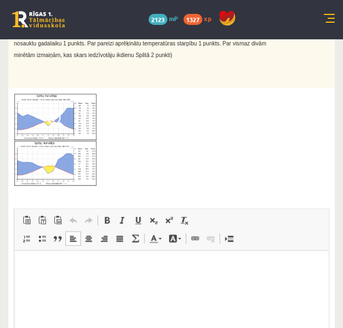
click at [116, 266] on p "Визуальный текстовый редактор, wiswyg-editor-user-answer-47433804132900" at bounding box center [172, 267] width 292 height 12
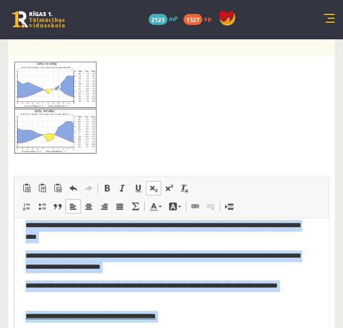
scroll to position [0, 0]
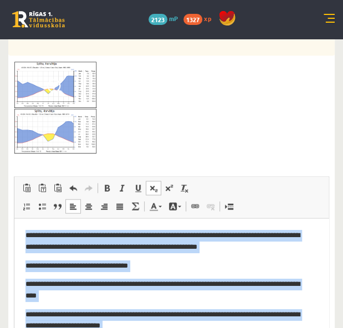
drag, startPoint x: 213, startPoint y: 311, endPoint x: 22, endPoint y: 427, distance: 223.3
click at [14, 218] on html "**********" at bounding box center [171, 327] width 315 height 219
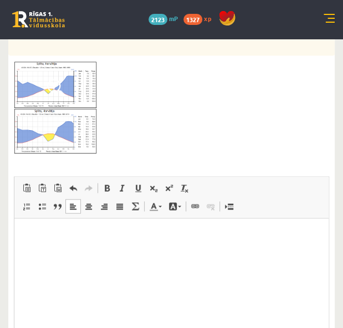
click at [216, 252] on html at bounding box center [171, 235] width 315 height 34
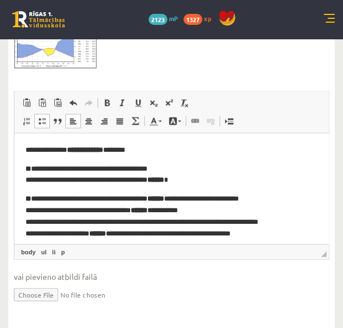
scroll to position [494, 0]
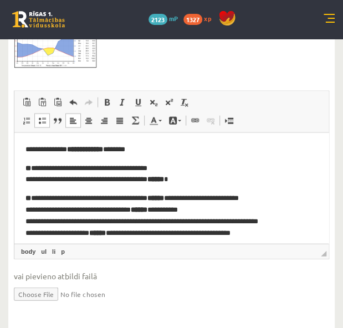
click at [34, 168] on p "**********" at bounding box center [168, 173] width 284 height 23
click at [33, 199] on p "**********" at bounding box center [168, 215] width 284 height 46
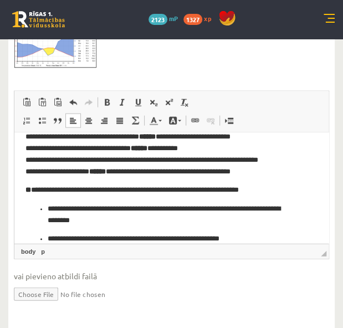
scroll to position [54, 0]
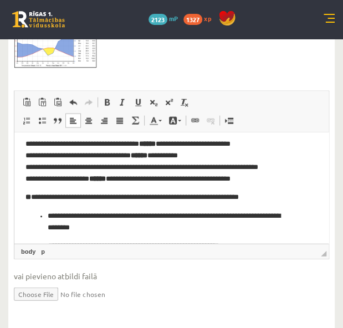
click at [32, 197] on p "**********" at bounding box center [168, 197] width 284 height 12
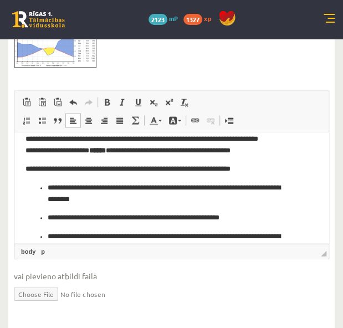
click at [26, 169] on p "**********" at bounding box center [168, 169] width 284 height 12
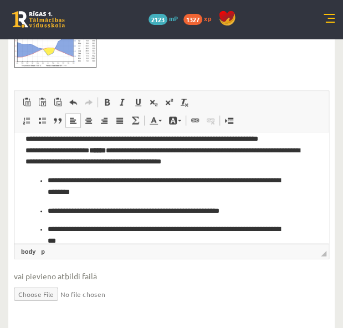
click at [263, 151] on p "**********" at bounding box center [168, 138] width 284 height 58
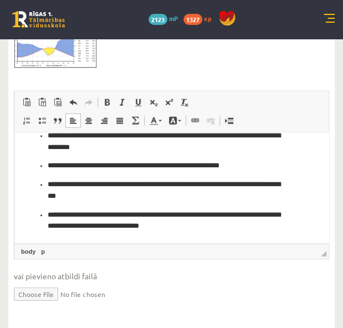
scroll to position [122, 0]
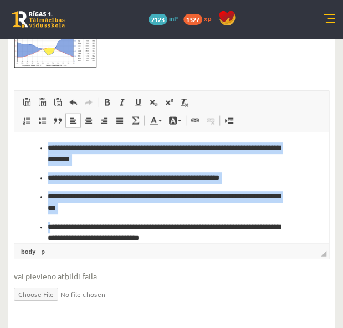
drag, startPoint x: 47, startPoint y: 151, endPoint x: 52, endPoint y: 231, distance: 80.6
click at [52, 231] on ul "**********" at bounding box center [172, 193] width 292 height 102
click at [22, 190] on html "**********" at bounding box center [171, 132] width 315 height 245
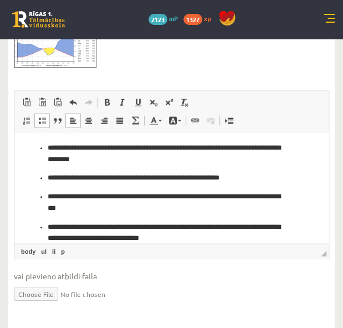
click at [48, 145] on li "**********" at bounding box center [172, 153] width 248 height 23
click at [46, 179] on ul "**********" at bounding box center [172, 208] width 292 height 72
click at [48, 197] on p "**********" at bounding box center [168, 202] width 240 height 23
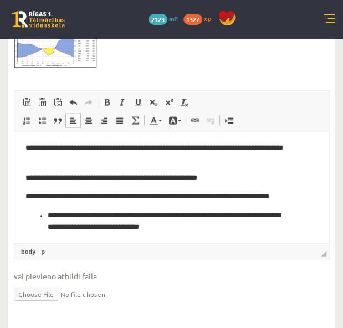
click at [50, 215] on p "**********" at bounding box center [168, 221] width 240 height 23
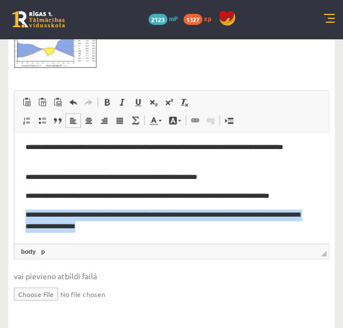
drag, startPoint x: 23, startPoint y: 214, endPoint x: 146, endPoint y: 238, distance: 125.4
click at [146, 238] on html "**********" at bounding box center [171, 126] width 315 height 234
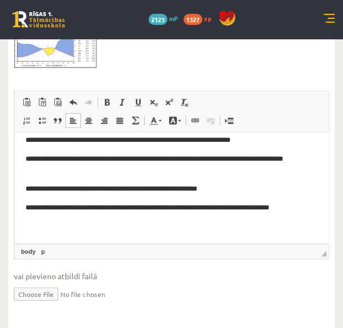
scroll to position [111, 0]
click at [26, 205] on p "**********" at bounding box center [168, 207] width 284 height 12
click at [225, 195] on body "**********" at bounding box center [172, 132] width 292 height 200
click at [32, 192] on p "**********" at bounding box center [168, 189] width 284 height 12
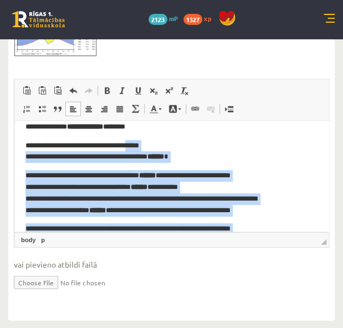
scroll to position [0, 0]
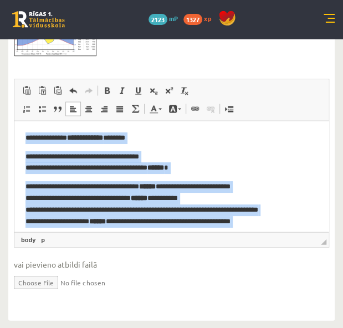
drag, startPoint x: 311, startPoint y: 203, endPoint x: 18, endPoint y: 252, distance: 296.9
click at [14, 132] on html "**********" at bounding box center [171, 231] width 315 height 222
click at [105, 88] on span at bounding box center [107, 90] width 9 height 9
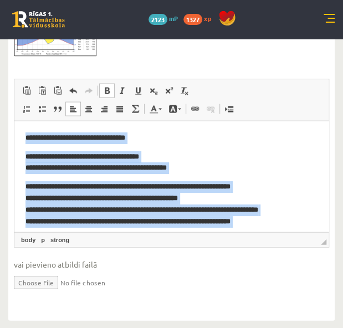
click at [105, 88] on span at bounding box center [107, 90] width 9 height 9
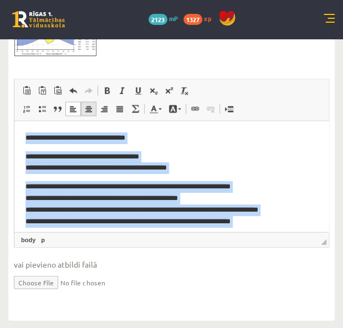
click at [87, 108] on span at bounding box center [88, 108] width 9 height 9
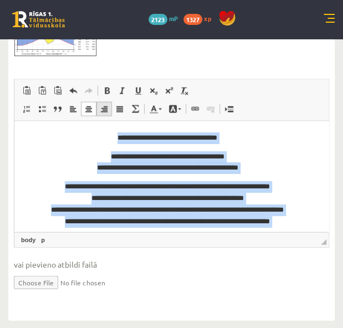
click at [107, 105] on span at bounding box center [104, 108] width 9 height 9
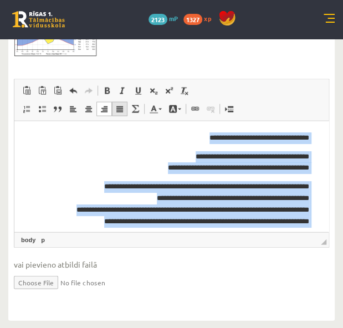
click at [121, 111] on span at bounding box center [119, 108] width 9 height 9
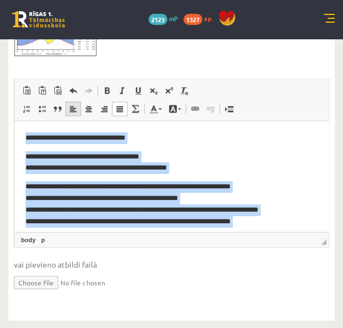
click at [73, 106] on span at bounding box center [73, 108] width 9 height 9
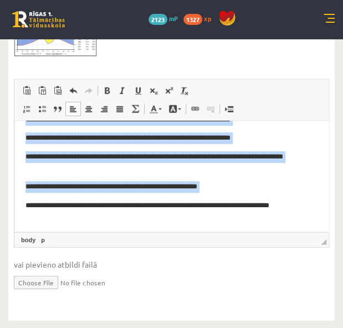
scroll to position [111, 0]
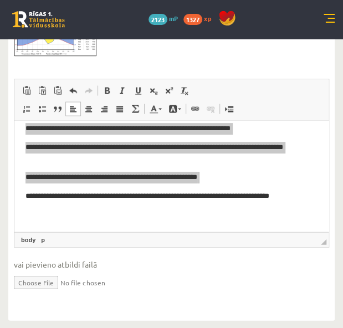
click at [232, 286] on input "file" at bounding box center [172, 281] width 316 height 23
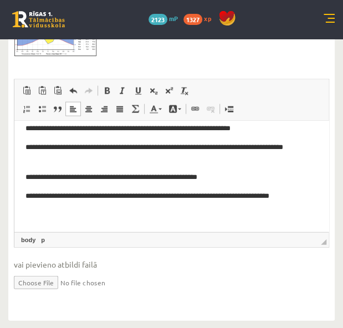
click at [307, 222] on html "**********" at bounding box center [171, 120] width 315 height 222
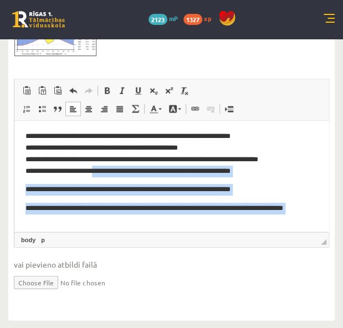
scroll to position [0, 0]
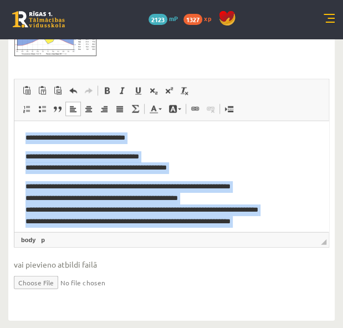
drag, startPoint x: 304, startPoint y: 206, endPoint x: 27, endPoint y: 241, distance: 279.0
click at [14, 121] on html "**********" at bounding box center [171, 231] width 315 height 222
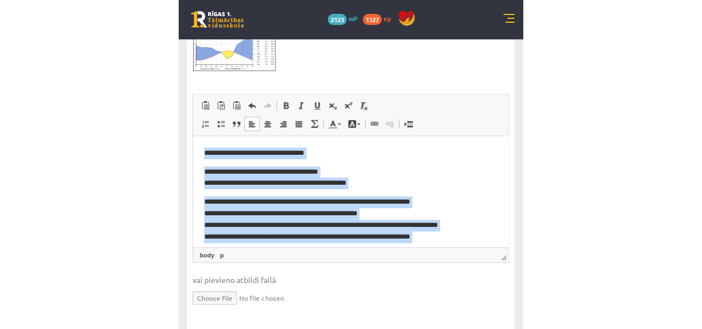
scroll to position [489, 0]
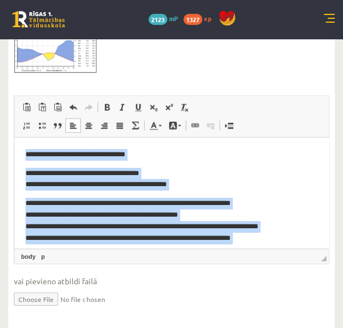
copy body "**********"
click at [281, 155] on p "**********" at bounding box center [168, 154] width 284 height 12
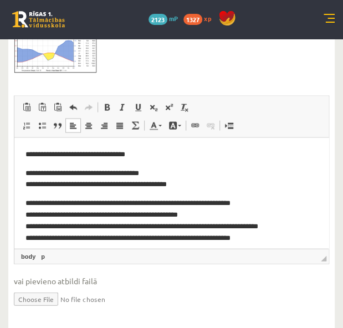
click at [281, 155] on p "**********" at bounding box center [168, 154] width 284 height 12
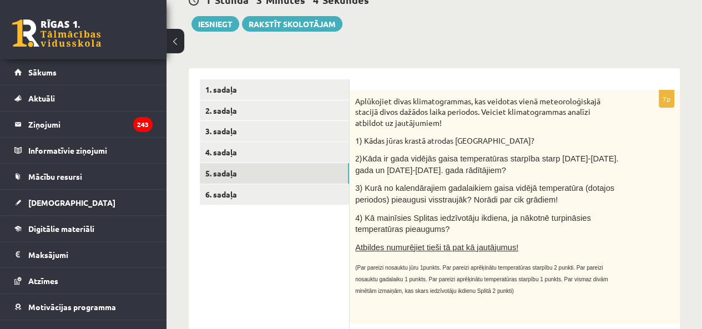
scroll to position [119, 0]
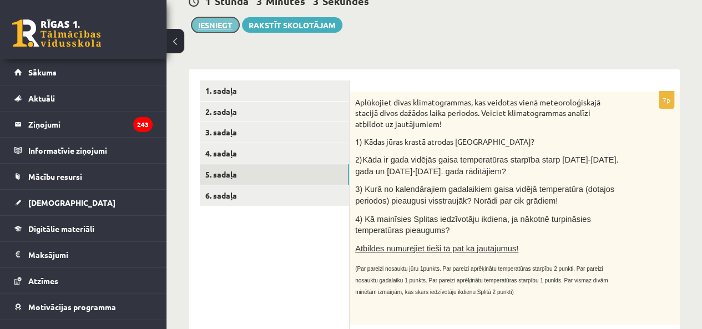
click at [212, 17] on button "Iesniegt" at bounding box center [215, 25] width 48 height 16
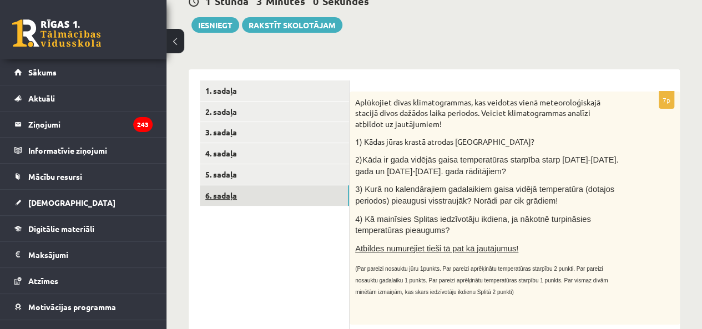
click at [270, 195] on link "6. sadaļa" at bounding box center [274, 195] width 149 height 21
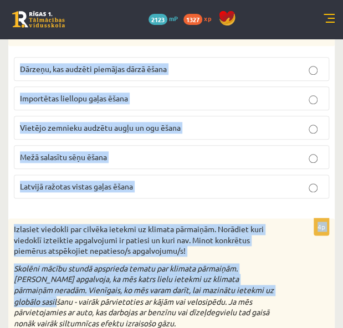
scroll to position [214, 0]
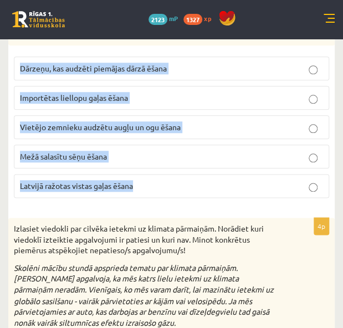
drag, startPoint x: 11, startPoint y: 68, endPoint x: 204, endPoint y: 186, distance: 225.6
click at [204, 186] on div "1p Kura no darbībām rada vislielāko ietekmi uz klimata pārmaiņām? Dārzeņu, kas …" at bounding box center [171, 112] width 327 height 190
copy div "Kura no darbībām rada vislielāko ietekmi uz klimata pārmaiņām? Dārzeņu, kas aud…"
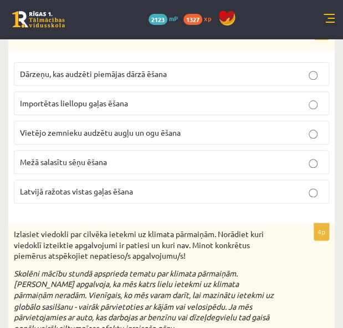
scroll to position [209, 0]
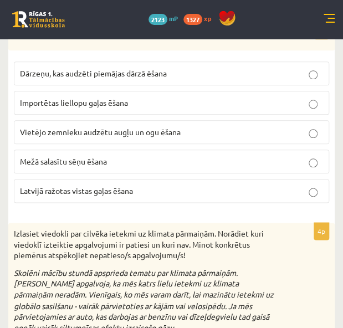
click at [54, 97] on p "Importētas liellopu gaļas ēšana" at bounding box center [171, 103] width 303 height 12
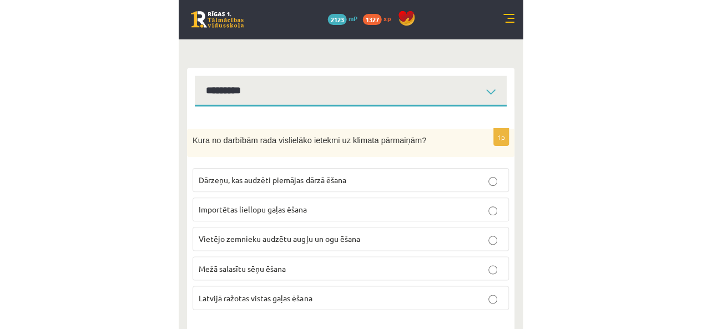
scroll to position [107, 0]
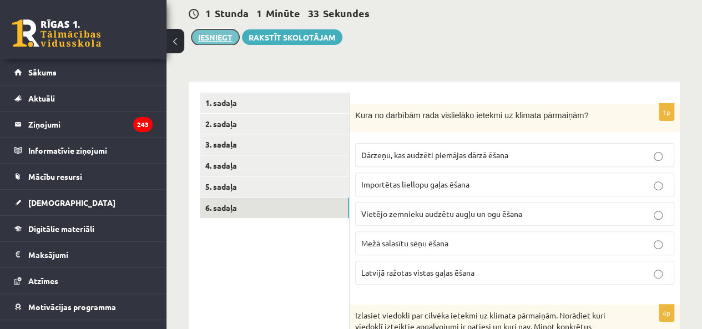
click at [223, 44] on button "Iesniegt" at bounding box center [215, 37] width 48 height 16
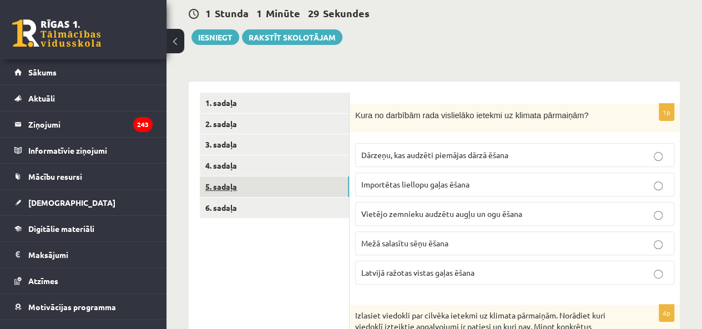
click at [235, 188] on link "5. sadaļa" at bounding box center [274, 186] width 149 height 21
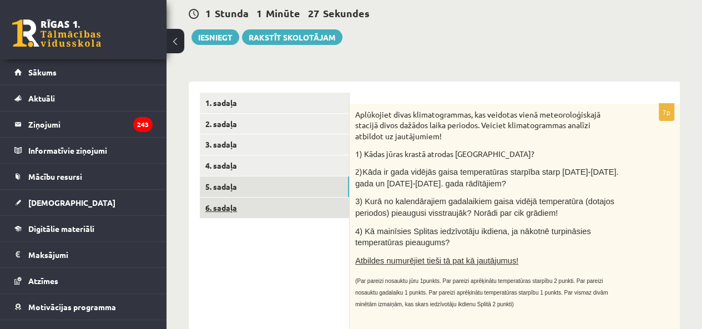
scroll to position [0, 0]
click at [225, 207] on link "6. sadaļa" at bounding box center [274, 207] width 149 height 21
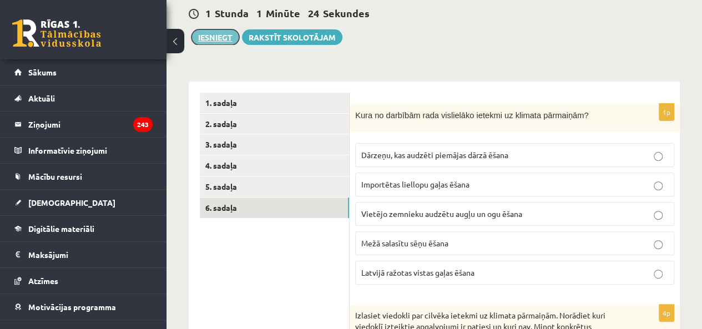
click at [207, 37] on button "Iesniegt" at bounding box center [215, 37] width 48 height 16
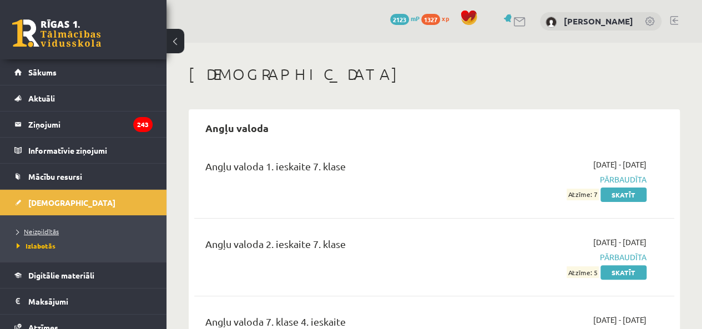
click at [43, 231] on span "Neizpildītās" at bounding box center [38, 231] width 42 height 9
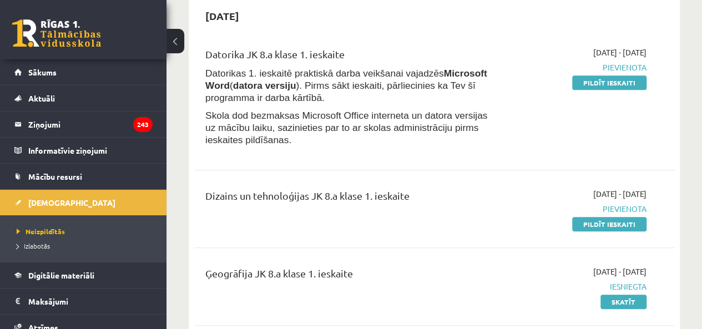
scroll to position [412, 0]
click at [610, 129] on div "[DATE] - [DATE] [GEOGRAPHIC_DATA] Pildīt ieskaiti" at bounding box center [578, 99] width 153 height 105
click at [586, 84] on link "Pildīt ieskaiti" at bounding box center [609, 83] width 74 height 14
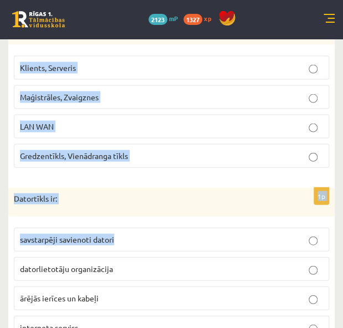
scroll to position [1525, 0]
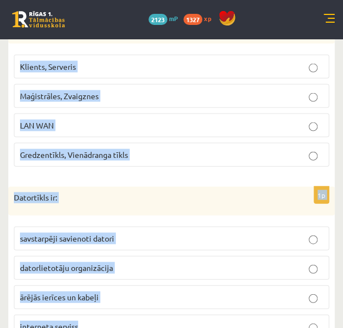
drag, startPoint x: 13, startPoint y: 105, endPoint x: 150, endPoint y: 305, distance: 242.2
copy form "Lo ip do sitametco adipis elitseddoei te incididun ut labo etdolo, mag al en: a…"
click at [252, 134] on div "1p Datortīklus pēc lieluma iedala: Klients, Serveris Maģistrāles, Zvaigznes LAN…" at bounding box center [171, 94] width 327 height 161
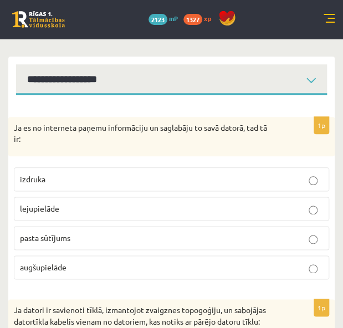
scroll to position [225, 0]
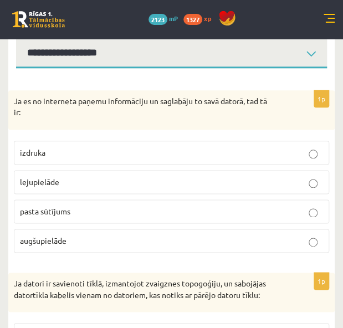
click at [156, 176] on p "lejupielāde" at bounding box center [171, 182] width 303 height 12
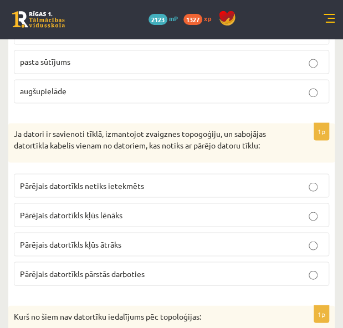
scroll to position [376, 0]
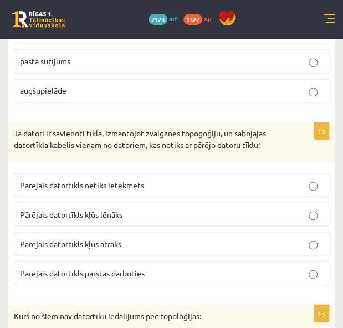
click at [105, 173] on label "Pārējais datortīkls netiks ietekmēts" at bounding box center [172, 185] width 316 height 24
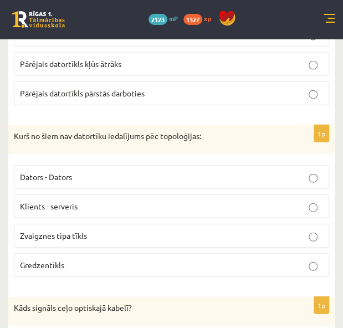
scroll to position [558, 0]
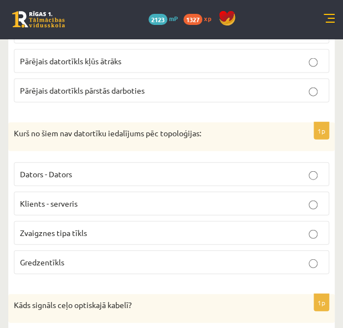
click at [89, 163] on label "Dators - Dators" at bounding box center [172, 175] width 316 height 24
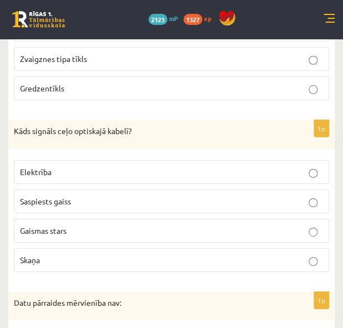
scroll to position [734, 0]
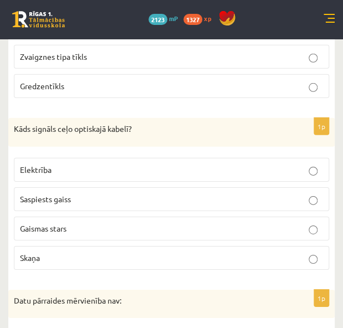
click at [72, 223] on p "Gaismas stars" at bounding box center [171, 229] width 303 height 12
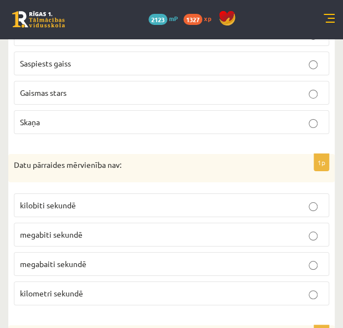
scroll to position [871, 0]
click at [68, 281] on label "kilometri sekundē" at bounding box center [172, 293] width 316 height 24
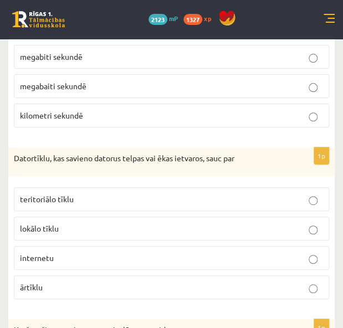
scroll to position [1049, 0]
click at [108, 222] on p "lokālo tīklu" at bounding box center [171, 228] width 303 height 12
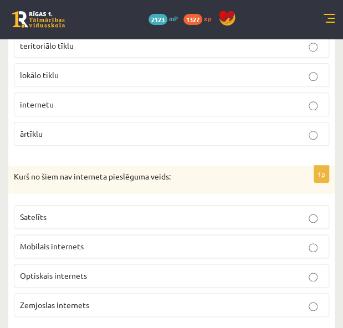
scroll to position [1203, 0]
click at [70, 300] on span "Zemjoslas internets" at bounding box center [54, 305] width 69 height 10
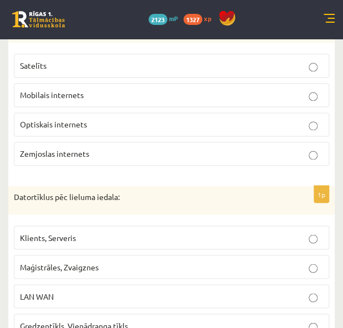
scroll to position [1363, 0]
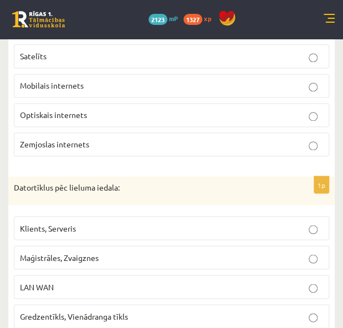
click at [86, 281] on p "LAN WAN" at bounding box center [171, 287] width 303 height 12
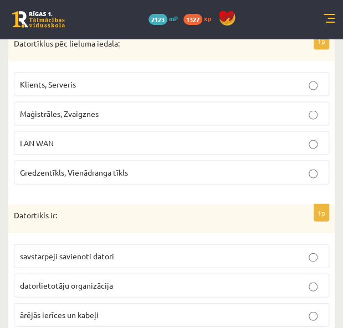
scroll to position [1525, 0]
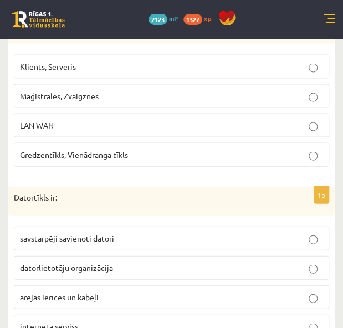
click at [158, 232] on p "savstarpēji savienoti datori" at bounding box center [171, 238] width 303 height 12
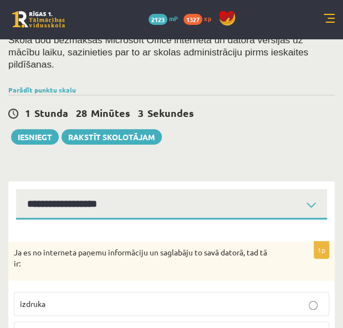
scroll to position [0, 0]
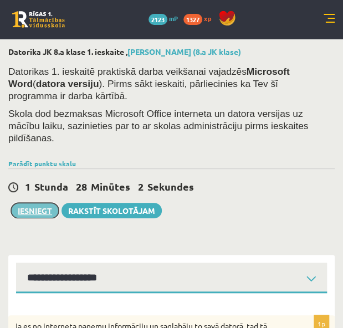
click at [27, 203] on button "Iesniegt" at bounding box center [35, 211] width 48 height 16
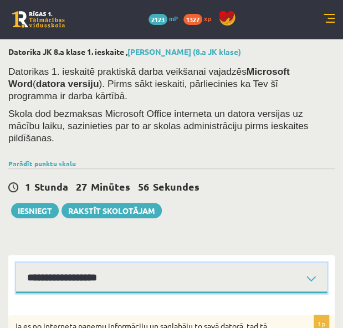
click at [156, 263] on select "**********" at bounding box center [171, 278] width 311 height 31
click at [16, 263] on select "**********" at bounding box center [171, 278] width 311 height 31
click at [107, 268] on select "**********" at bounding box center [171, 278] width 311 height 31
select select "**********"
click at [16, 263] on select "**********" at bounding box center [171, 278] width 311 height 31
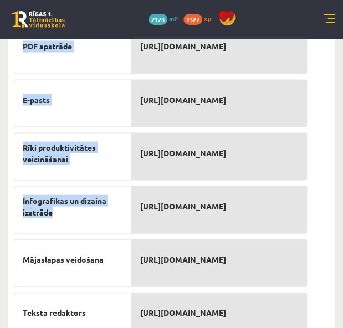
scroll to position [445, 0]
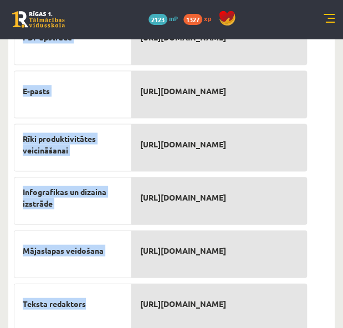
drag, startPoint x: 16, startPoint y: 78, endPoint x: 115, endPoint y: 281, distance: 225.5
click at [115, 281] on div "8p Savieno atbilstošos tiešsaistes rīkus ar to funkcijām Attēlu apstrāde Video …" at bounding box center [171, 98] width 327 height 499
copy div "Savieno atbilstošos tiešsaistes rīkus ar to funkcijām Attēlu apstrāde Video red…"
click at [317, 279] on form "8p Savieno atbilstošos tiešsaistes rīkus ar to funkcijām Attēlu apstrāde Video …" at bounding box center [171, 98] width 305 height 477
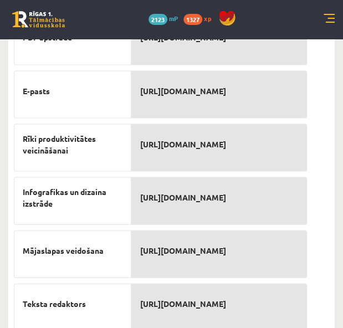
drag, startPoint x: 264, startPoint y: 320, endPoint x: 254, endPoint y: 285, distance: 36.3
copy fieldset "Attēlu apstrāde Video rediģēšana PDF apstrāde E-pasts Rīki produktivitātes veic…"
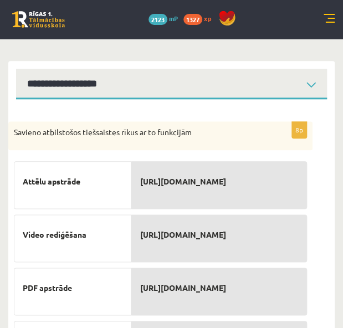
scroll to position [190, 0]
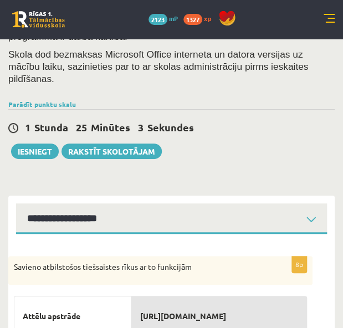
scroll to position [59, 0]
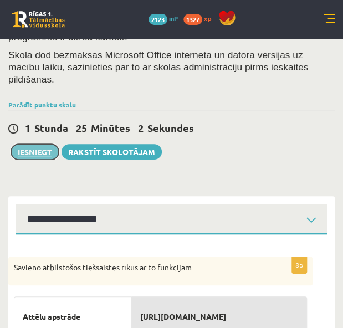
click at [39, 144] on button "Iesniegt" at bounding box center [35, 152] width 48 height 16
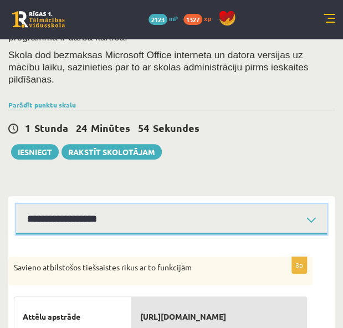
click at [216, 204] on select "**********" at bounding box center [171, 219] width 311 height 31
select select "**********"
click at [16, 204] on select "**********" at bounding box center [171, 219] width 311 height 31
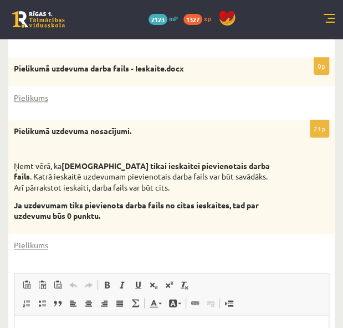
scroll to position [259, 0]
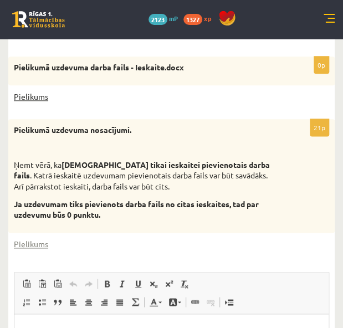
click at [24, 91] on link "Pielikums" at bounding box center [31, 97] width 34 height 12
click at [36, 239] on link "Pielikums" at bounding box center [31, 245] width 34 height 12
